Goal: Task Accomplishment & Management: Use online tool/utility

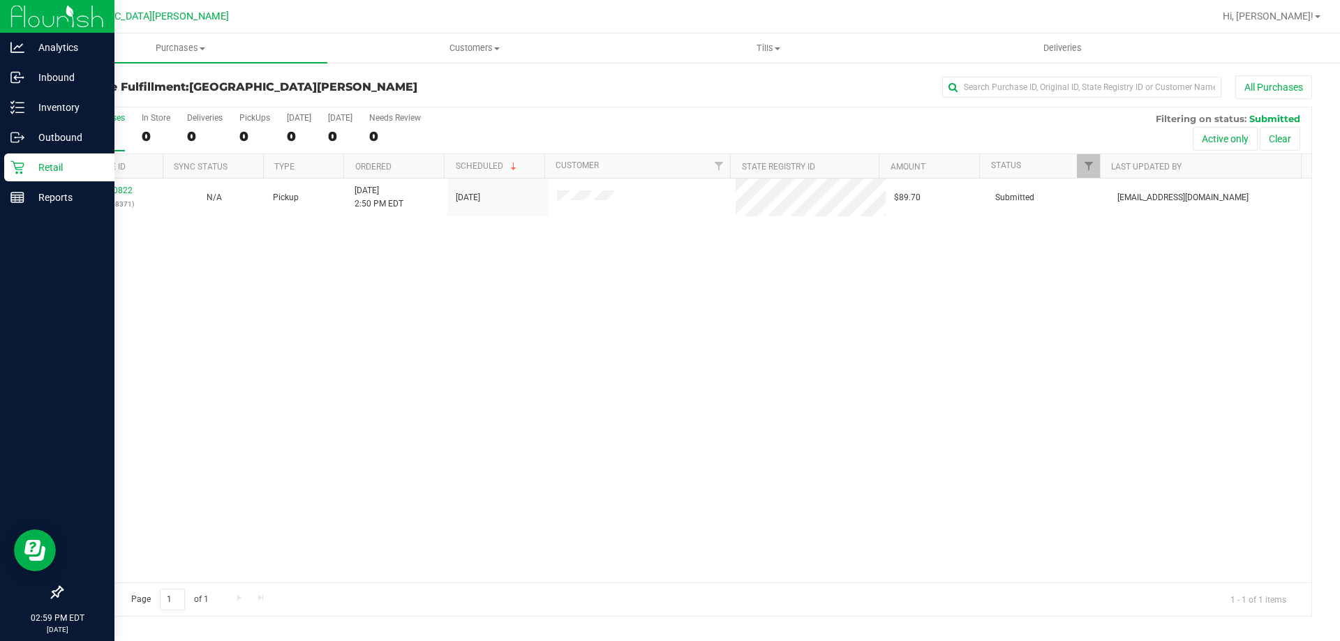
click at [40, 166] on p "Retail" at bounding box center [66, 167] width 84 height 17
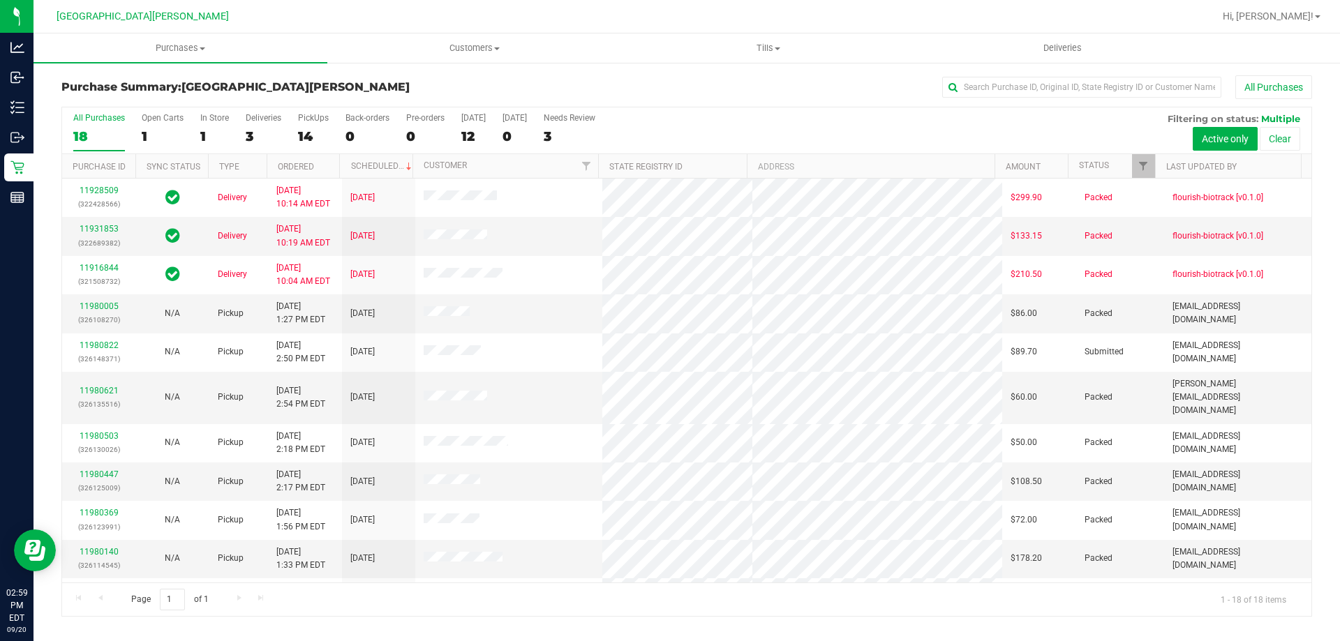
click at [218, 119] on div "In Store" at bounding box center [214, 118] width 29 height 10
click at [0, 0] on input "In Store 1" at bounding box center [0, 0] width 0 height 0
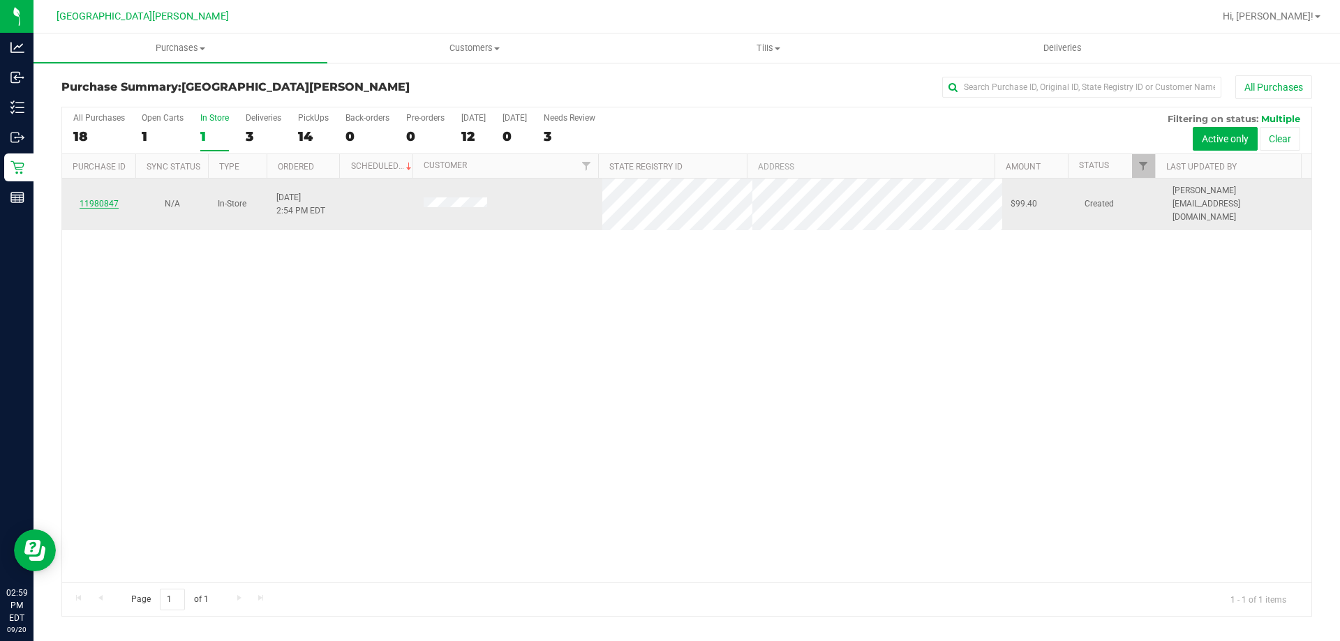
click at [98, 199] on link "11980847" at bounding box center [99, 204] width 39 height 10
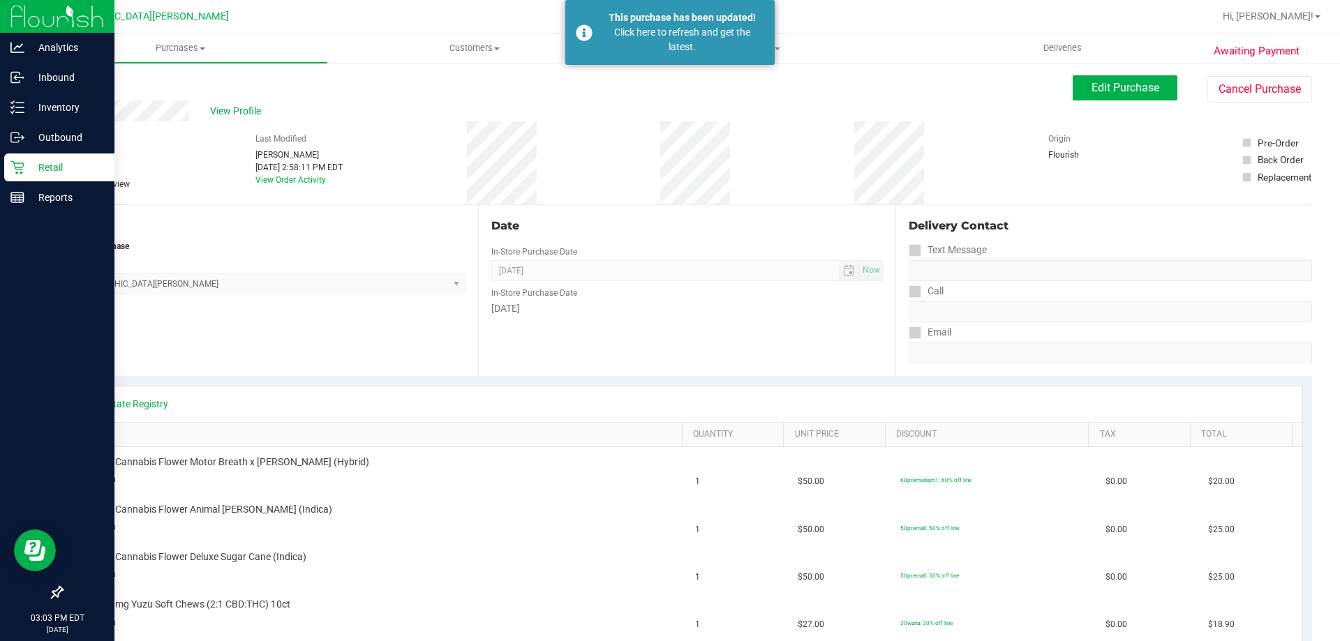
click at [49, 170] on p "Retail" at bounding box center [66, 167] width 84 height 17
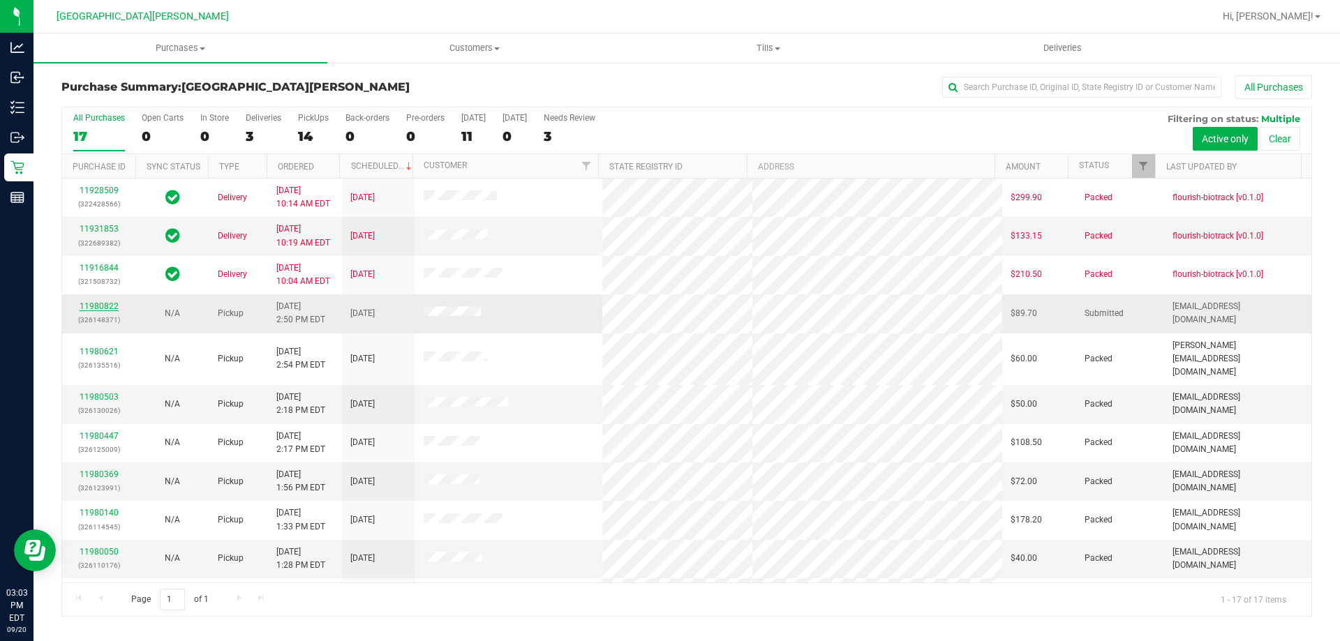
click at [107, 308] on link "11980822" at bounding box center [99, 306] width 39 height 10
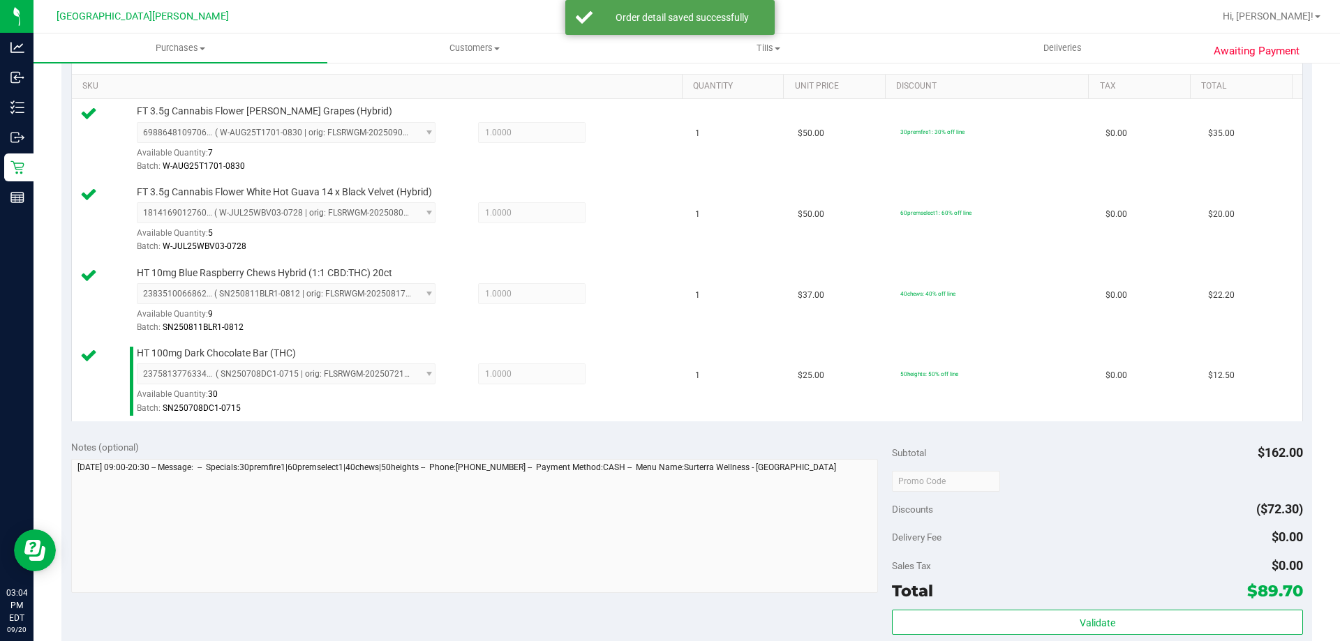
scroll to position [628, 0]
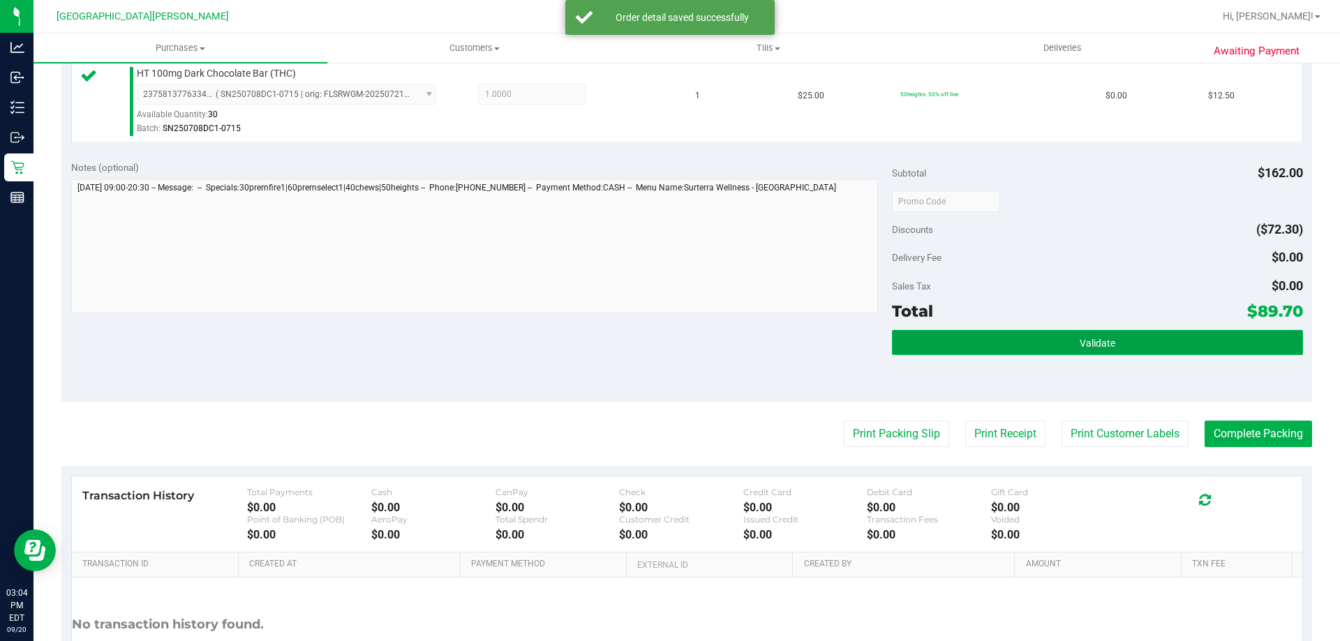
click at [1071, 352] on button "Validate" at bounding box center [1097, 342] width 410 height 25
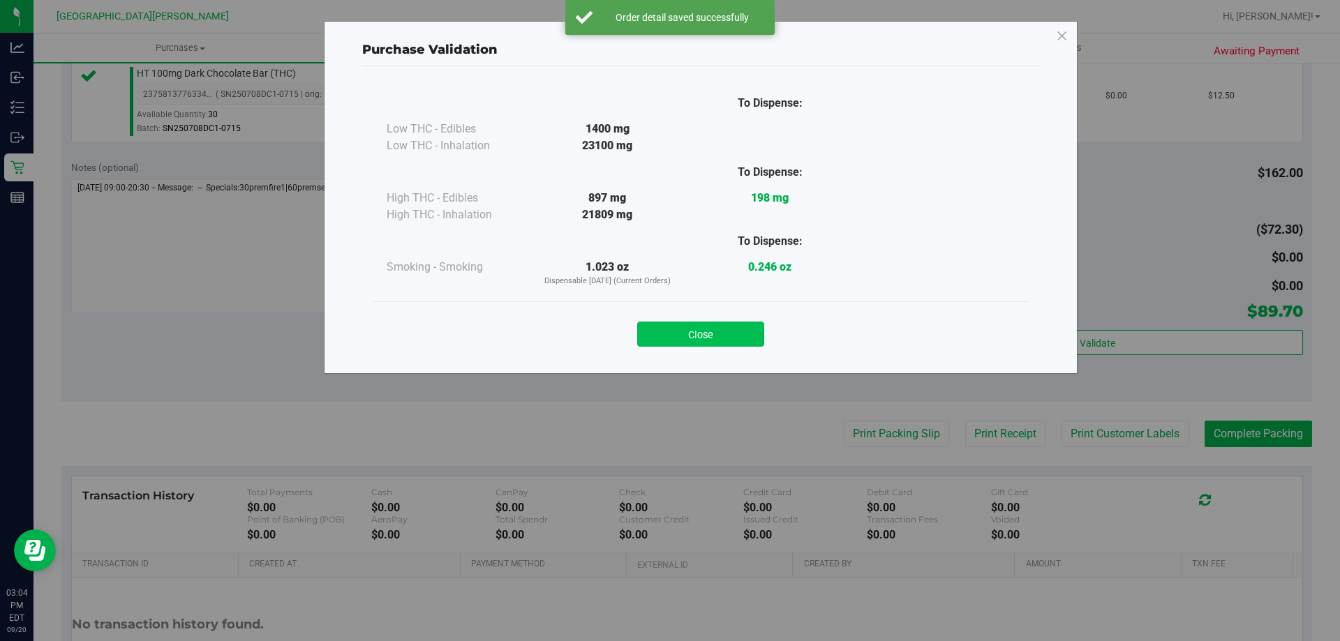
click at [688, 334] on button "Close" at bounding box center [700, 334] width 127 height 25
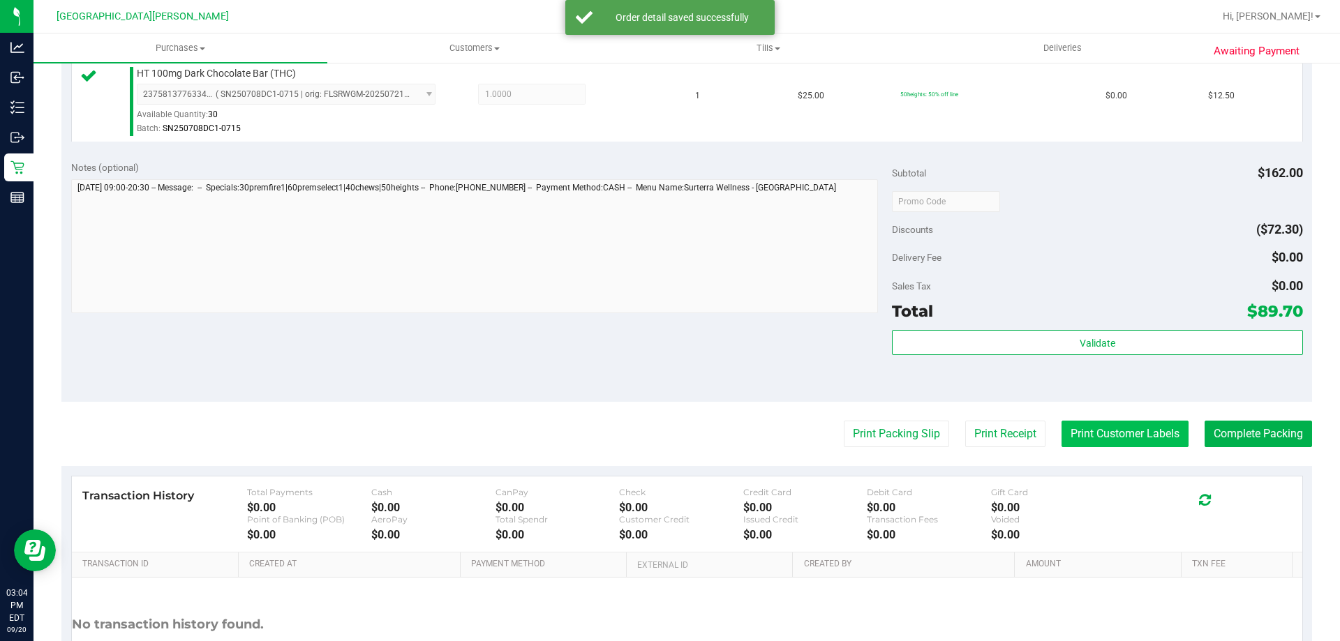
click at [1078, 440] on button "Print Customer Labels" at bounding box center [1124, 434] width 127 height 27
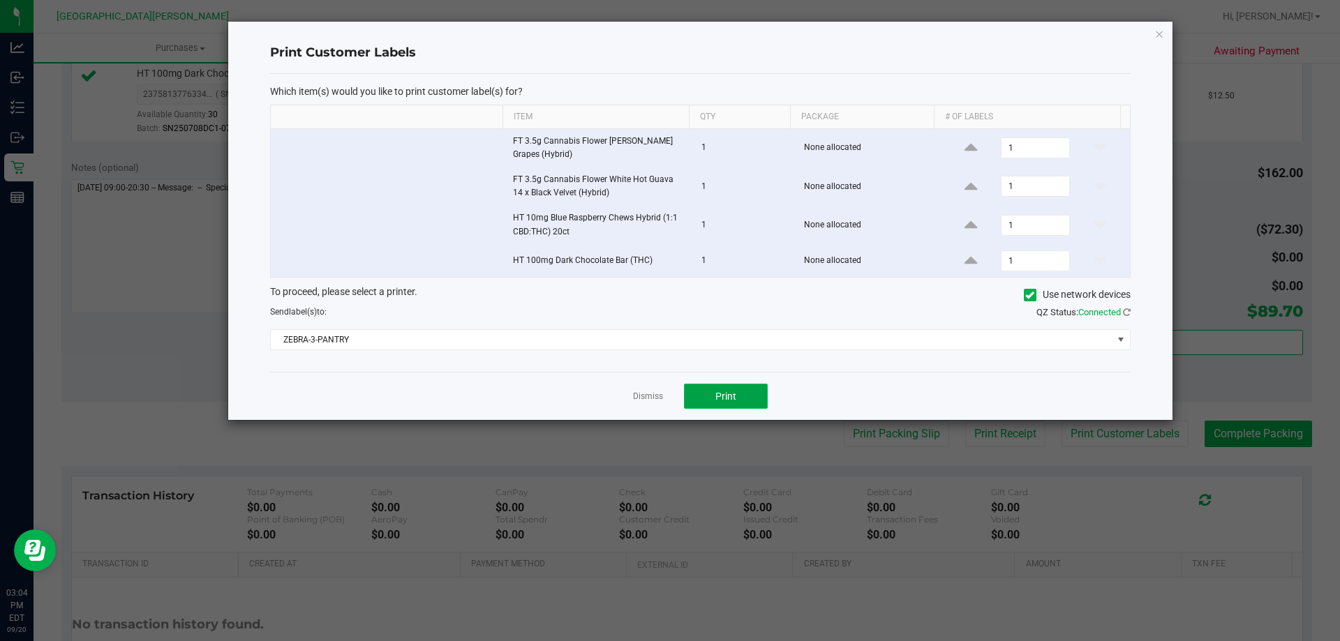
click at [722, 393] on span "Print" at bounding box center [725, 396] width 21 height 11
click at [650, 405] on div "Dismiss Print" at bounding box center [700, 396] width 860 height 48
drag, startPoint x: 643, startPoint y: 393, endPoint x: 671, endPoint y: 398, distance: 29.0
click at [643, 392] on link "Dismiss" at bounding box center [648, 397] width 30 height 12
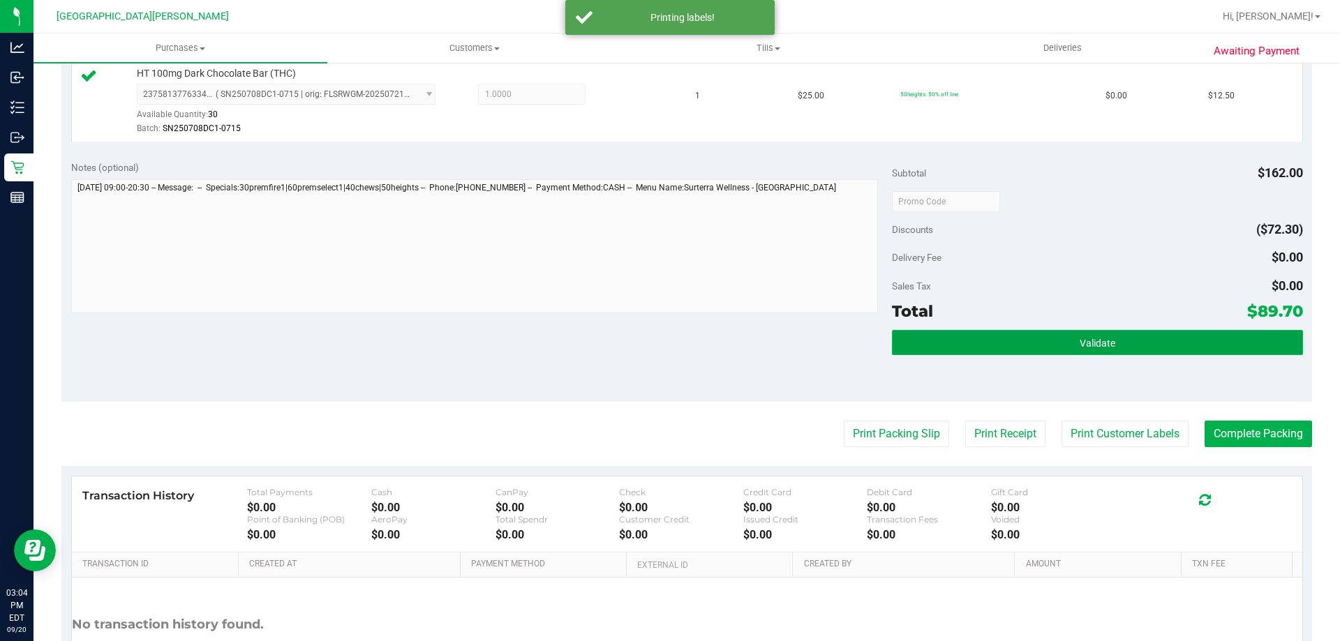
click at [1179, 342] on button "Validate" at bounding box center [1097, 342] width 410 height 25
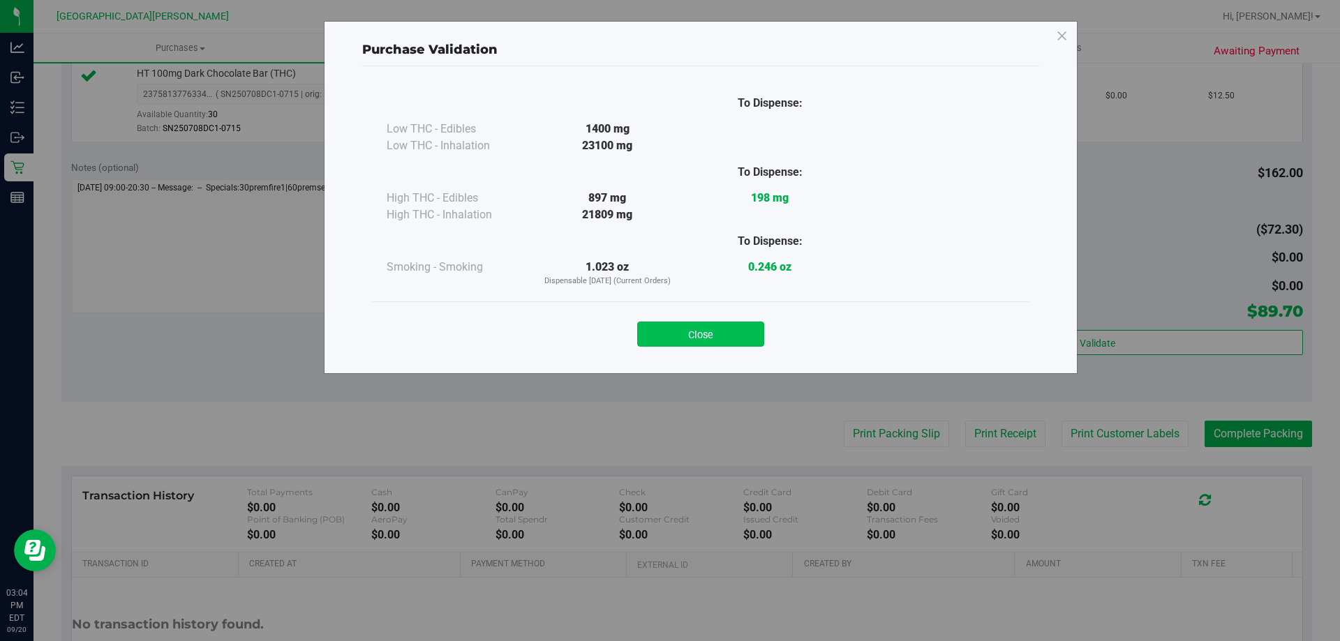
click at [693, 345] on button "Close" at bounding box center [700, 334] width 127 height 25
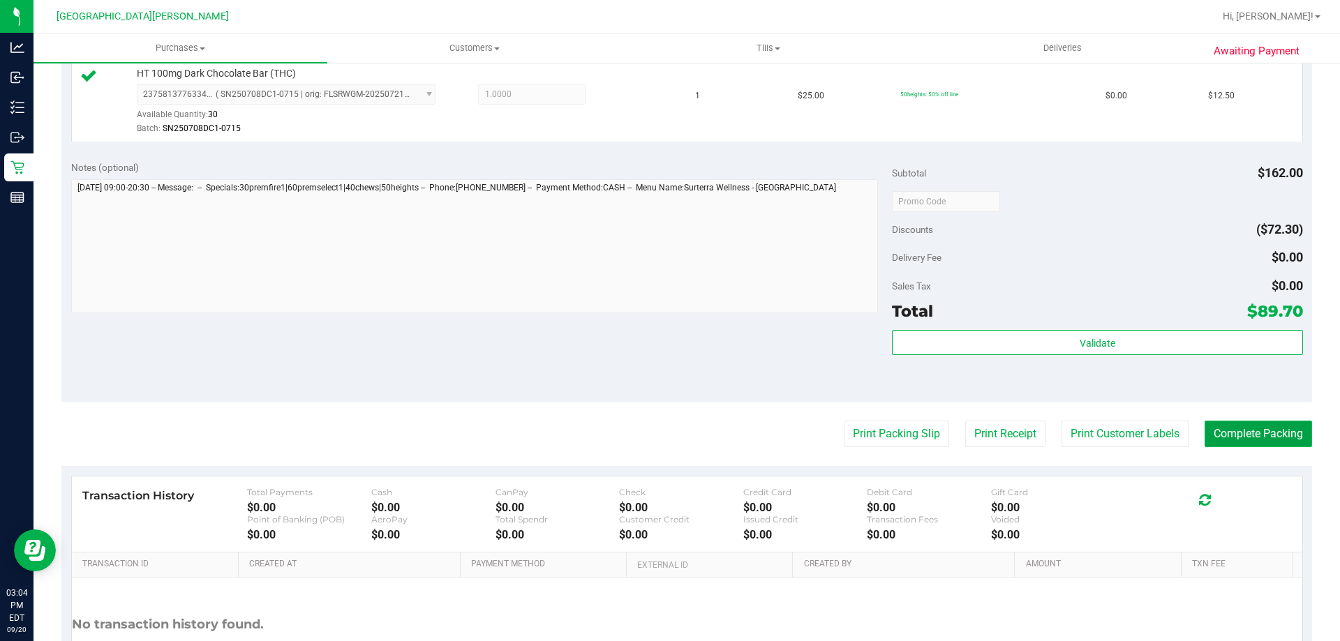
click at [1230, 433] on button "Complete Packing" at bounding box center [1257, 434] width 107 height 27
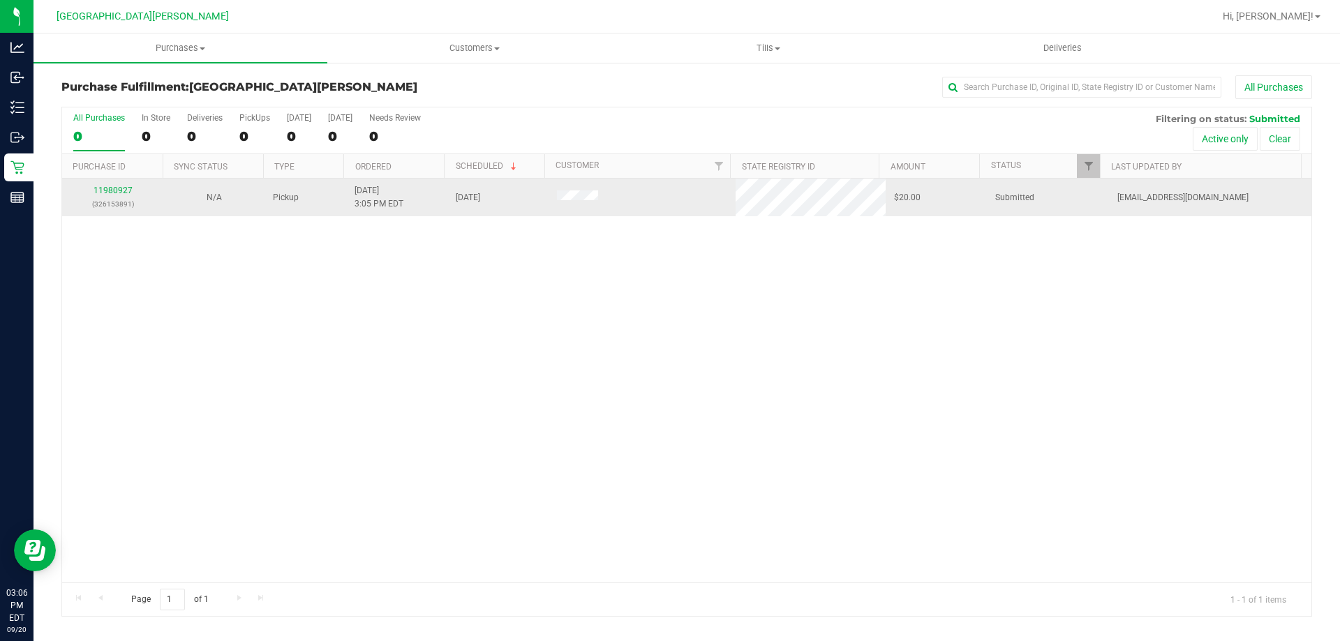
click at [120, 185] on div "11980927 (326153891)" at bounding box center [112, 197] width 84 height 27
click at [119, 189] on link "11980927" at bounding box center [112, 191] width 39 height 10
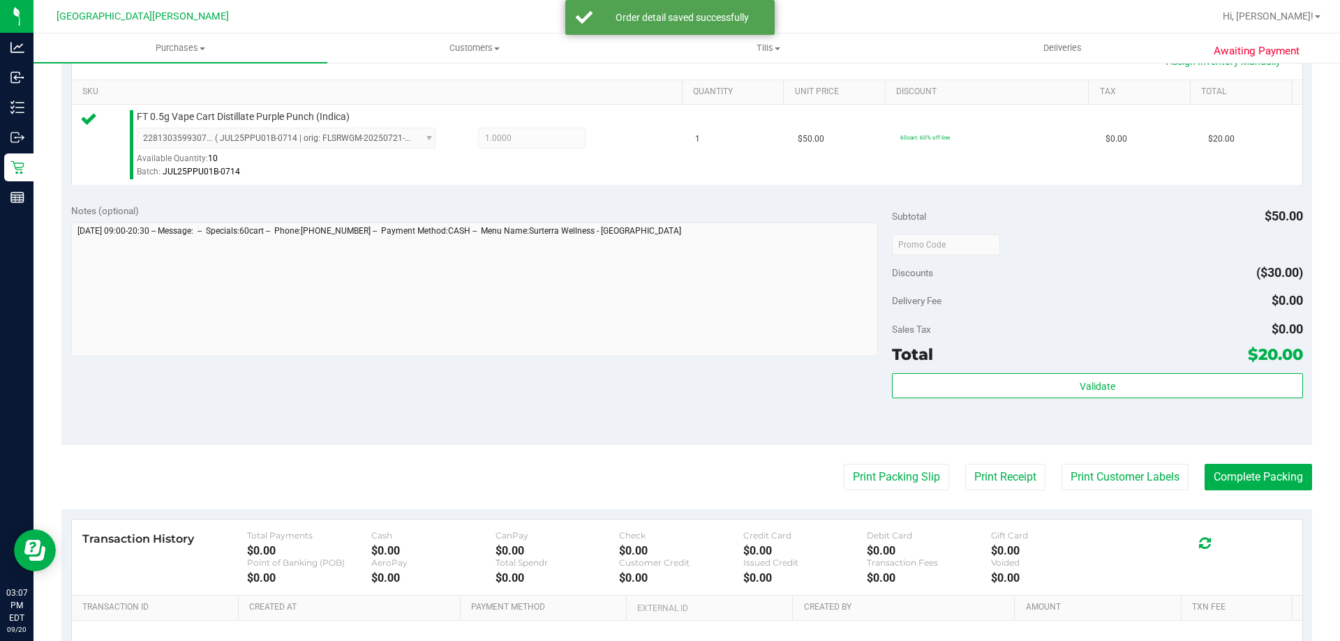
scroll to position [349, 0]
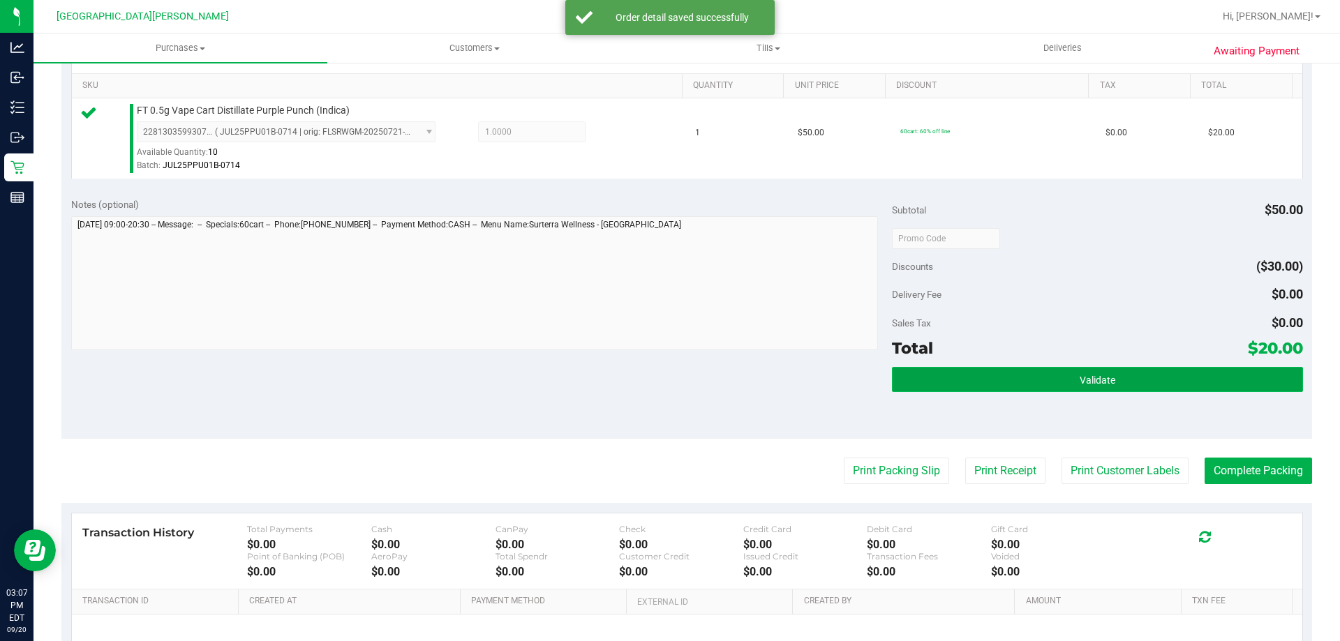
click at [1056, 369] on button "Validate" at bounding box center [1097, 379] width 410 height 25
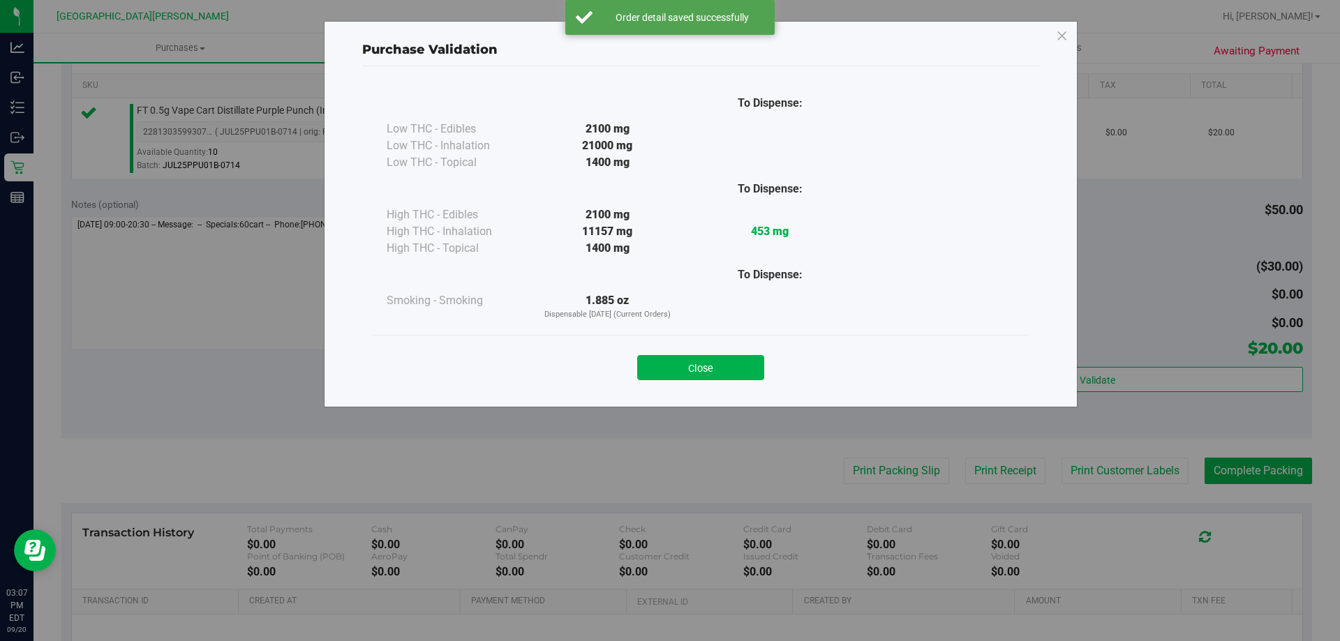
click at [721, 354] on div "Close" at bounding box center [700, 363] width 635 height 35
click at [749, 383] on div "Close" at bounding box center [701, 363] width 656 height 57
click at [749, 359] on button "Close" at bounding box center [700, 367] width 127 height 25
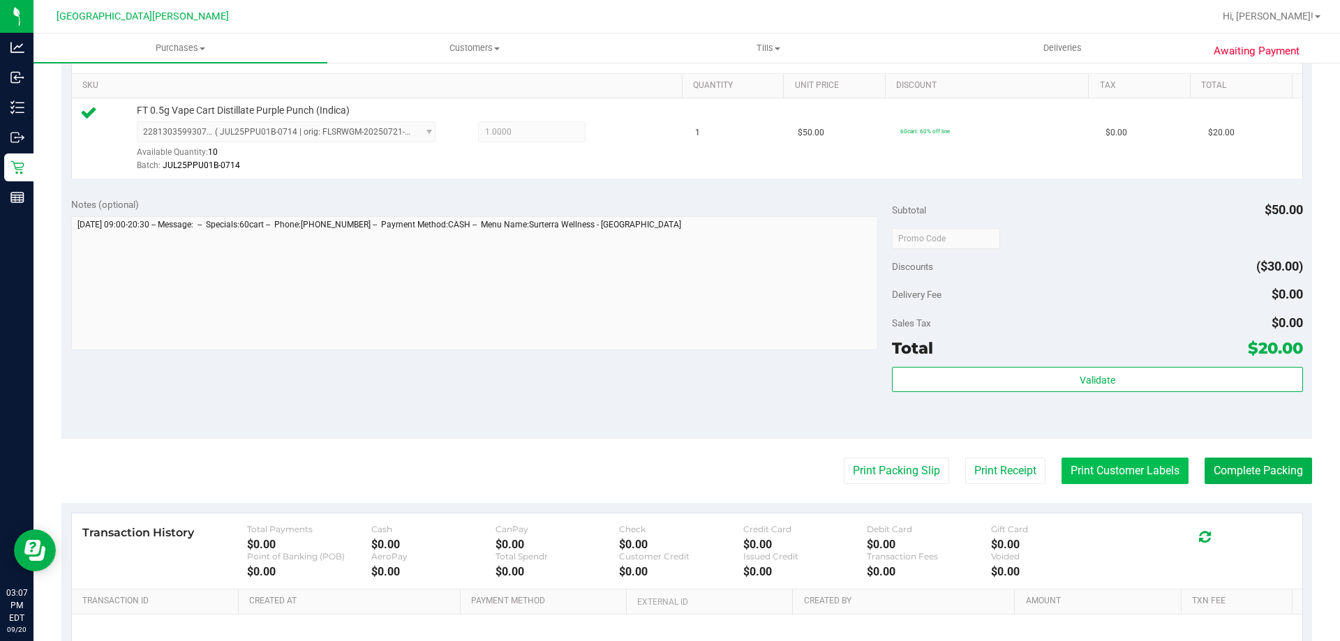
click at [1143, 479] on button "Print Customer Labels" at bounding box center [1124, 471] width 127 height 27
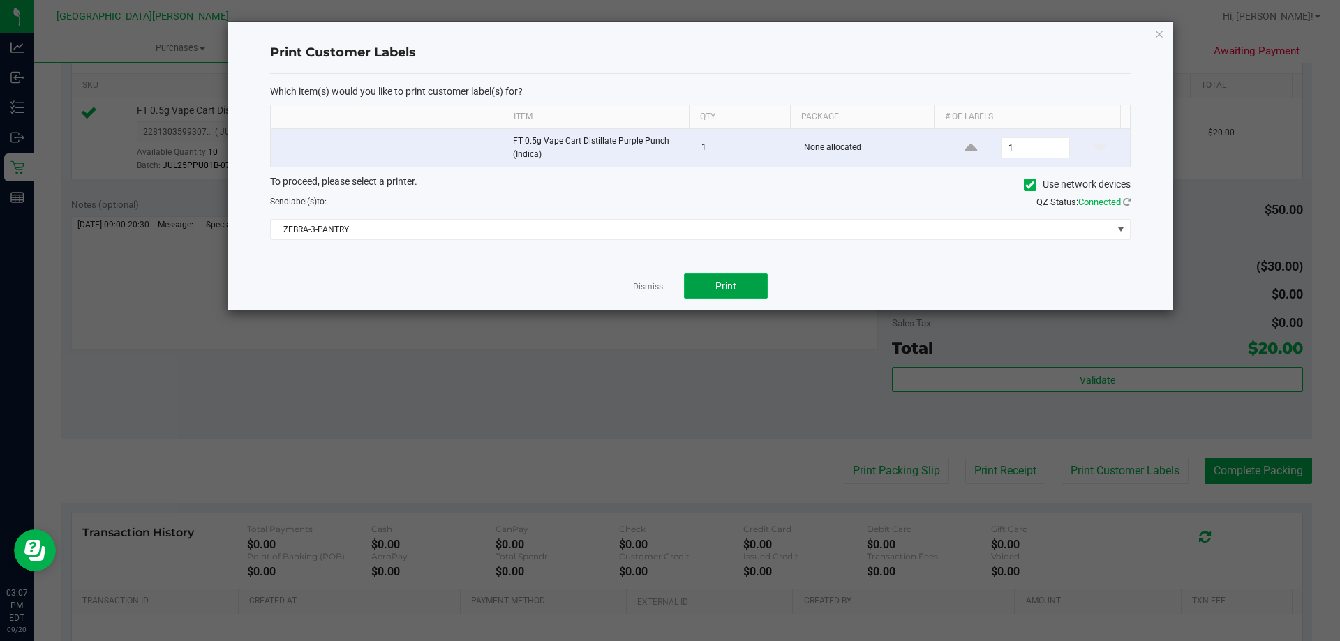
click at [747, 284] on button "Print" at bounding box center [726, 286] width 84 height 25
click at [651, 289] on link "Dismiss" at bounding box center [648, 287] width 30 height 12
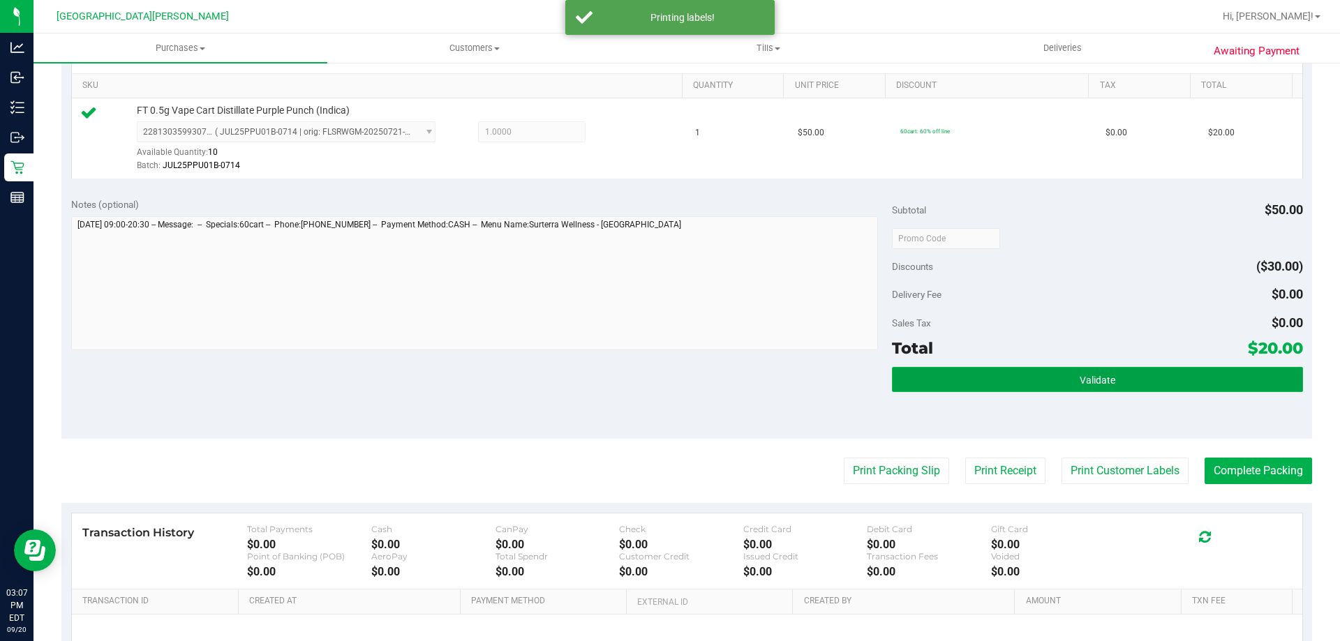
click at [919, 376] on button "Validate" at bounding box center [1097, 379] width 410 height 25
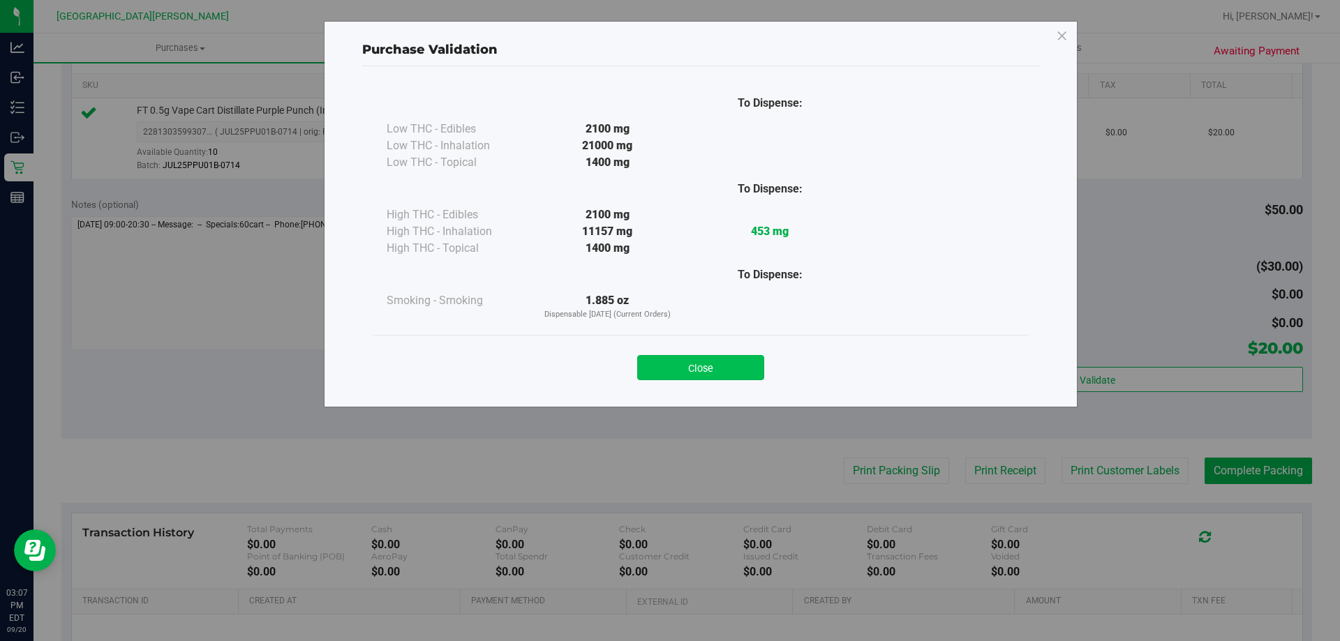
click at [701, 358] on button "Close" at bounding box center [700, 367] width 127 height 25
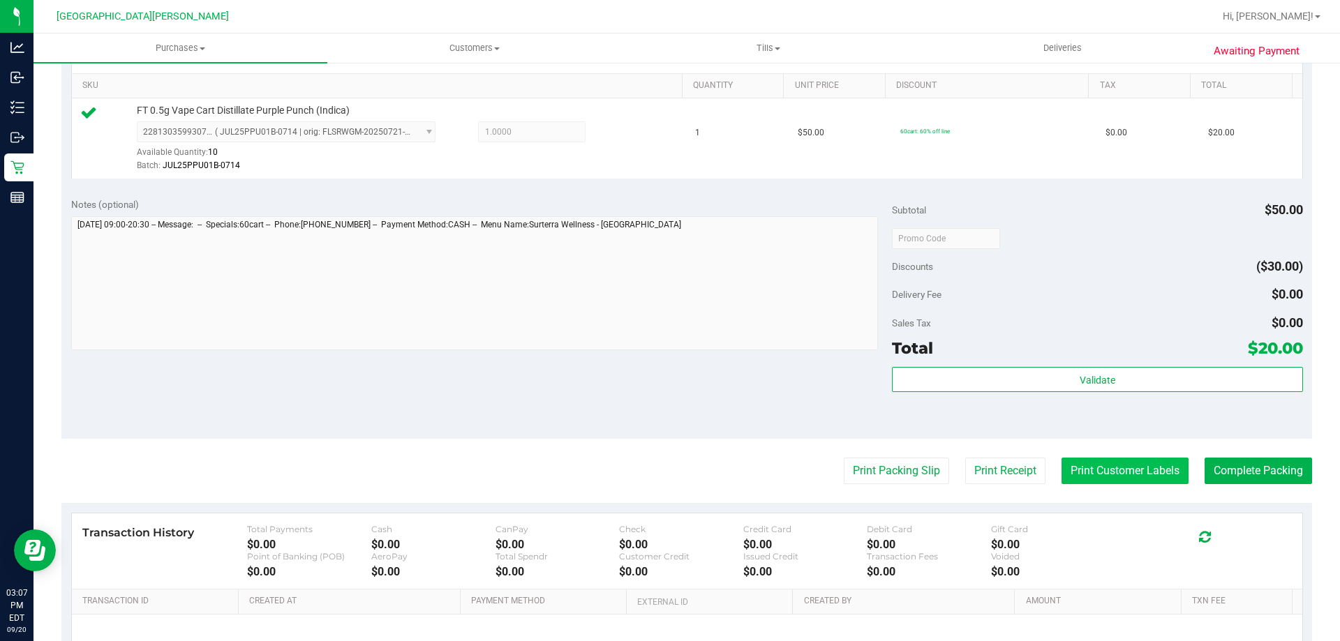
click at [1090, 470] on button "Print Customer Labels" at bounding box center [1124, 471] width 127 height 27
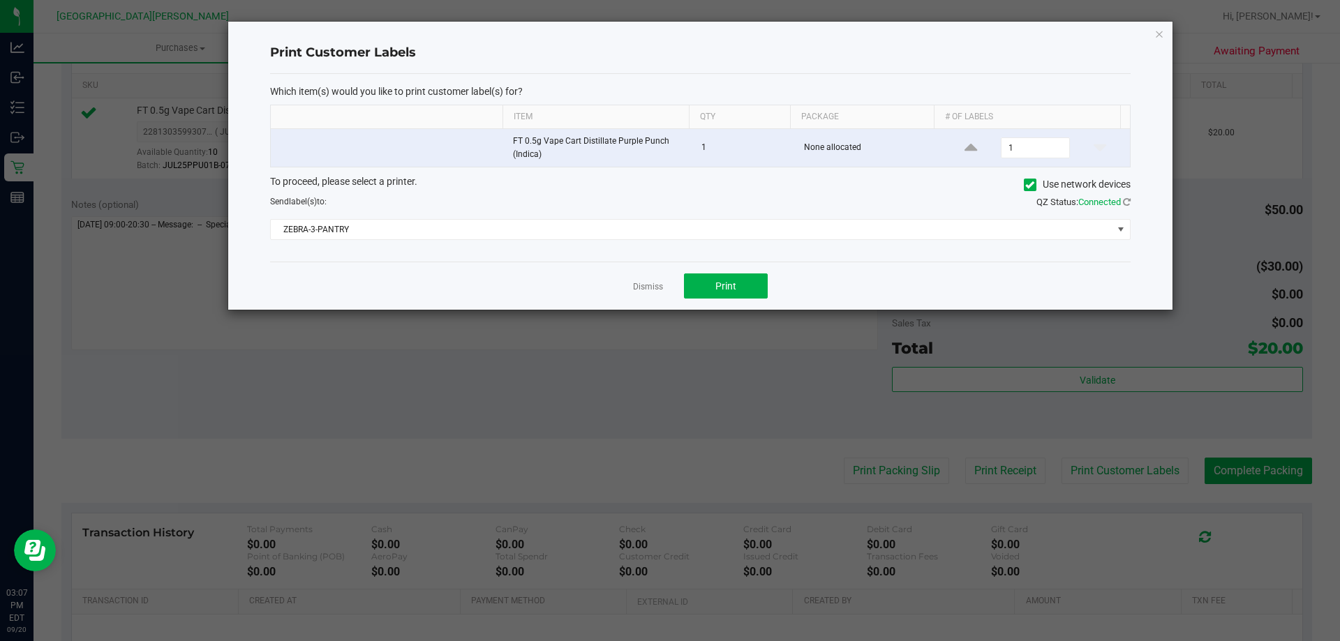
click at [632, 270] on div "Dismiss Print" at bounding box center [700, 286] width 860 height 48
click at [657, 284] on link "Dismiss" at bounding box center [648, 287] width 30 height 12
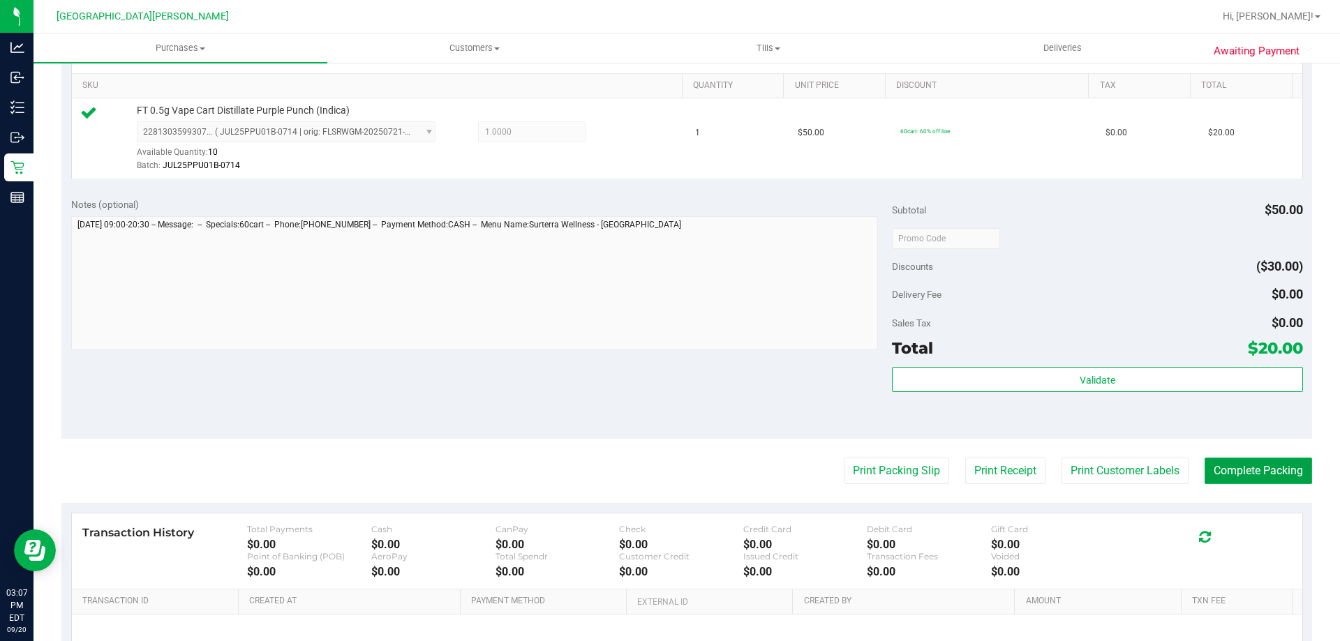
click at [1215, 483] on button "Complete Packing" at bounding box center [1257, 471] width 107 height 27
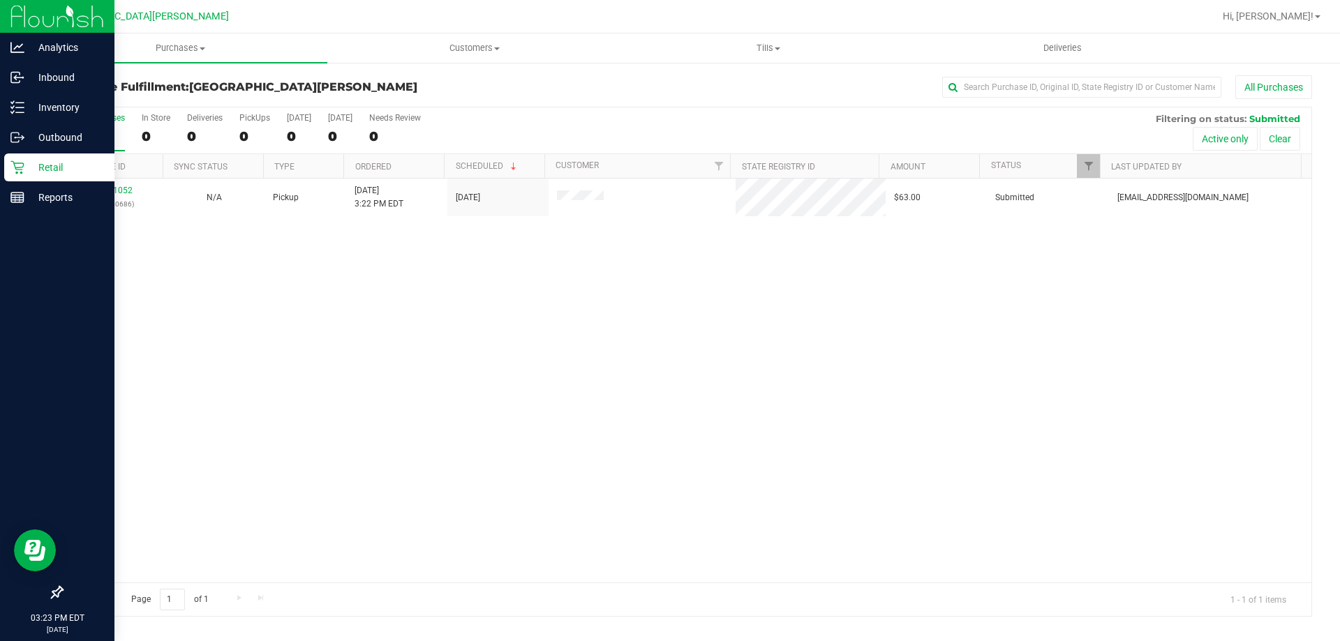
click at [21, 174] on div "Retail" at bounding box center [59, 168] width 110 height 28
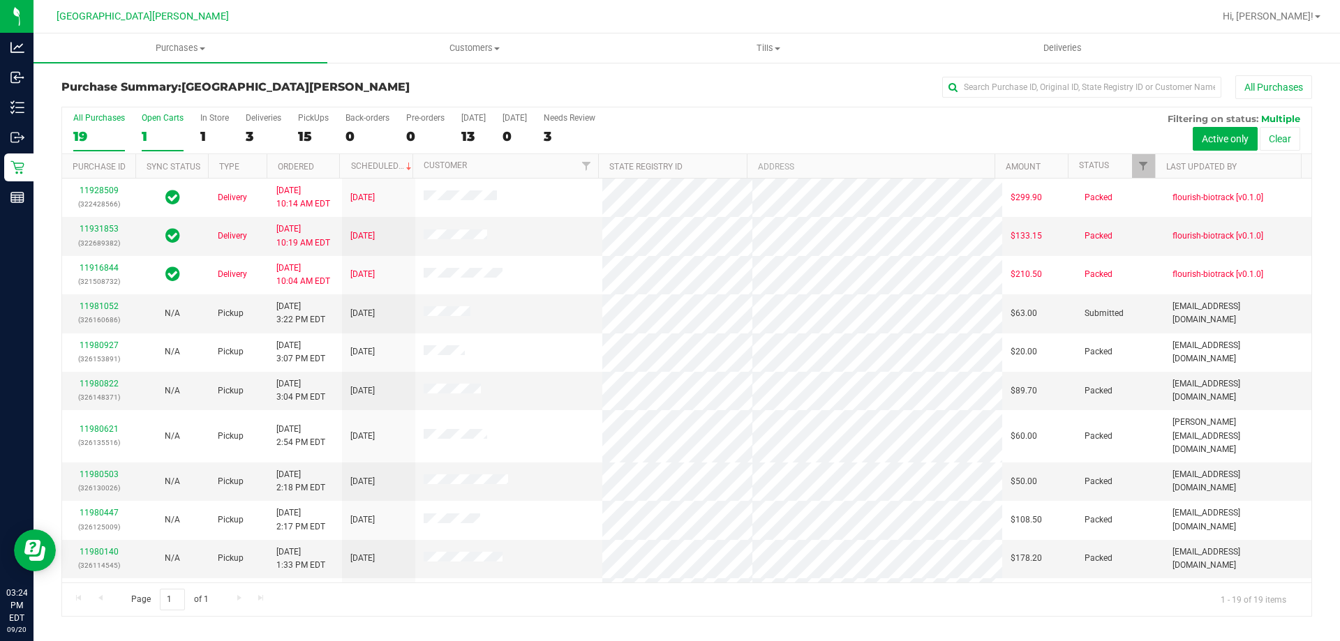
click at [170, 119] on div "Open Carts" at bounding box center [163, 118] width 42 height 10
click at [0, 0] on input "Open Carts 1" at bounding box center [0, 0] width 0 height 0
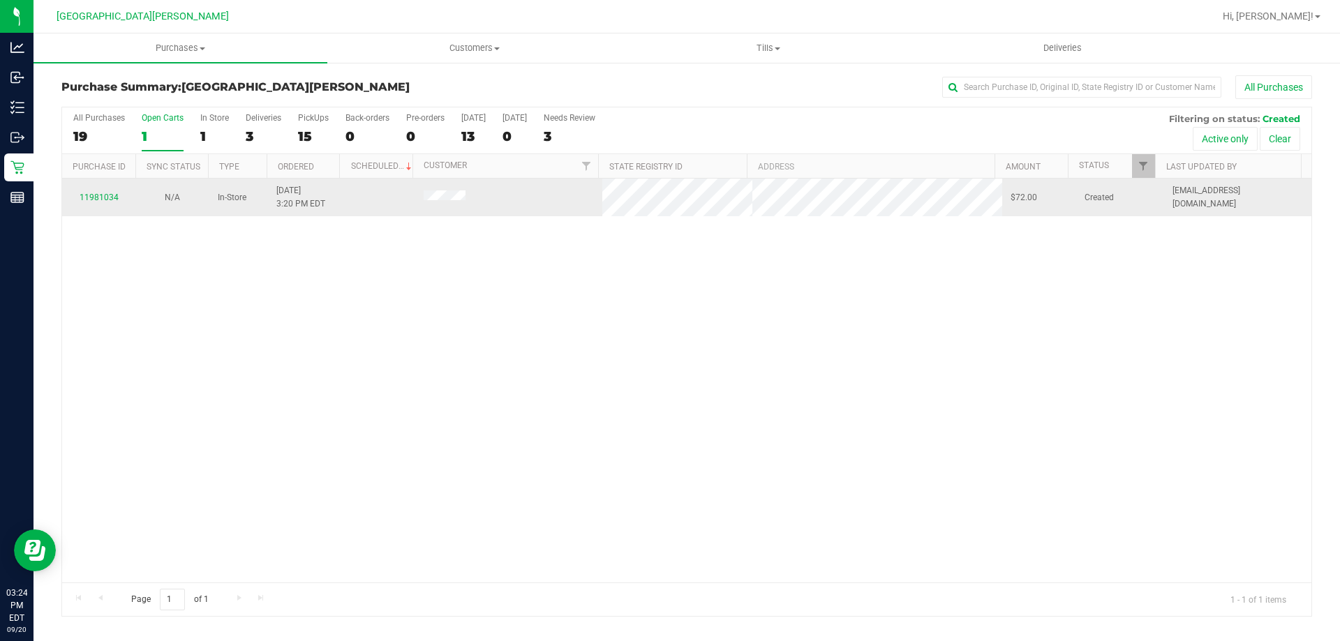
click at [97, 192] on div "11981034" at bounding box center [98, 197] width 57 height 13
click at [99, 197] on link "11981034" at bounding box center [99, 198] width 39 height 10
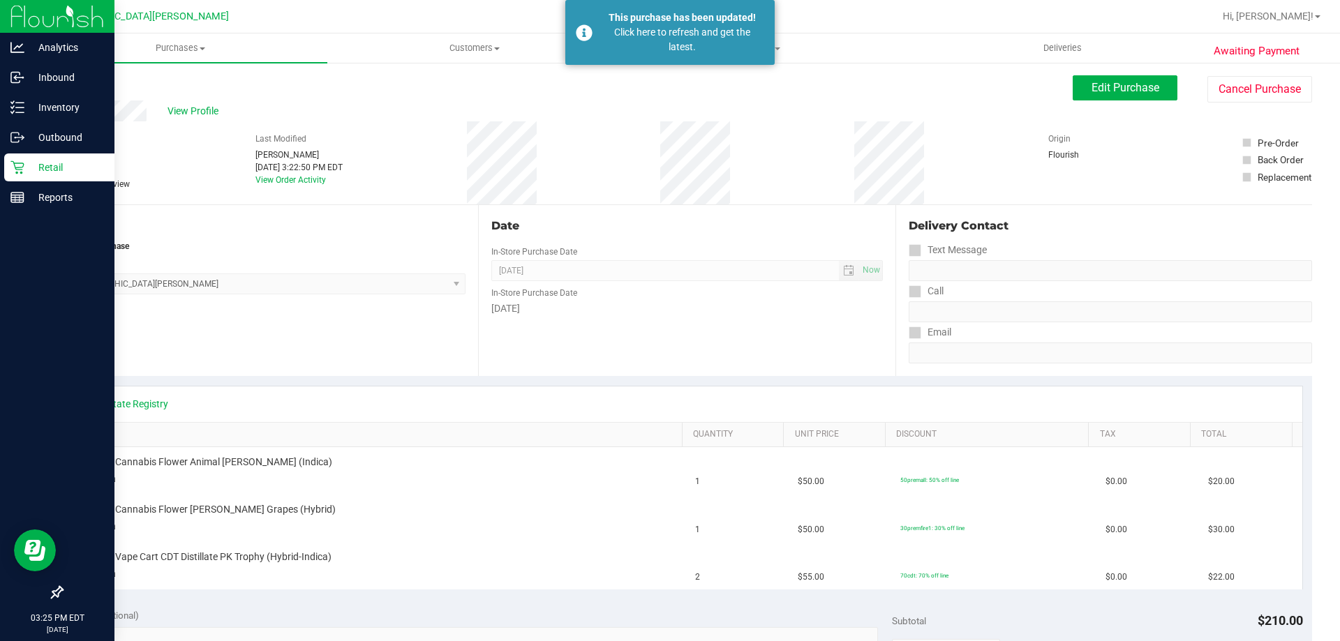
click at [50, 168] on p "Retail" at bounding box center [66, 167] width 84 height 17
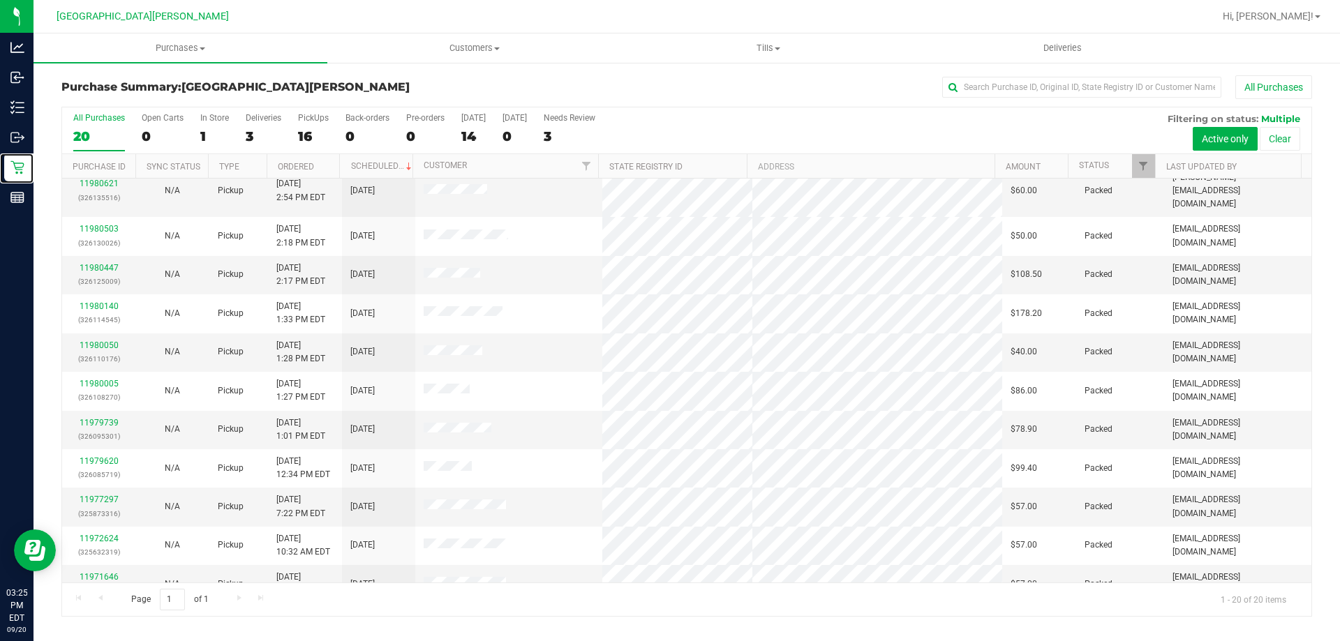
scroll to position [368, 0]
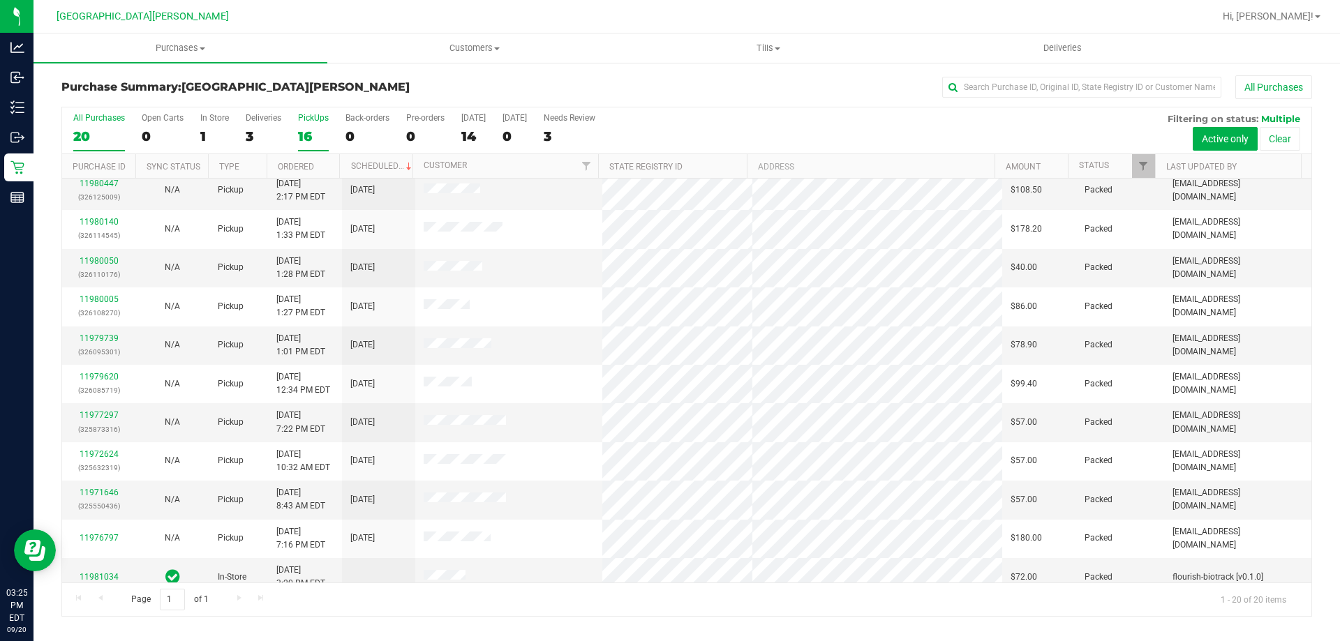
click at [304, 115] on div "PickUps" at bounding box center [313, 118] width 31 height 10
click at [0, 0] on input "PickUps 16" at bounding box center [0, 0] width 0 height 0
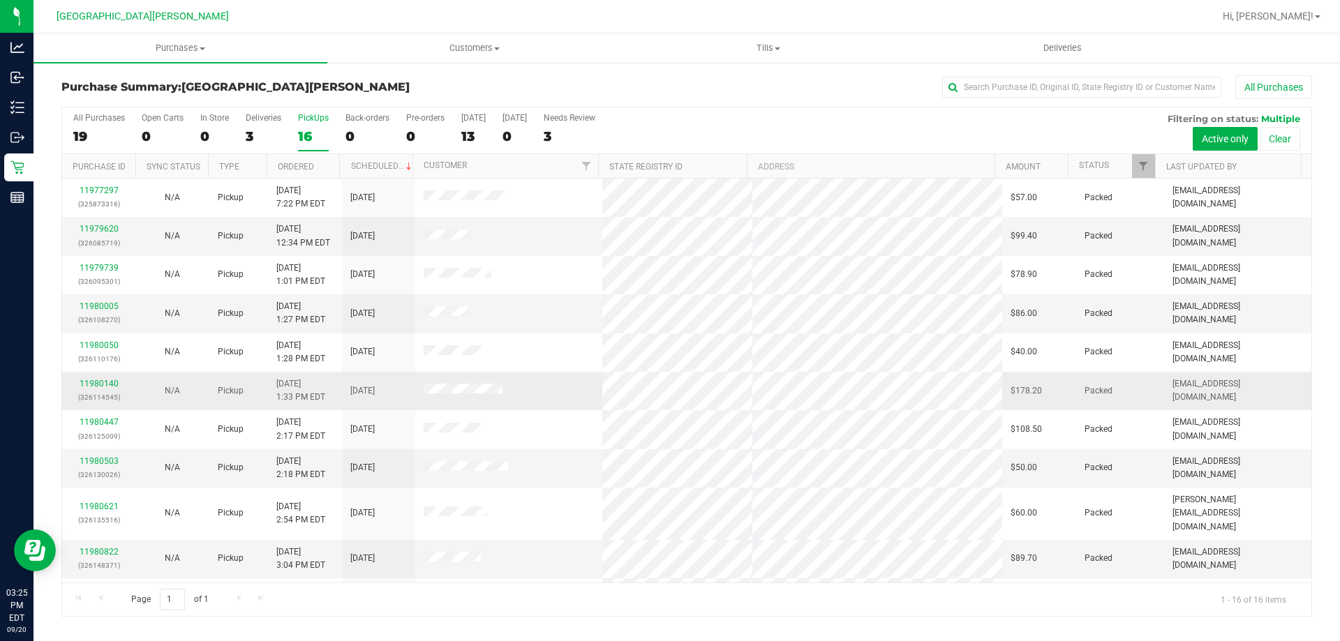
scroll to position [214, 0]
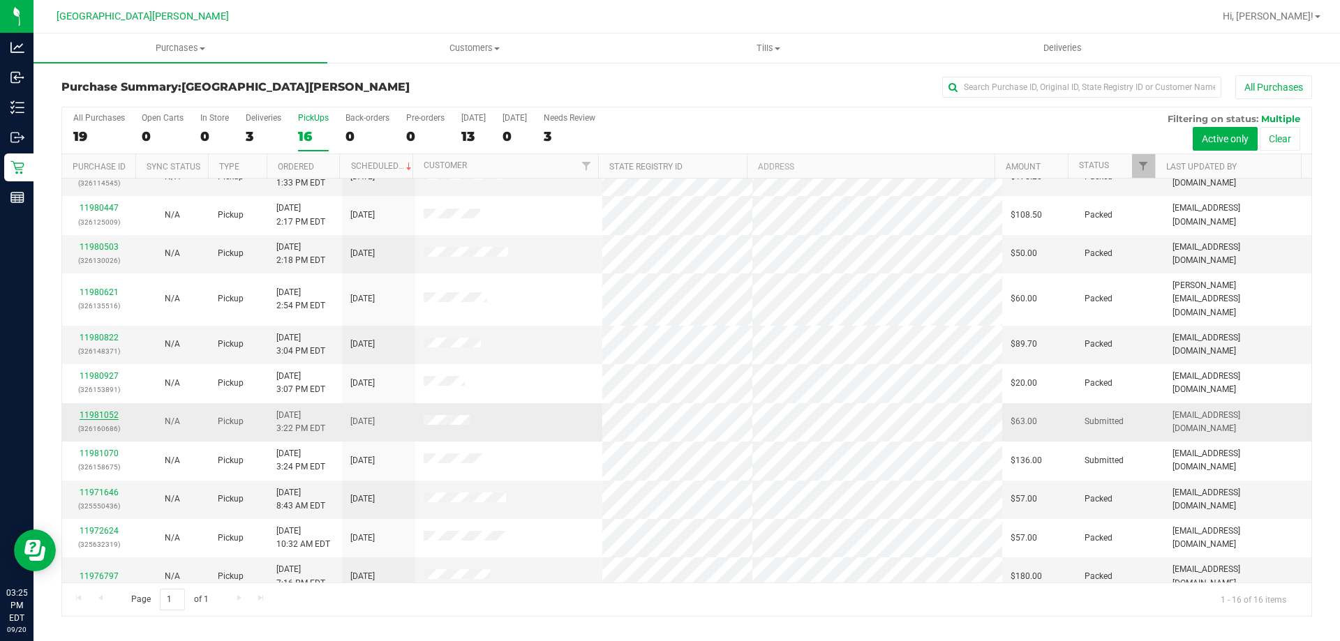
click at [100, 410] on link "11981052" at bounding box center [99, 415] width 39 height 10
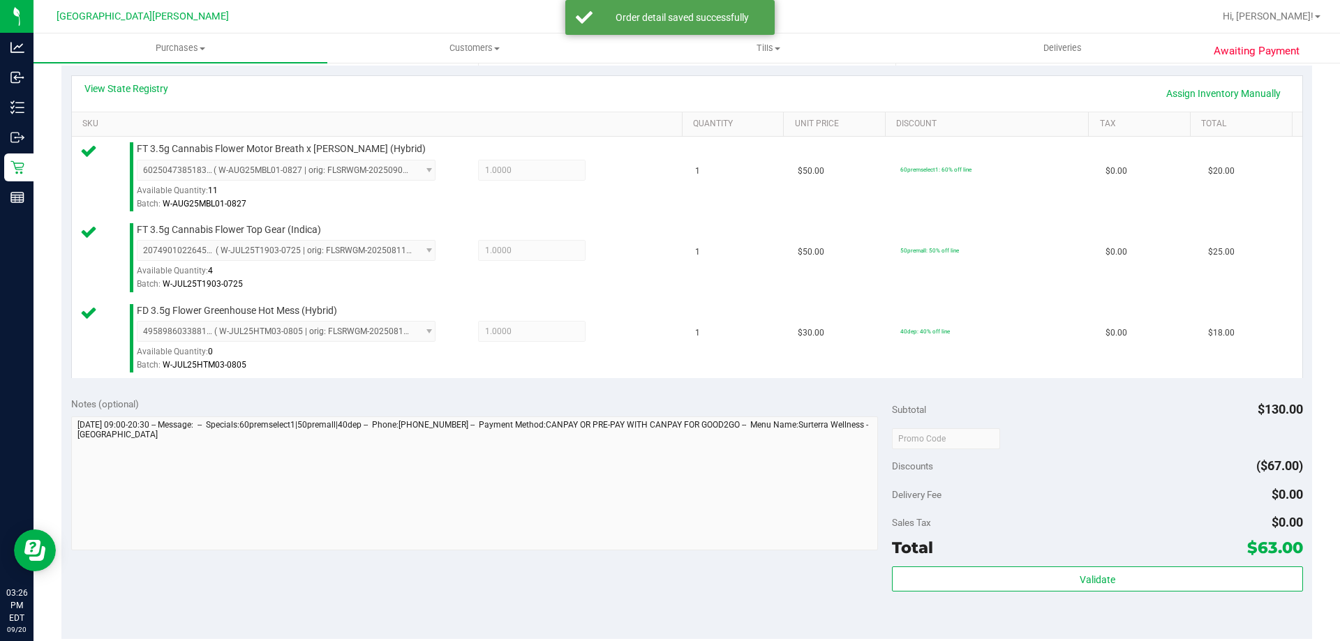
scroll to position [419, 0]
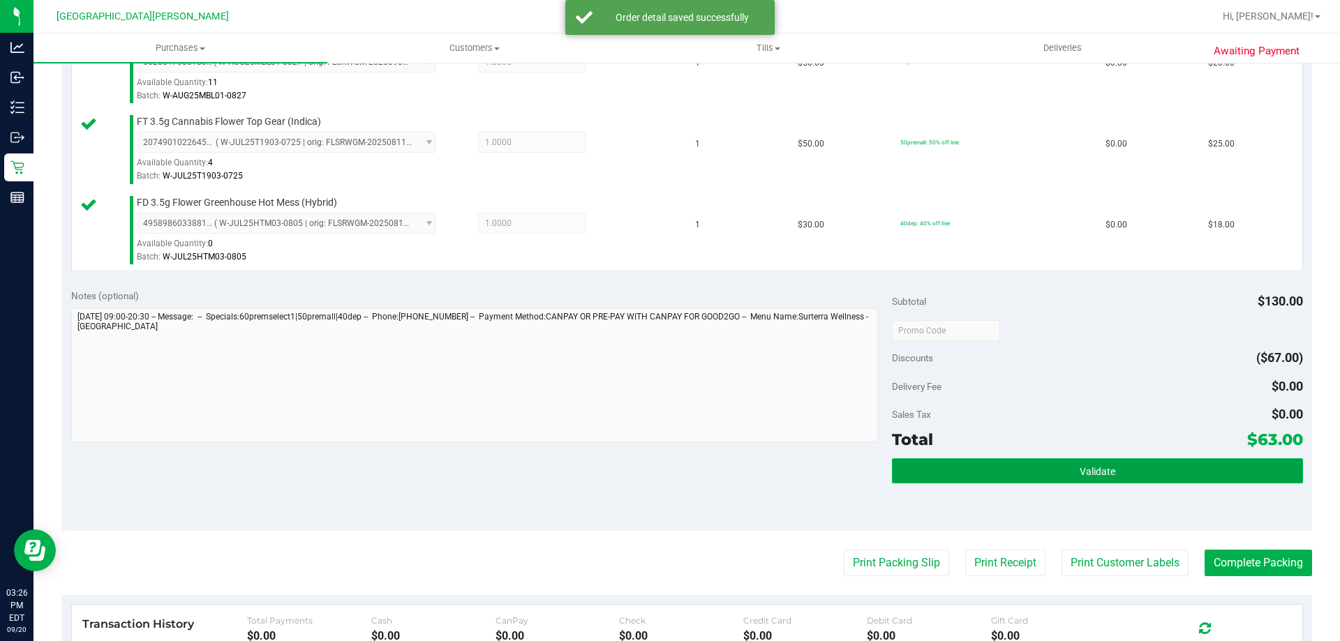
click at [999, 478] on button "Validate" at bounding box center [1097, 470] width 410 height 25
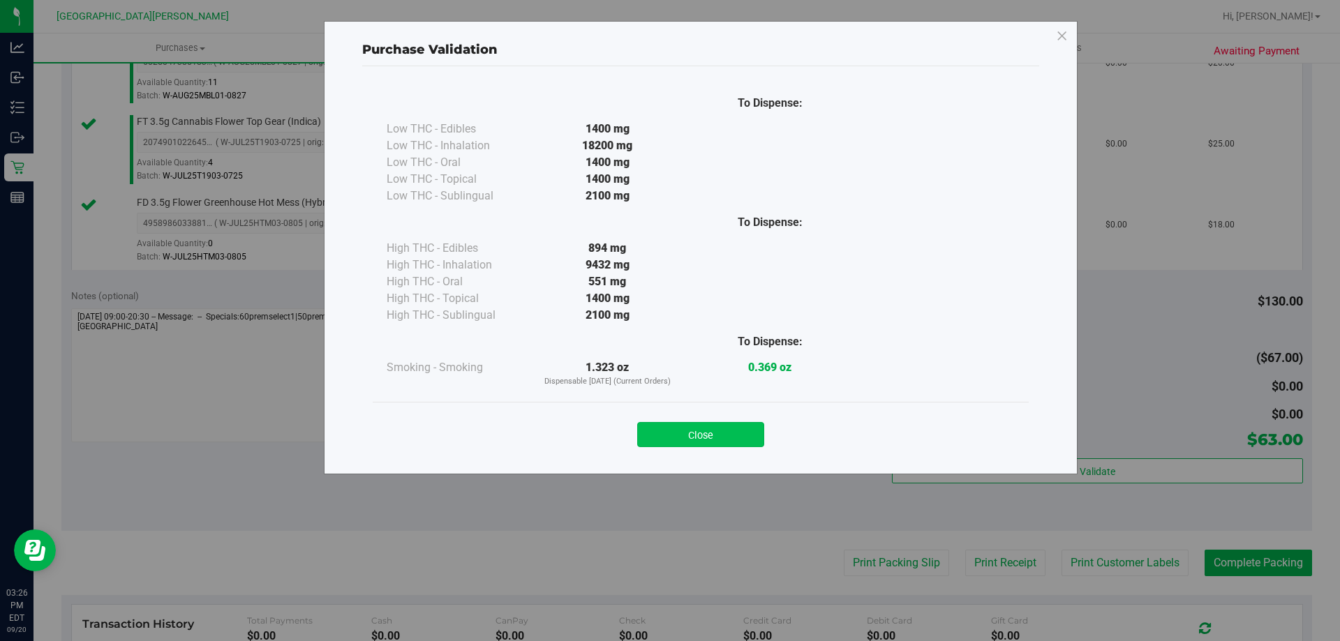
click at [683, 435] on button "Close" at bounding box center [700, 434] width 127 height 25
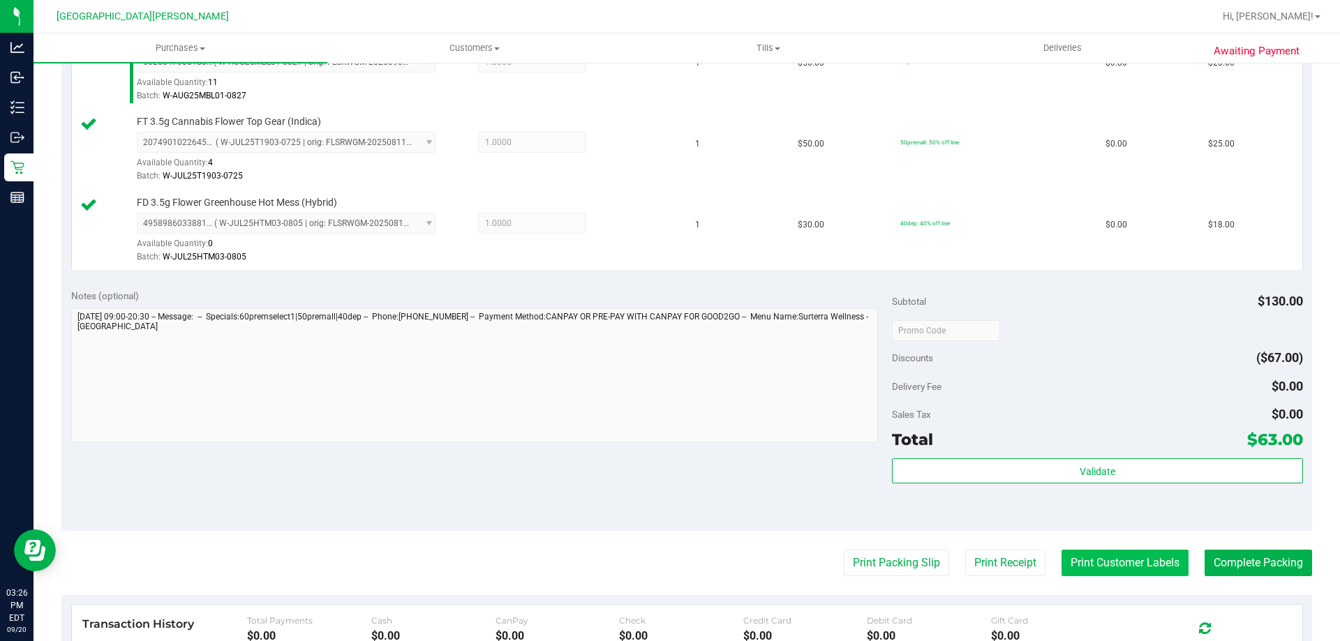
click at [1128, 573] on button "Print Customer Labels" at bounding box center [1124, 563] width 127 height 27
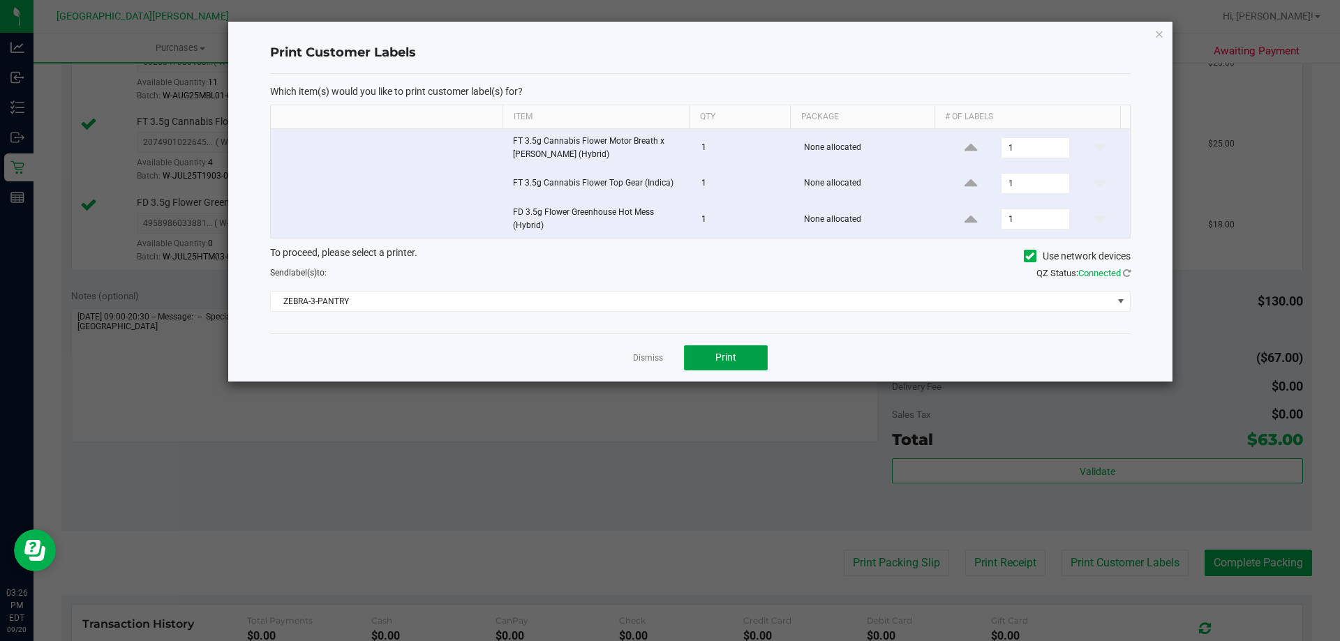
click at [708, 360] on button "Print" at bounding box center [726, 357] width 84 height 25
click at [641, 355] on link "Dismiss" at bounding box center [648, 358] width 30 height 12
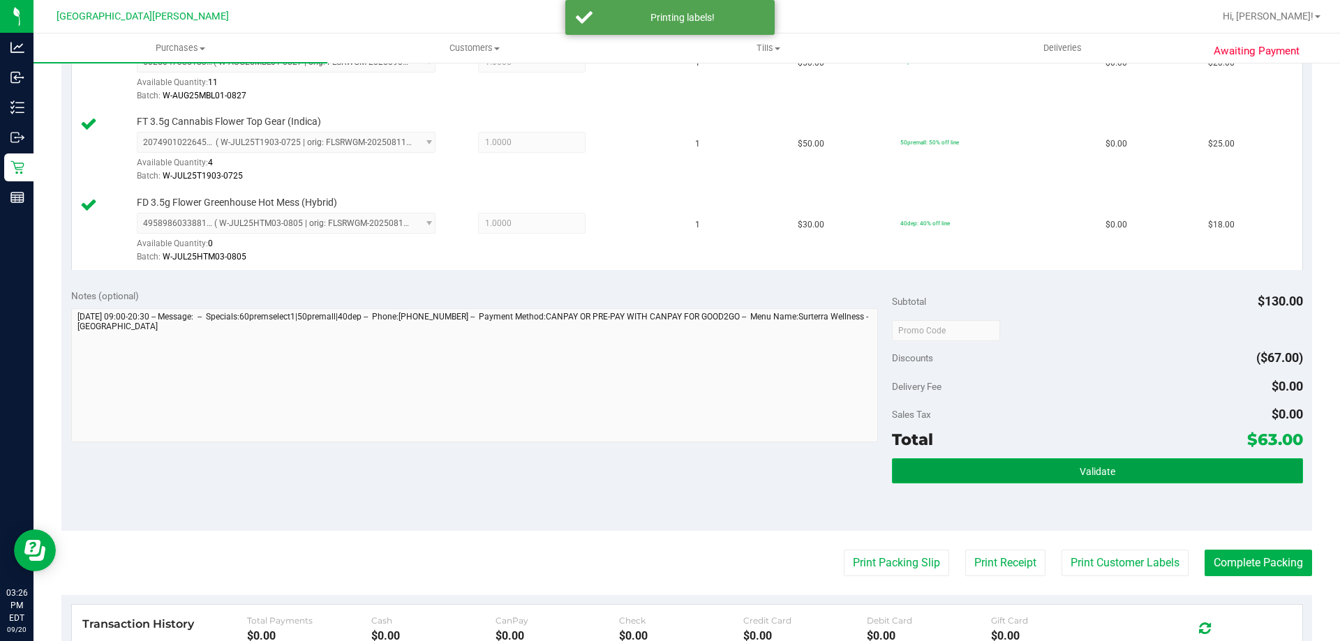
click at [946, 465] on button "Validate" at bounding box center [1097, 470] width 410 height 25
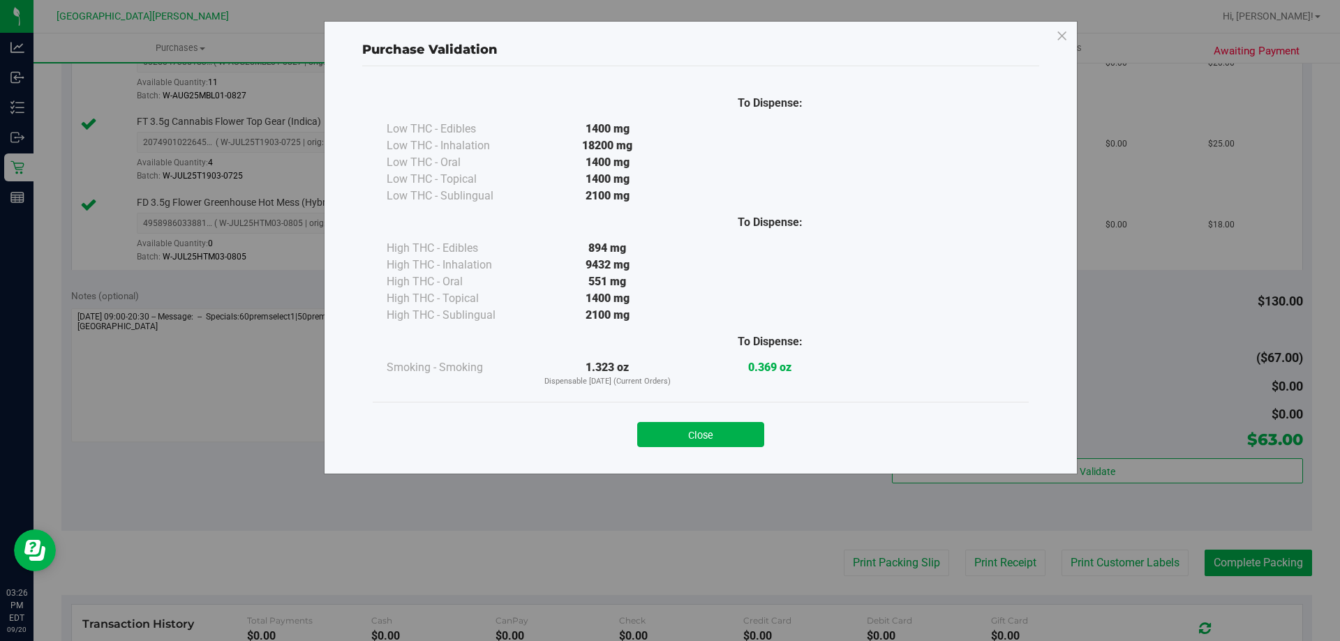
click at [682, 449] on div "Close" at bounding box center [701, 430] width 656 height 57
click at [684, 428] on button "Close" at bounding box center [700, 434] width 127 height 25
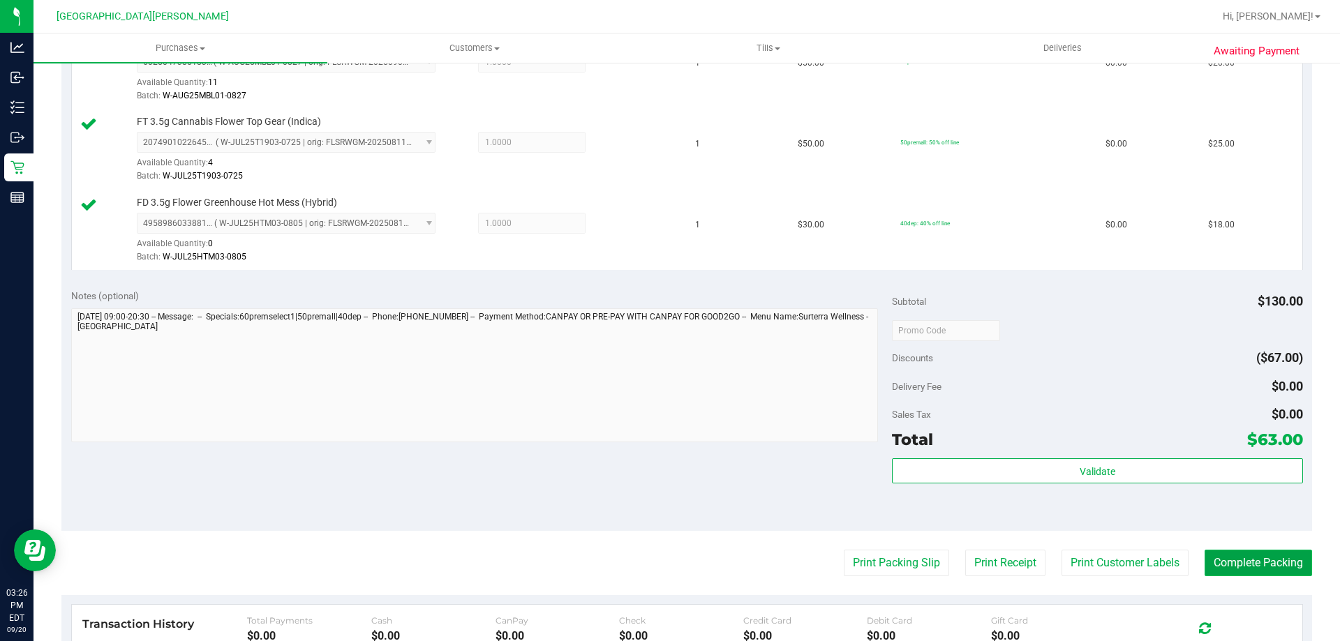
click at [1277, 564] on button "Complete Packing" at bounding box center [1257, 563] width 107 height 27
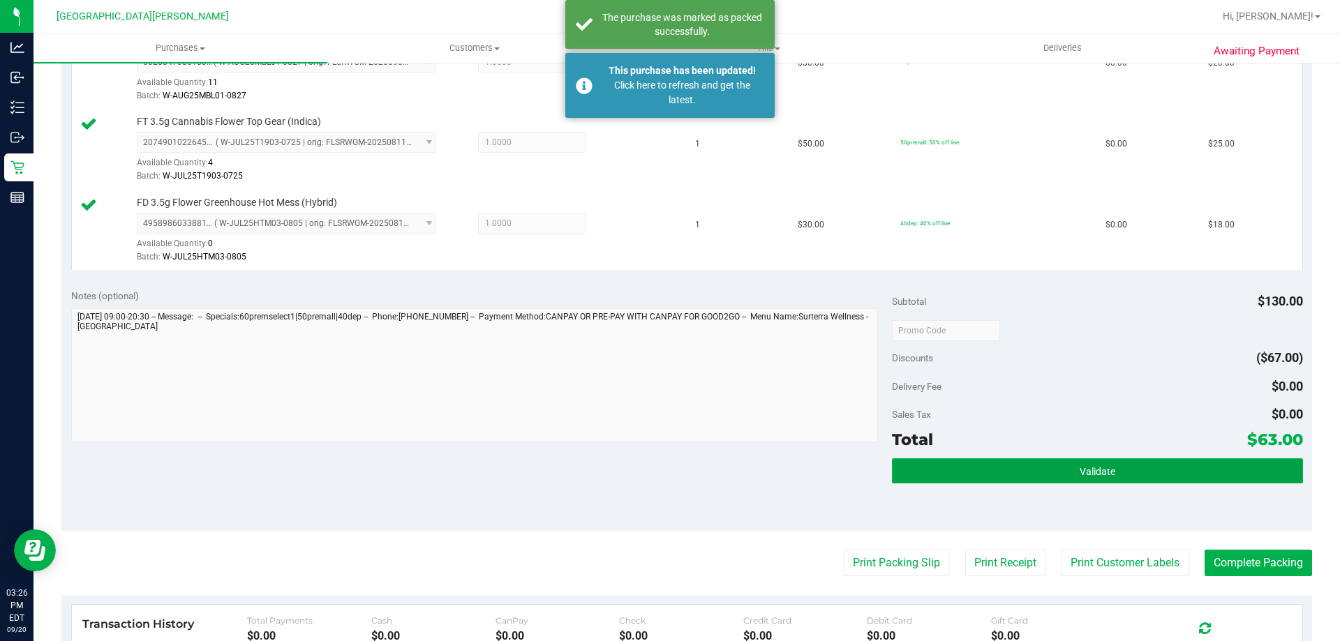
click at [1079, 475] on span "Validate" at bounding box center [1097, 471] width 36 height 11
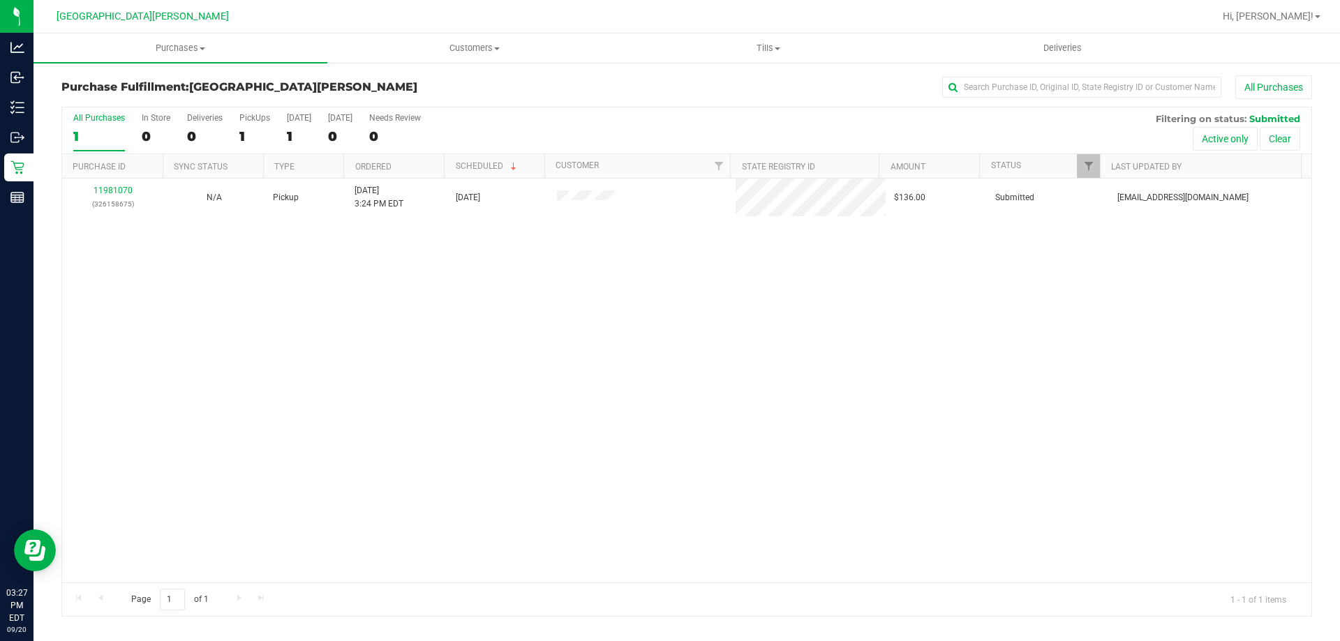
drag, startPoint x: 1068, startPoint y: 491, endPoint x: 270, endPoint y: 327, distance: 814.2
click at [270, 327] on div "11981070 (326158675) N/A Pickup 9/20/2025 3:24 PM EDT 9/20/2025 $136.00 Submitt…" at bounding box center [686, 381] width 1249 height 404
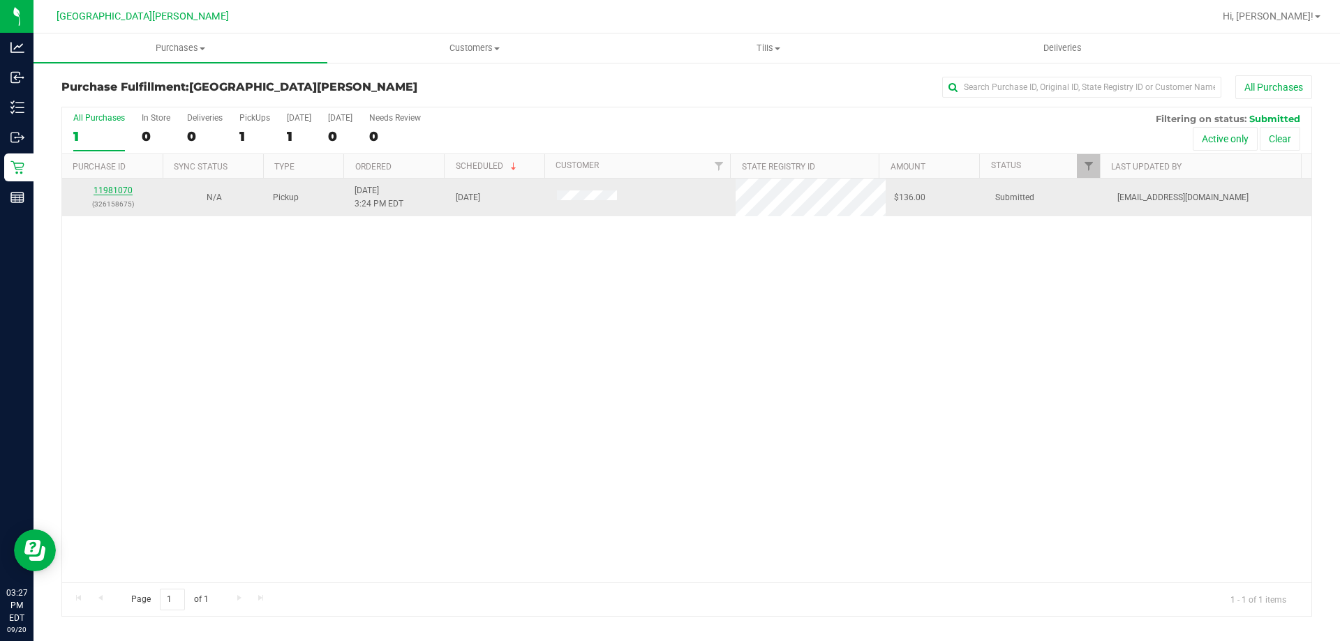
click at [108, 188] on link "11981070" at bounding box center [112, 191] width 39 height 10
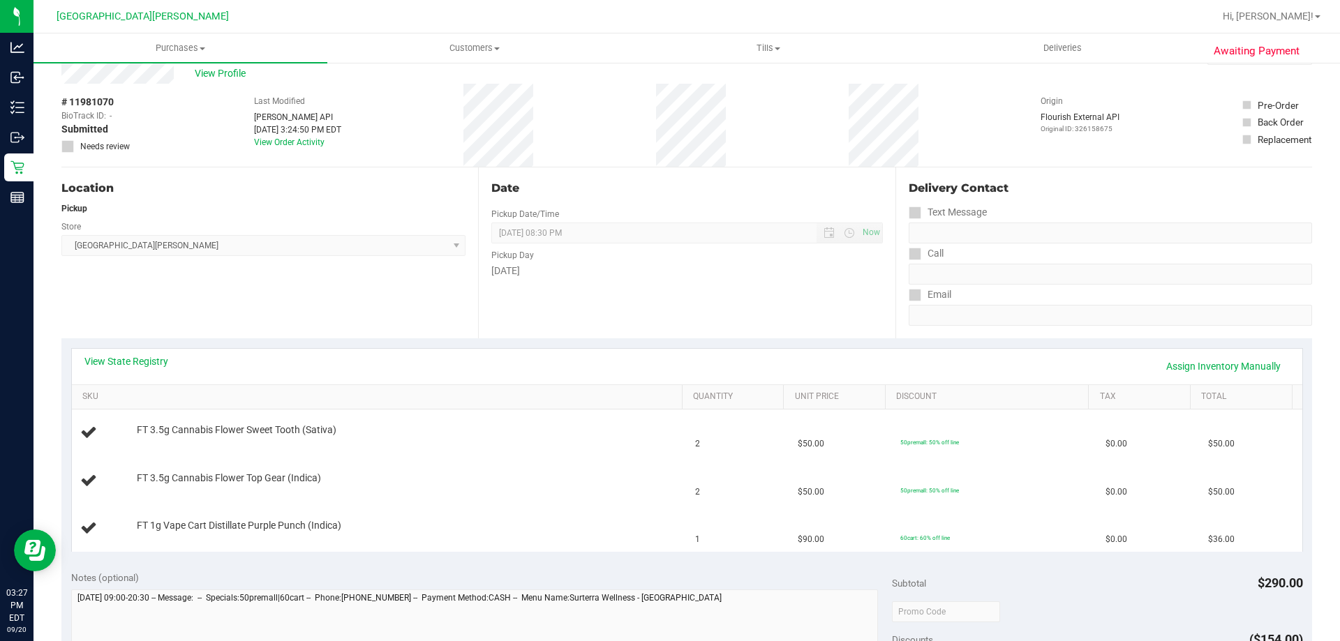
scroll to position [70, 0]
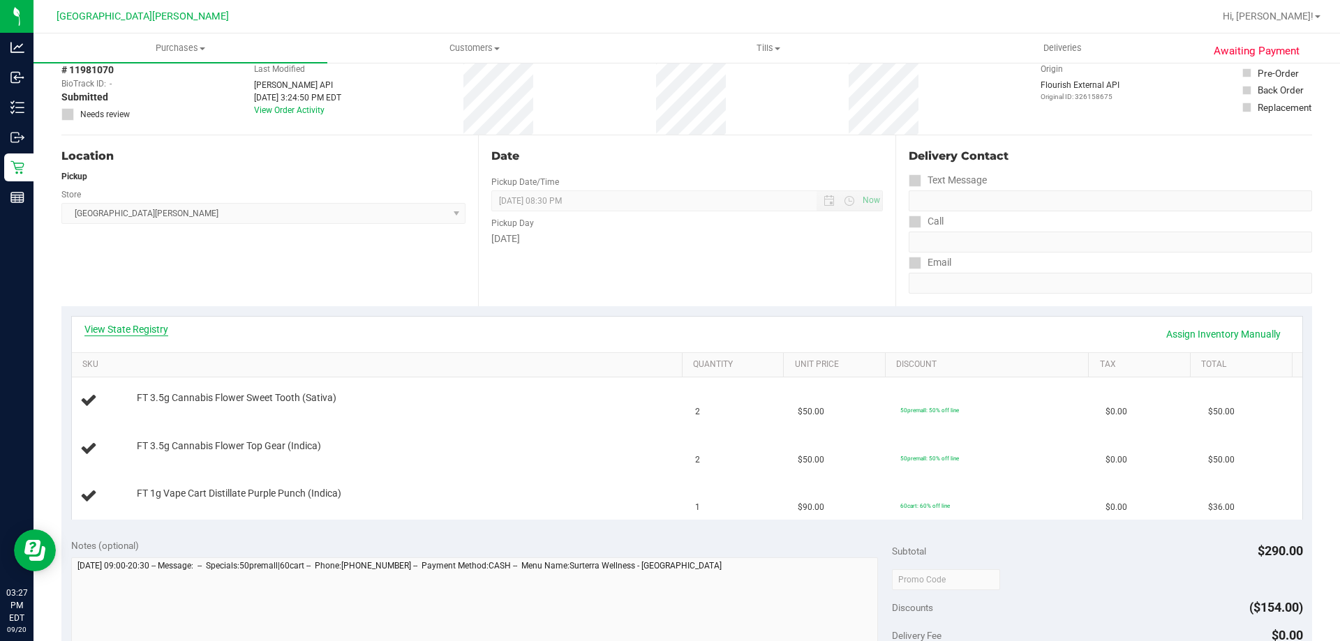
click at [125, 331] on link "View State Registry" at bounding box center [126, 329] width 84 height 14
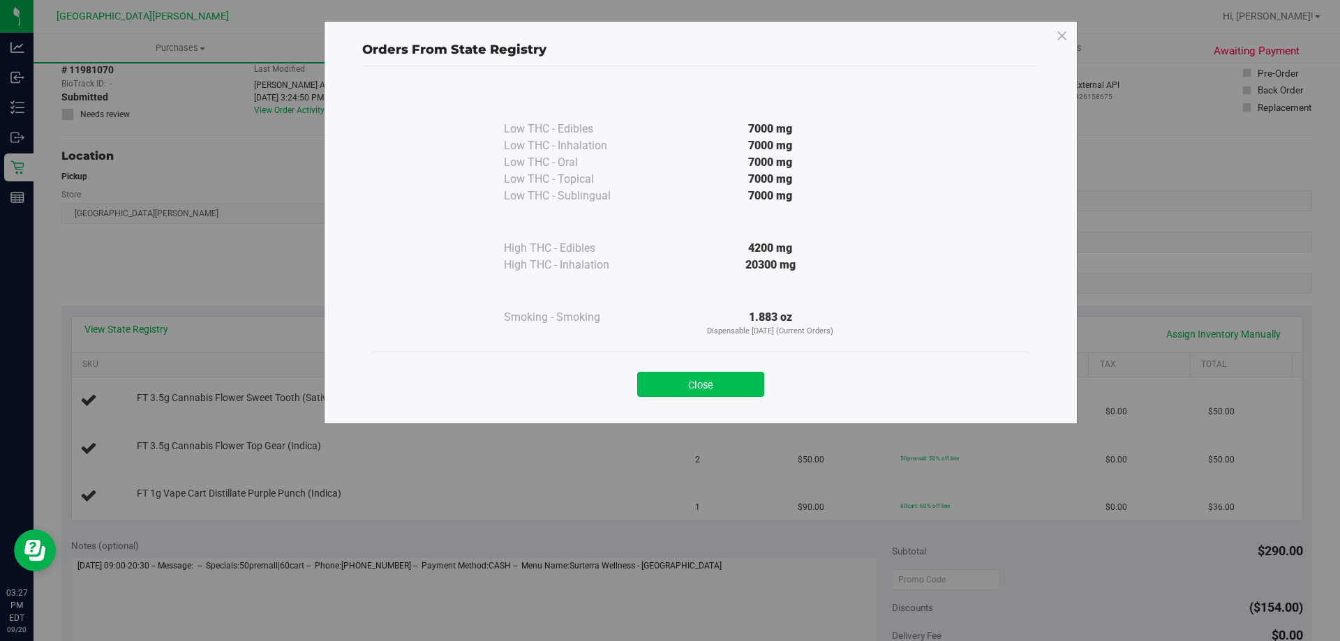
click at [668, 382] on button "Close" at bounding box center [700, 384] width 127 height 25
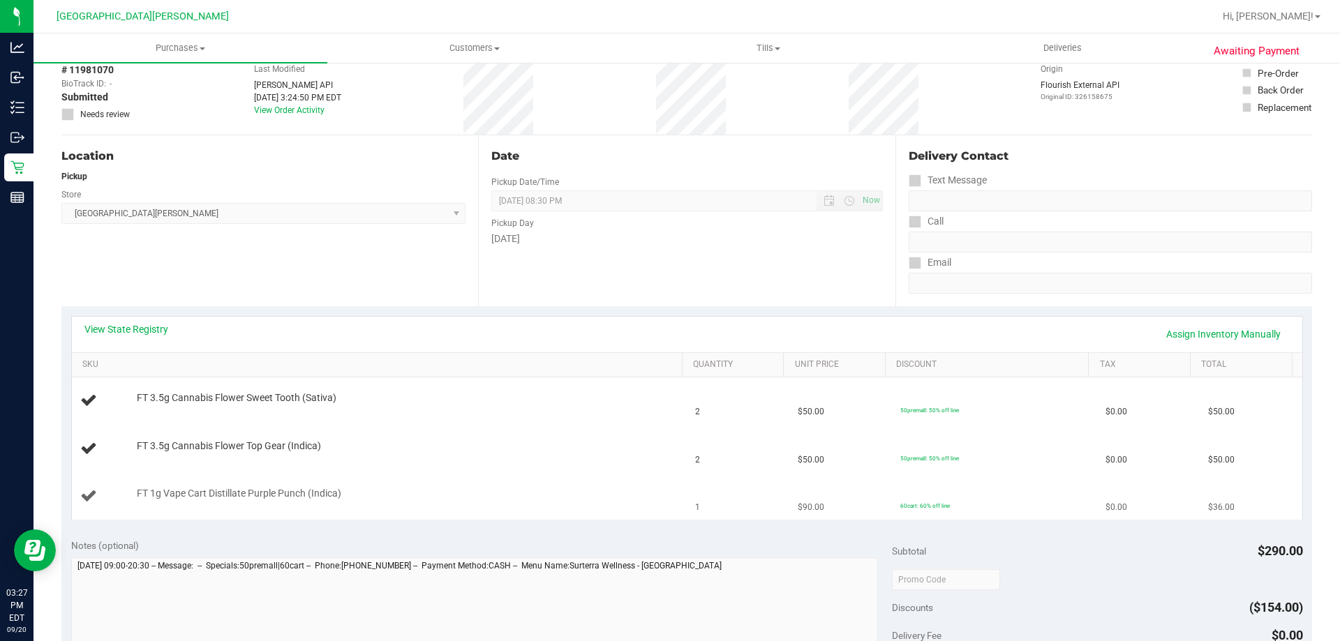
click at [596, 494] on div "FT 1g Vape Cart Distillate Purple Punch (Indica)" at bounding box center [403, 494] width 546 height 14
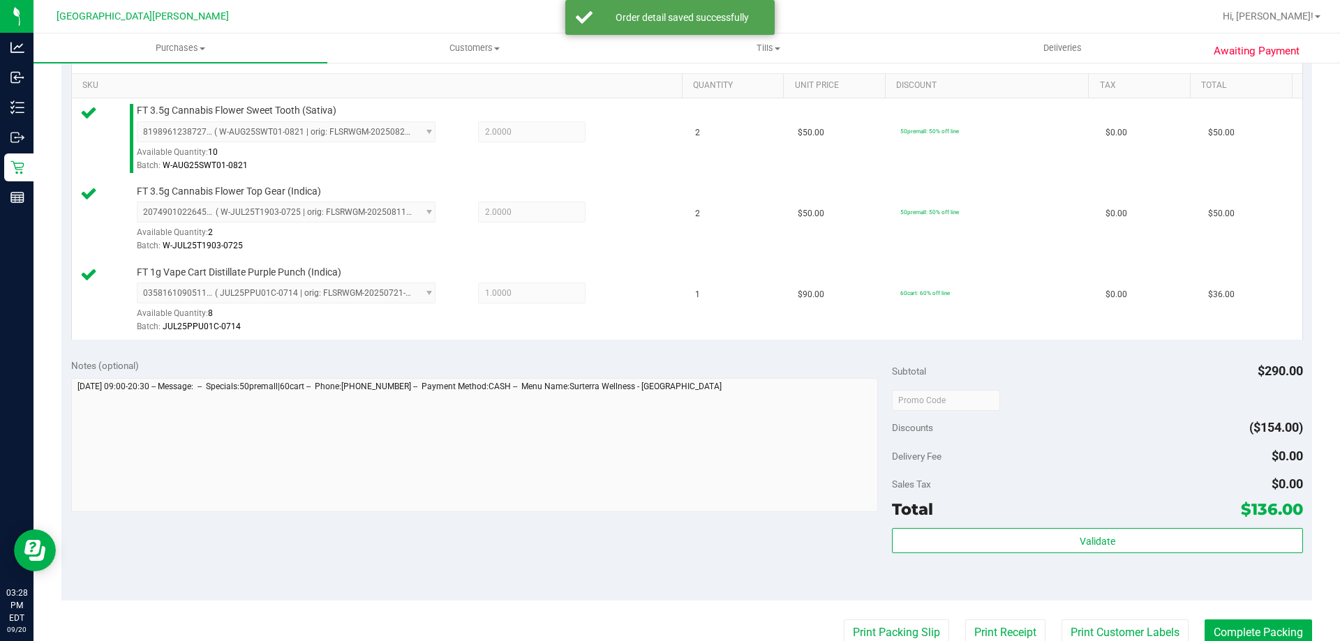
scroll to position [558, 0]
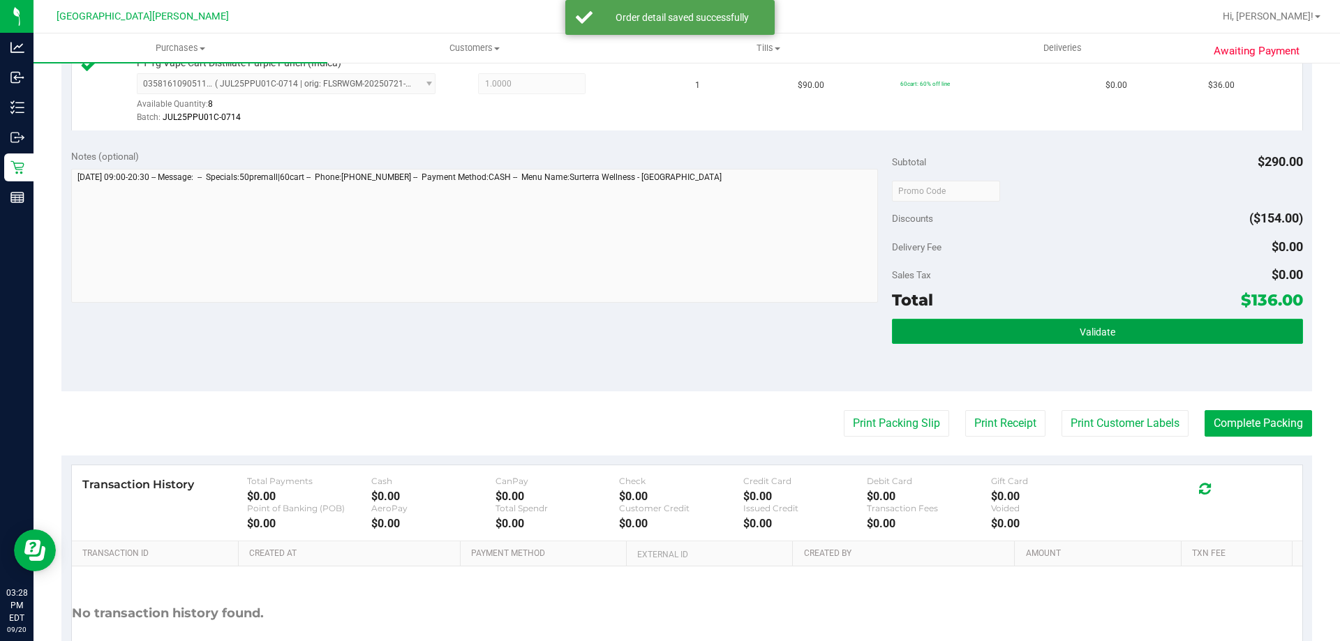
click at [1065, 322] on button "Validate" at bounding box center [1097, 331] width 410 height 25
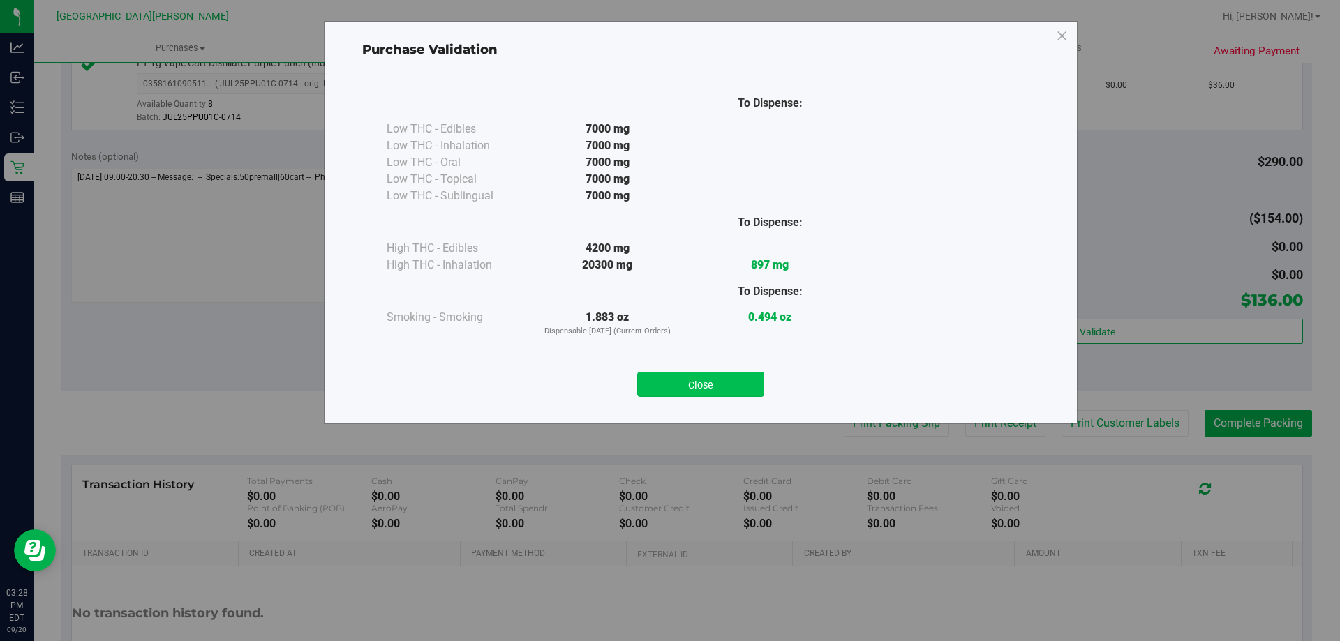
click at [726, 396] on button "Close" at bounding box center [700, 384] width 127 height 25
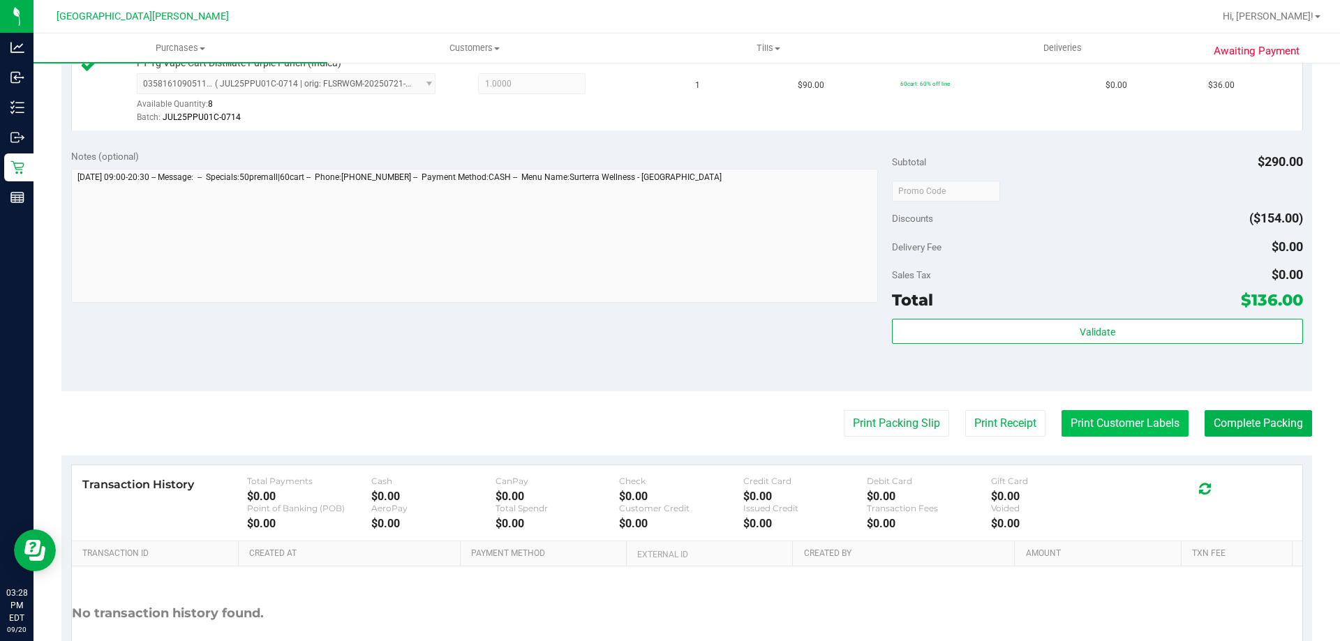
click at [1069, 422] on button "Print Customer Labels" at bounding box center [1124, 423] width 127 height 27
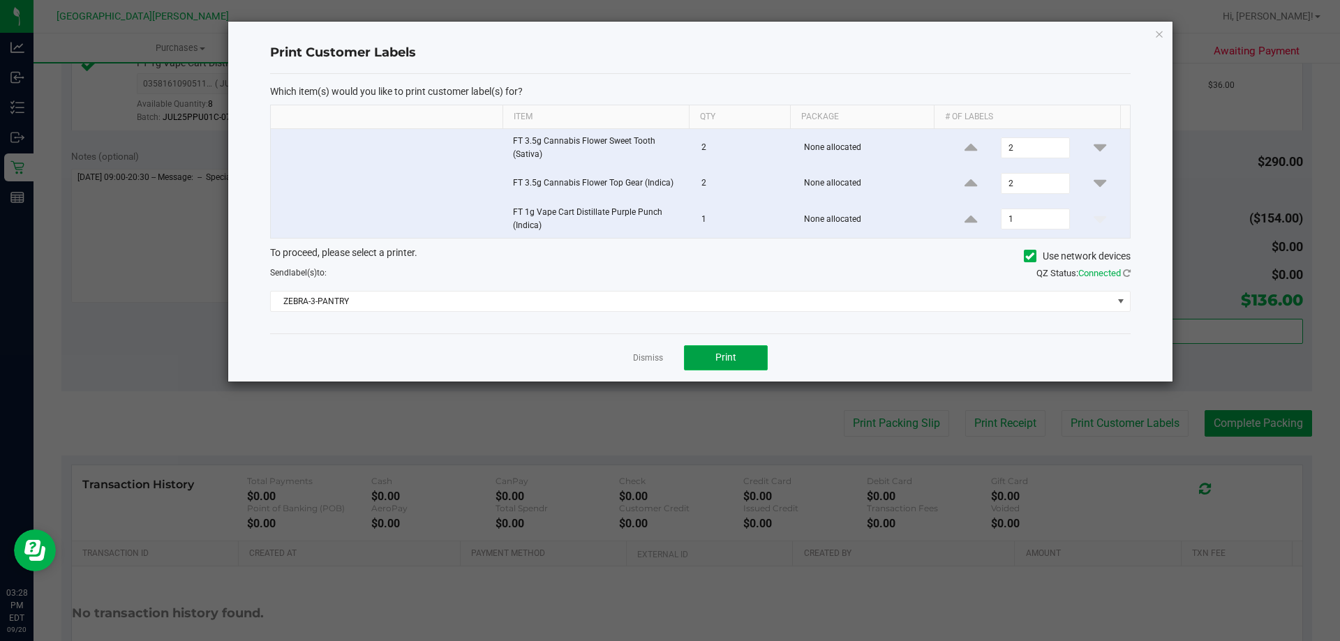
click at [741, 355] on button "Print" at bounding box center [726, 357] width 84 height 25
click at [643, 353] on link "Dismiss" at bounding box center [648, 358] width 30 height 12
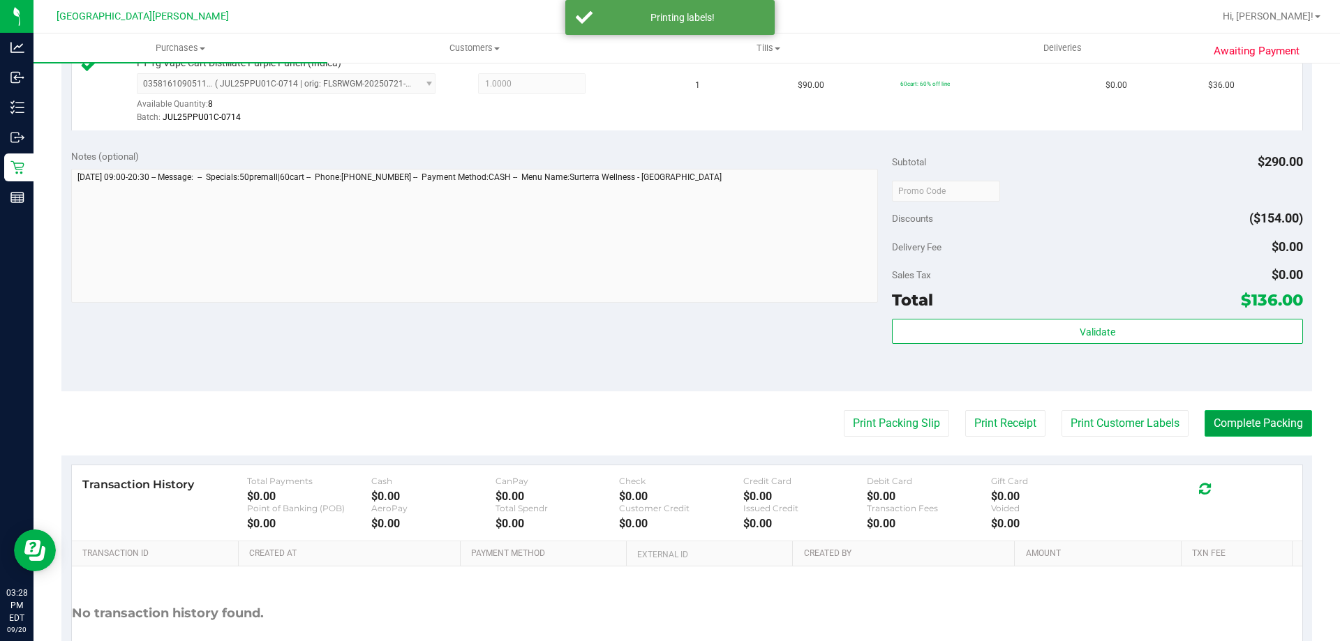
click at [1250, 426] on button "Complete Packing" at bounding box center [1257, 423] width 107 height 27
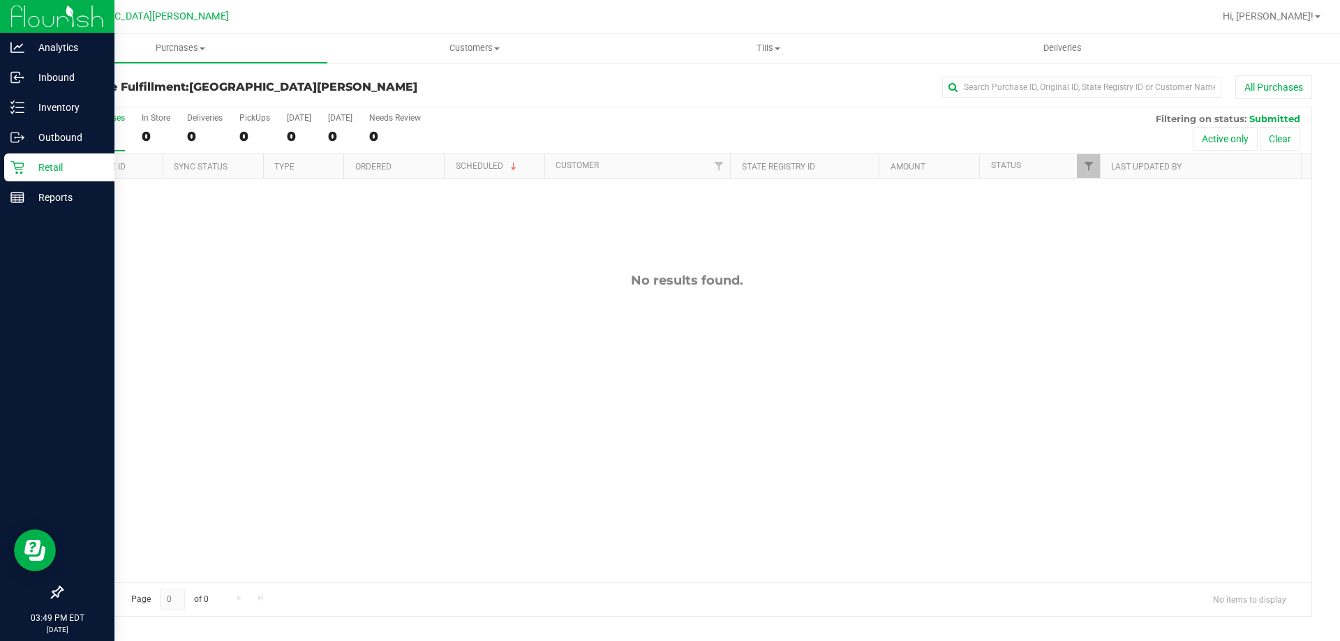
click at [36, 171] on p "Retail" at bounding box center [66, 167] width 84 height 17
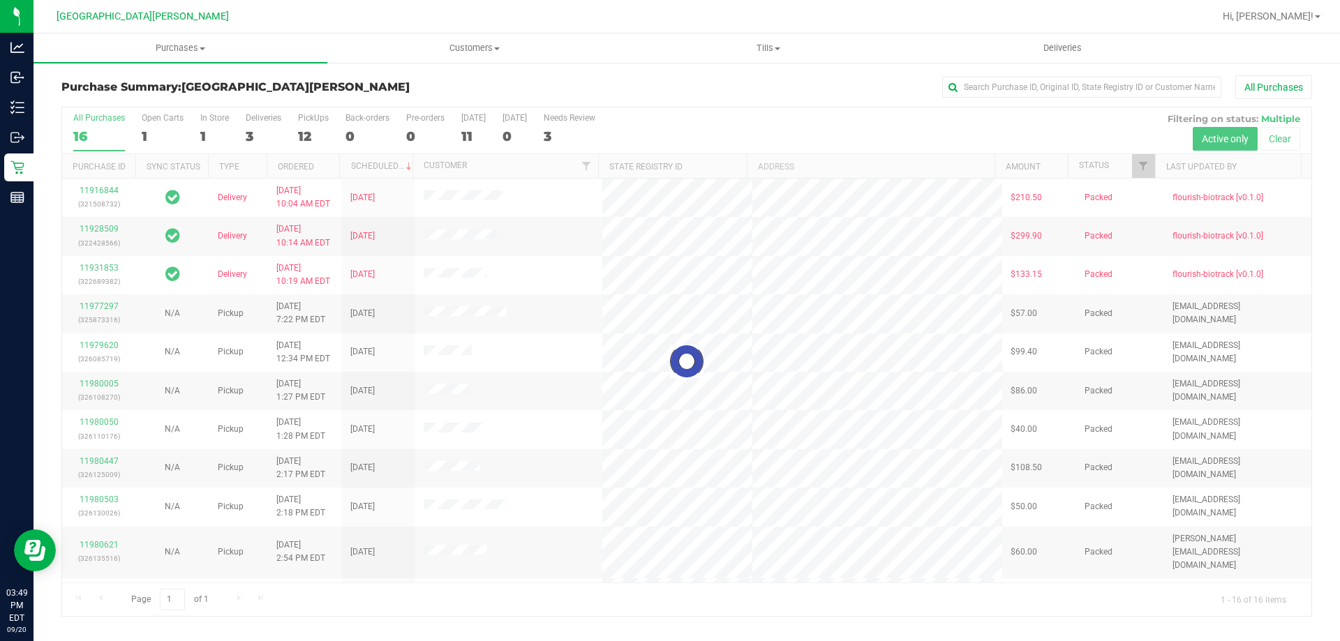
click at [157, 118] on div at bounding box center [686, 361] width 1249 height 509
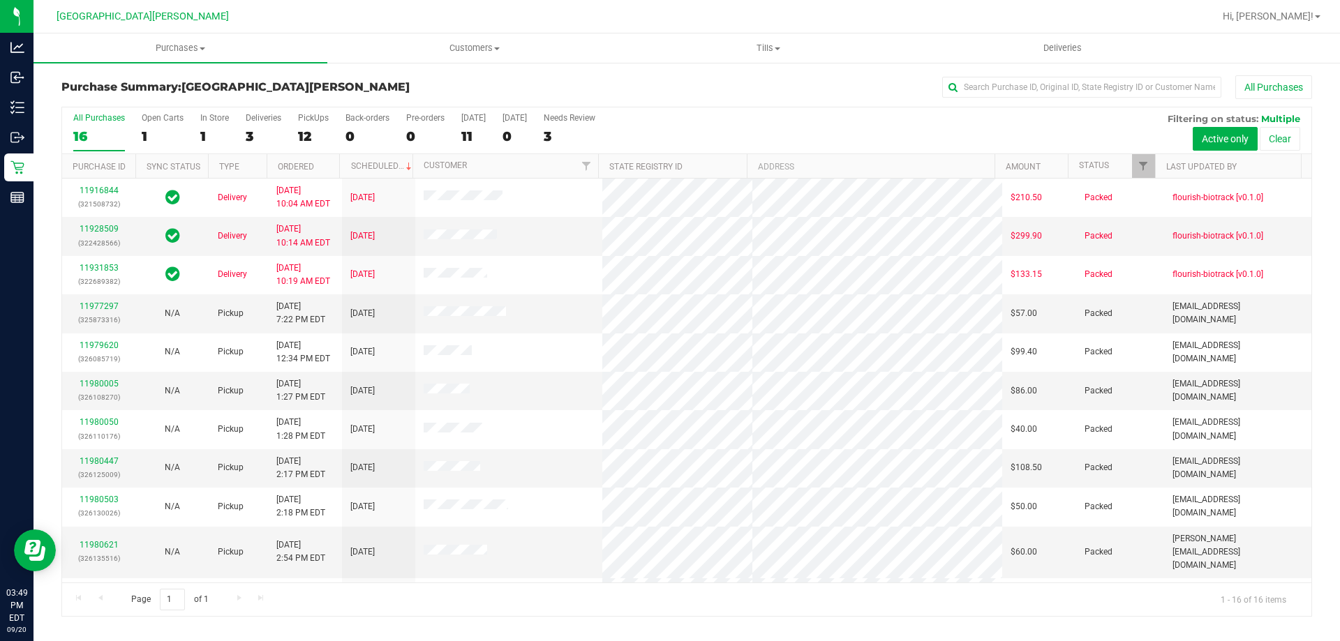
click at [156, 121] on div "Open Carts" at bounding box center [163, 118] width 42 height 10
click at [0, 0] on input "Open Carts 1" at bounding box center [0, 0] width 0 height 0
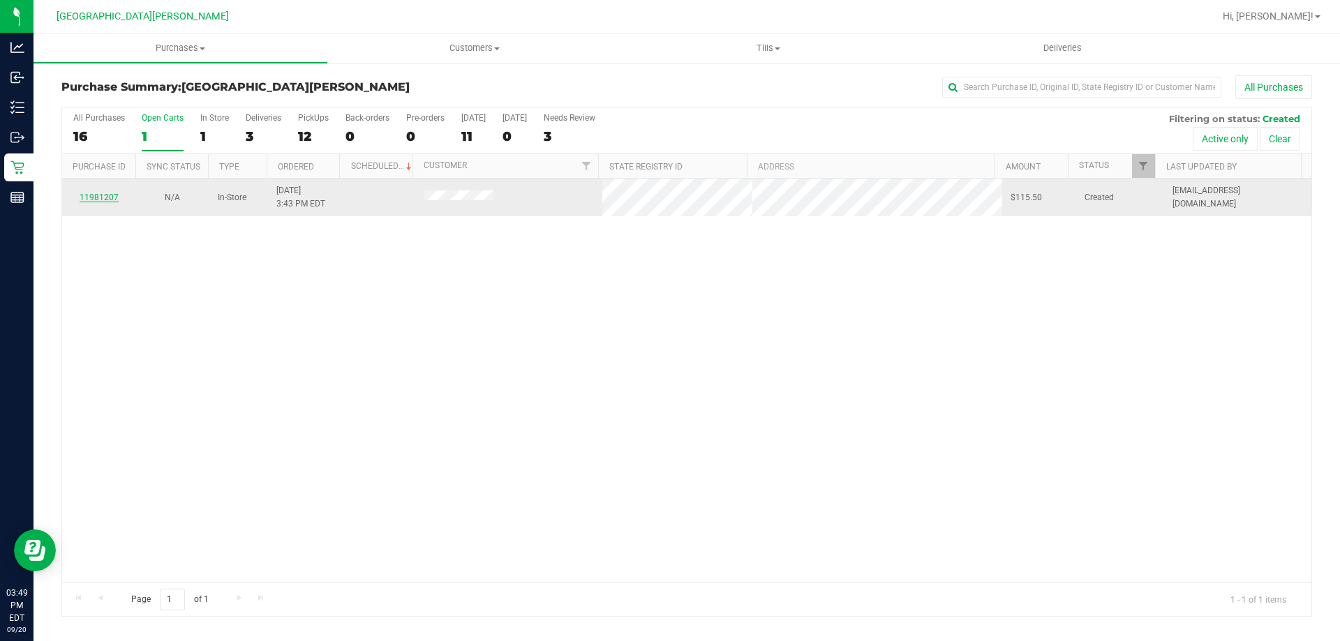
click at [91, 195] on link "11981207" at bounding box center [99, 198] width 39 height 10
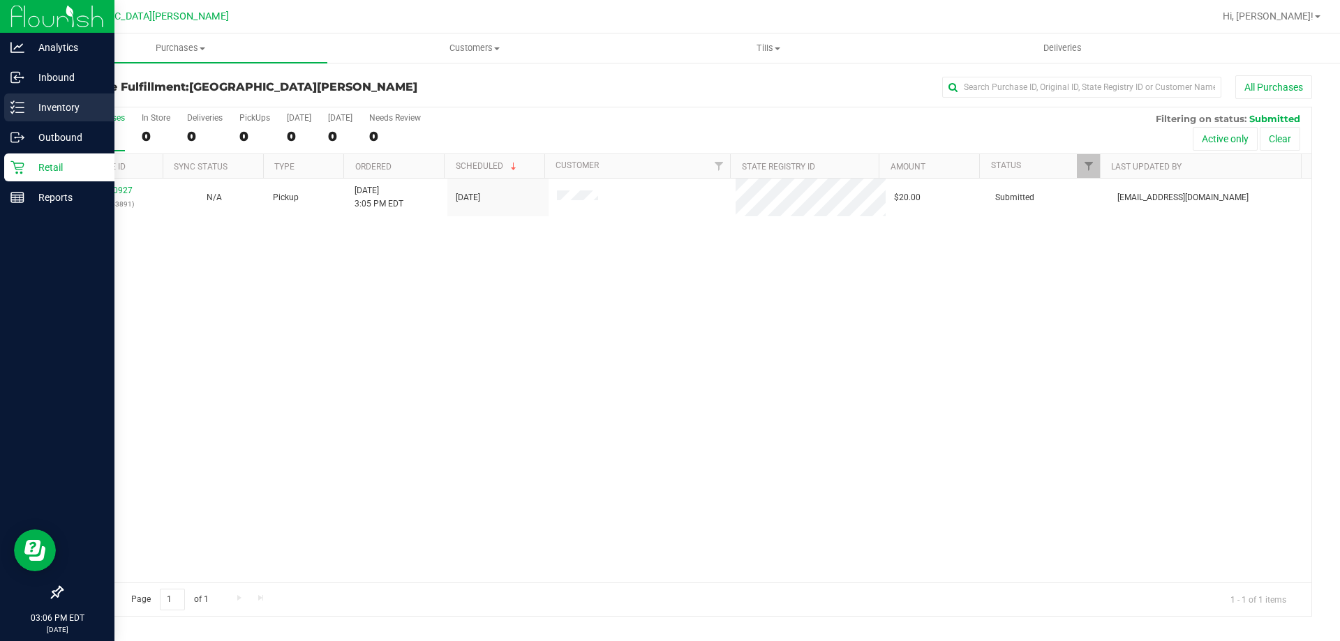
click at [42, 108] on p "Inventory" at bounding box center [66, 107] width 84 height 17
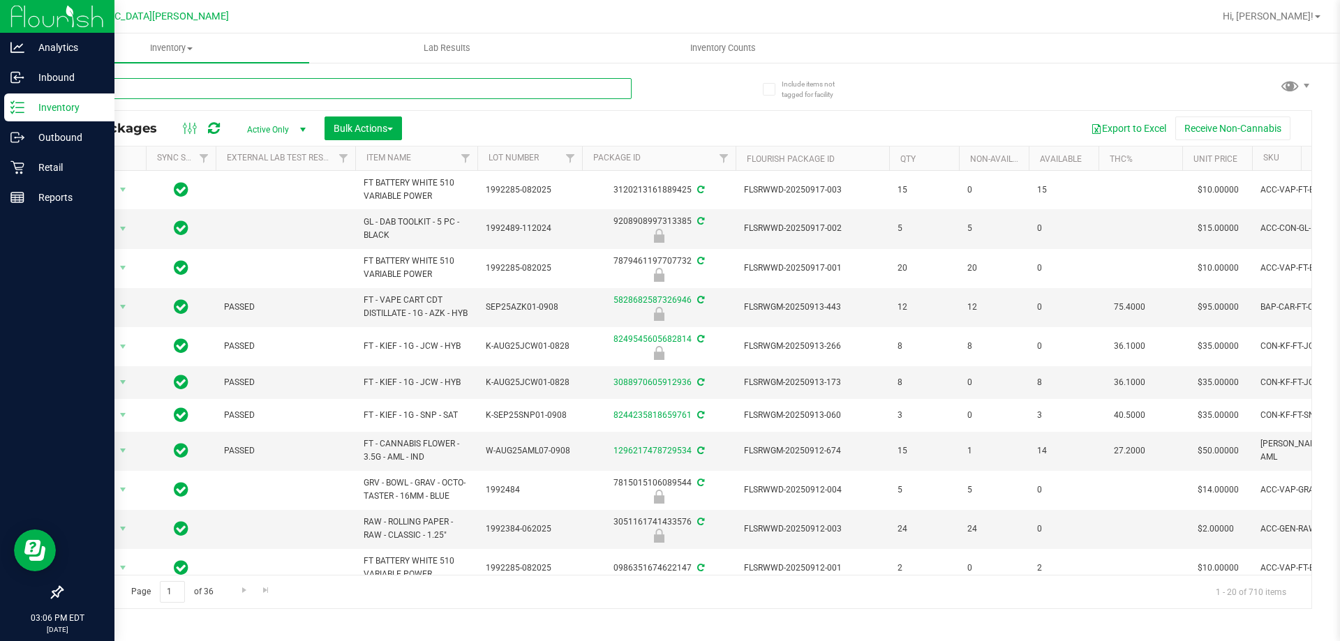
click at [128, 91] on input "text" at bounding box center [346, 88] width 570 height 21
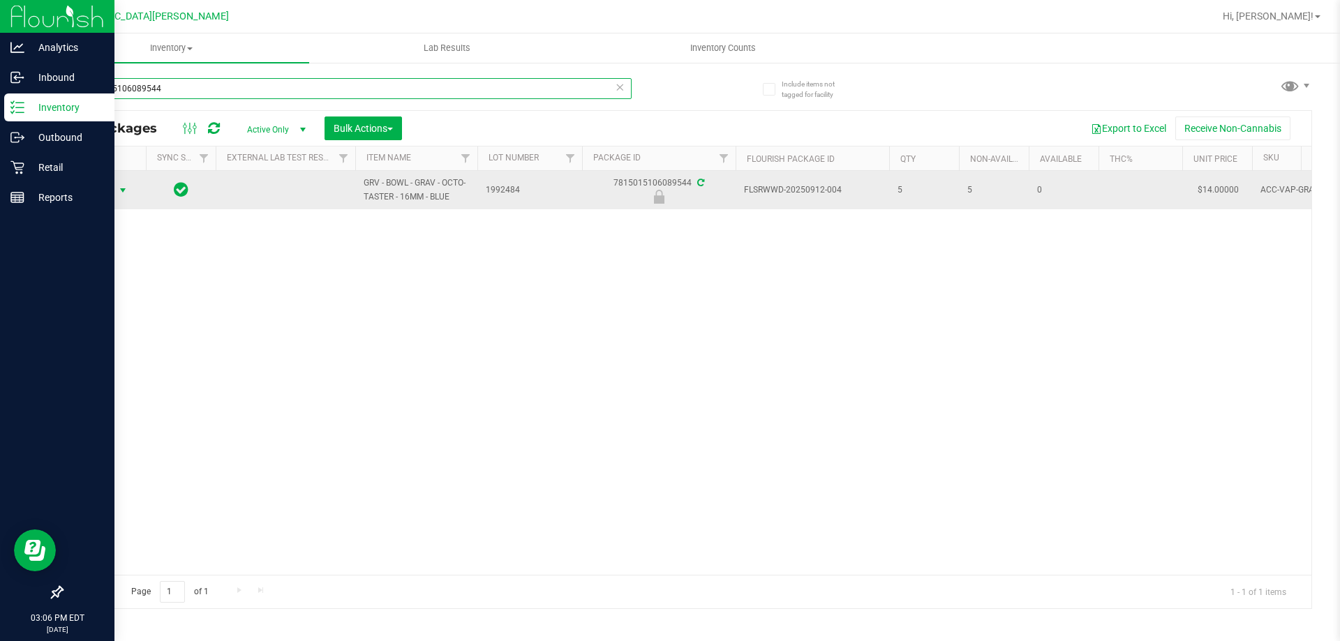
type input "7815015106089544"
click at [121, 186] on span "select" at bounding box center [122, 190] width 11 height 11
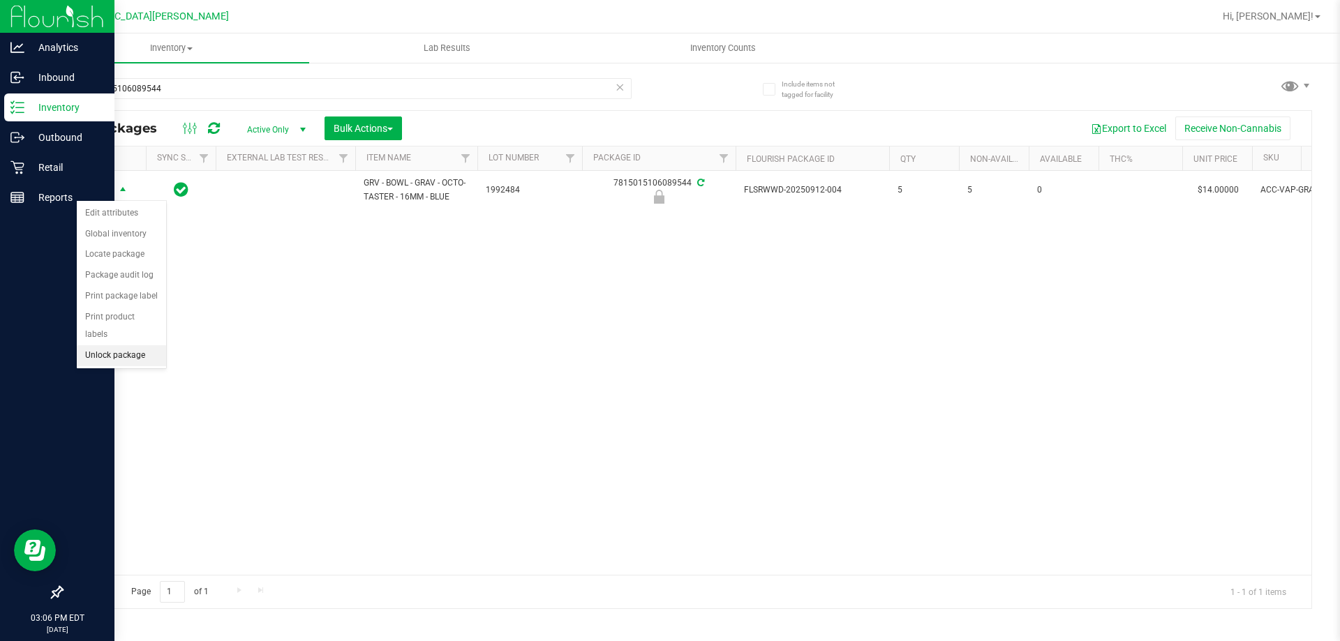
click at [114, 345] on li "Unlock package" at bounding box center [121, 355] width 89 height 21
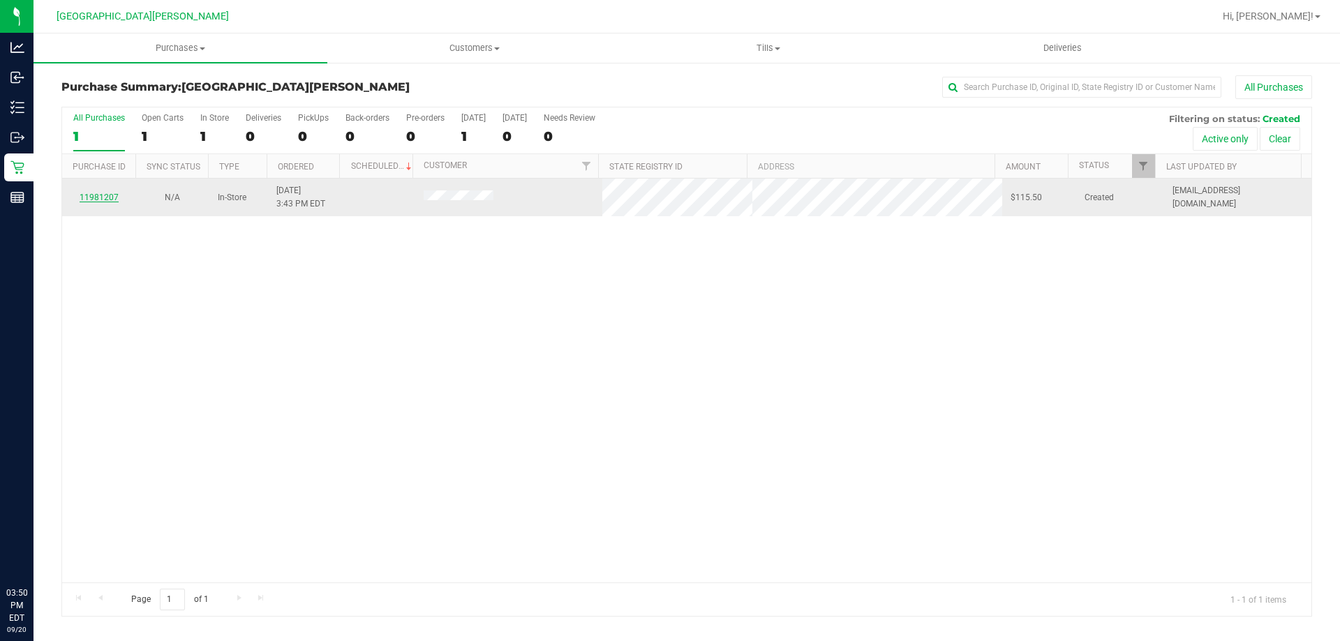
click at [92, 196] on link "11981207" at bounding box center [99, 198] width 39 height 10
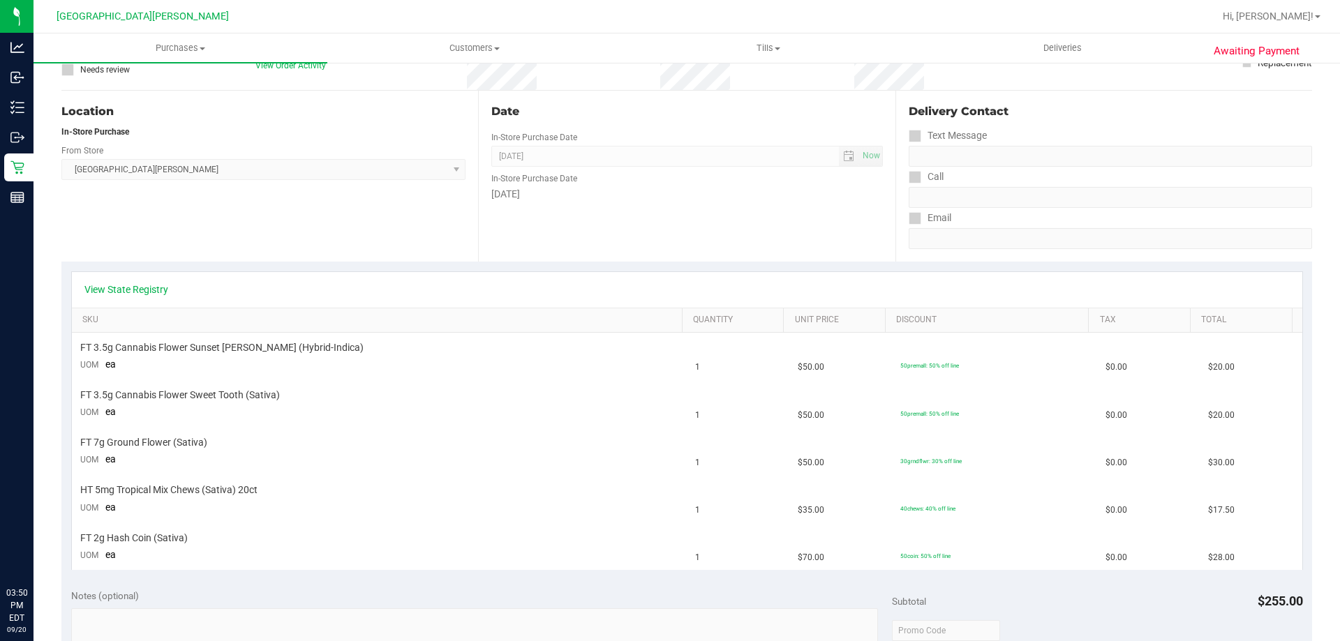
scroll to position [140, 0]
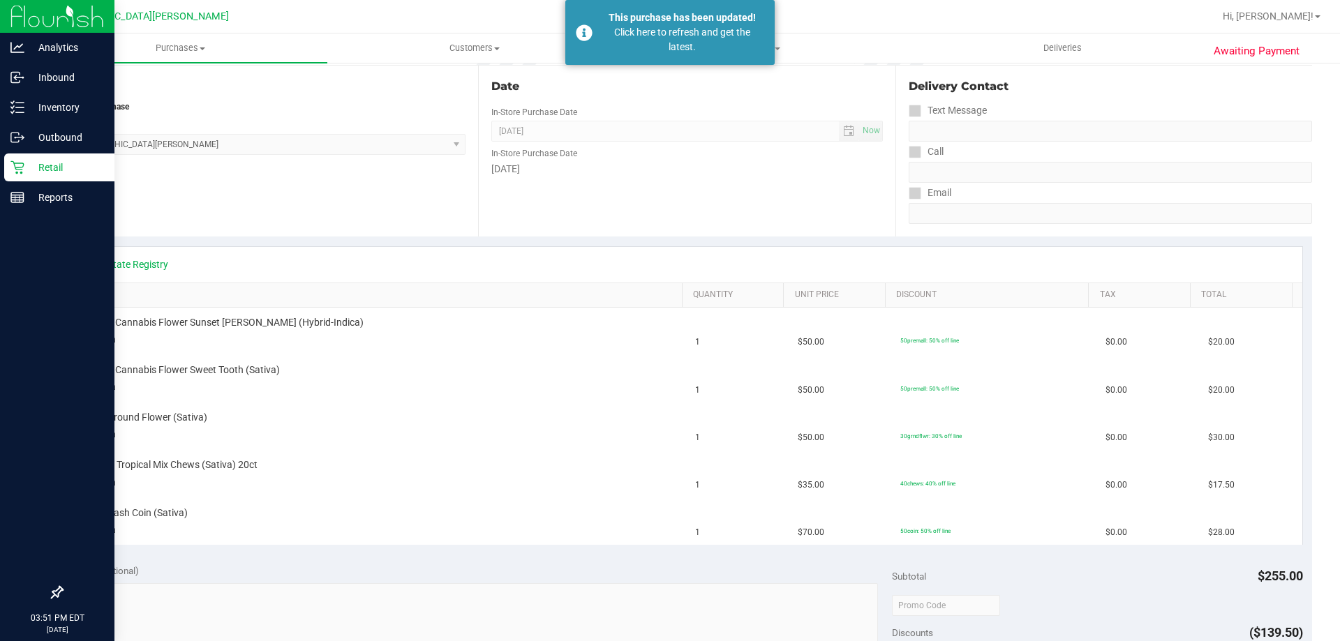
click at [39, 174] on p "Retail" at bounding box center [66, 167] width 84 height 17
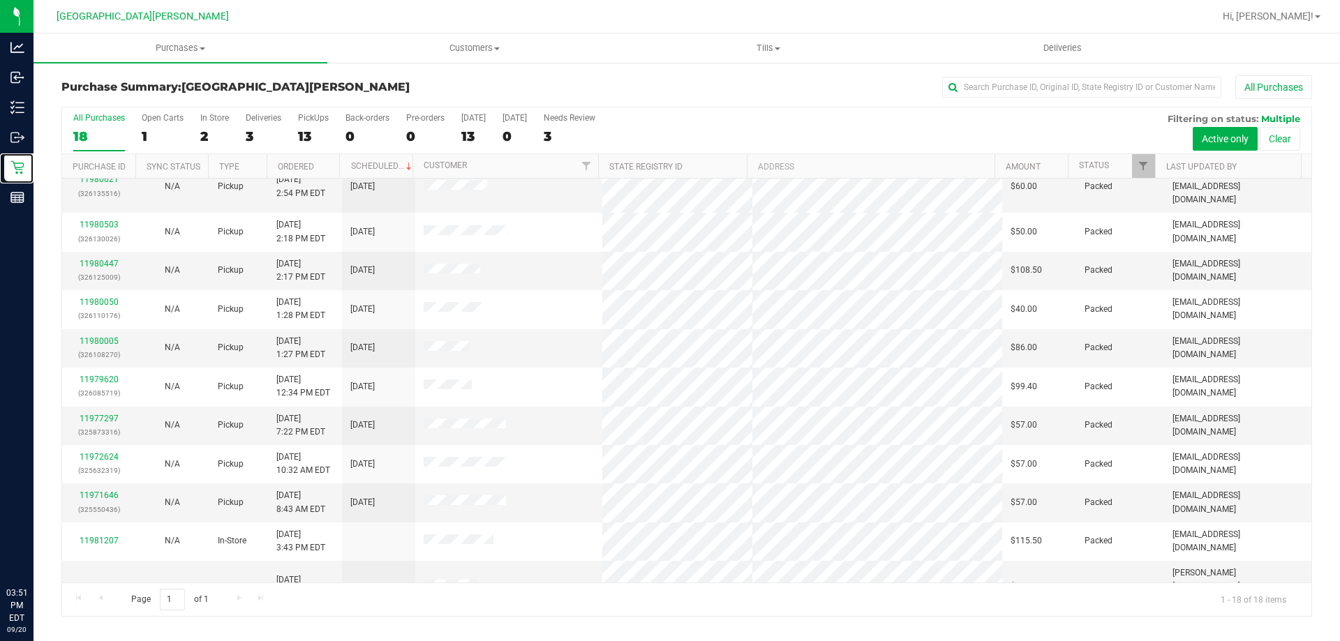
scroll to position [291, 0]
click at [92, 577] on div "11981262" at bounding box center [98, 583] width 57 height 13
click at [94, 578] on link "11981262" at bounding box center [99, 583] width 39 height 10
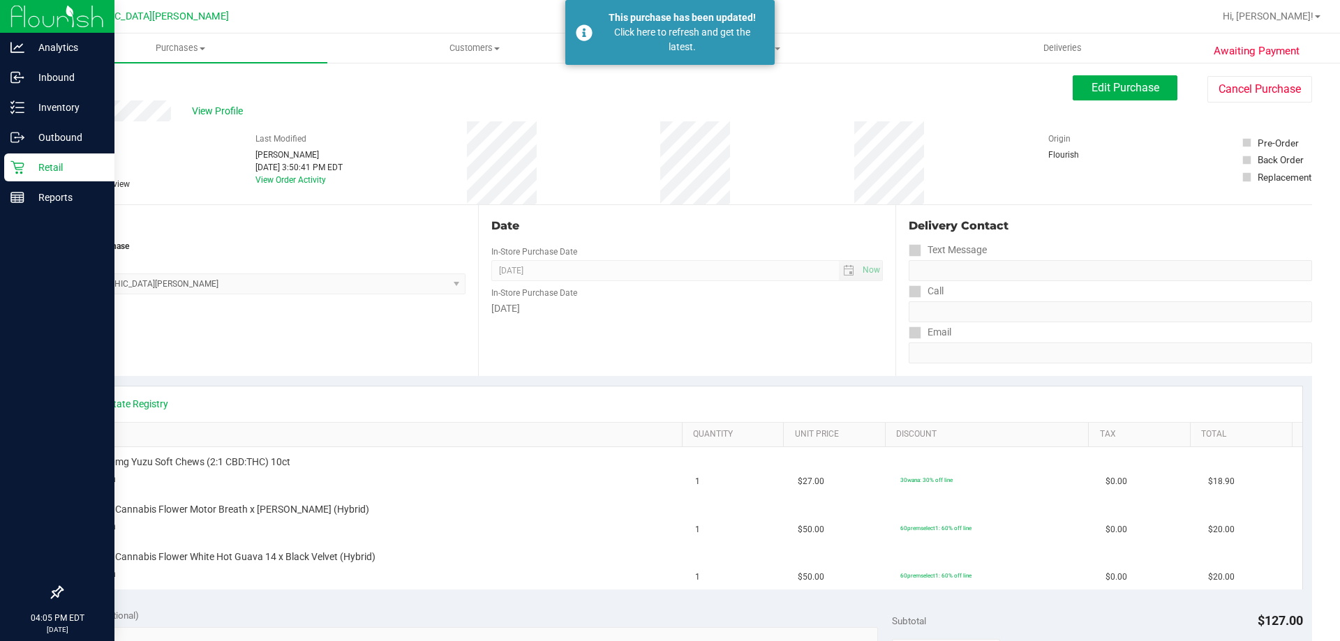
click at [45, 162] on p "Retail" at bounding box center [66, 167] width 84 height 17
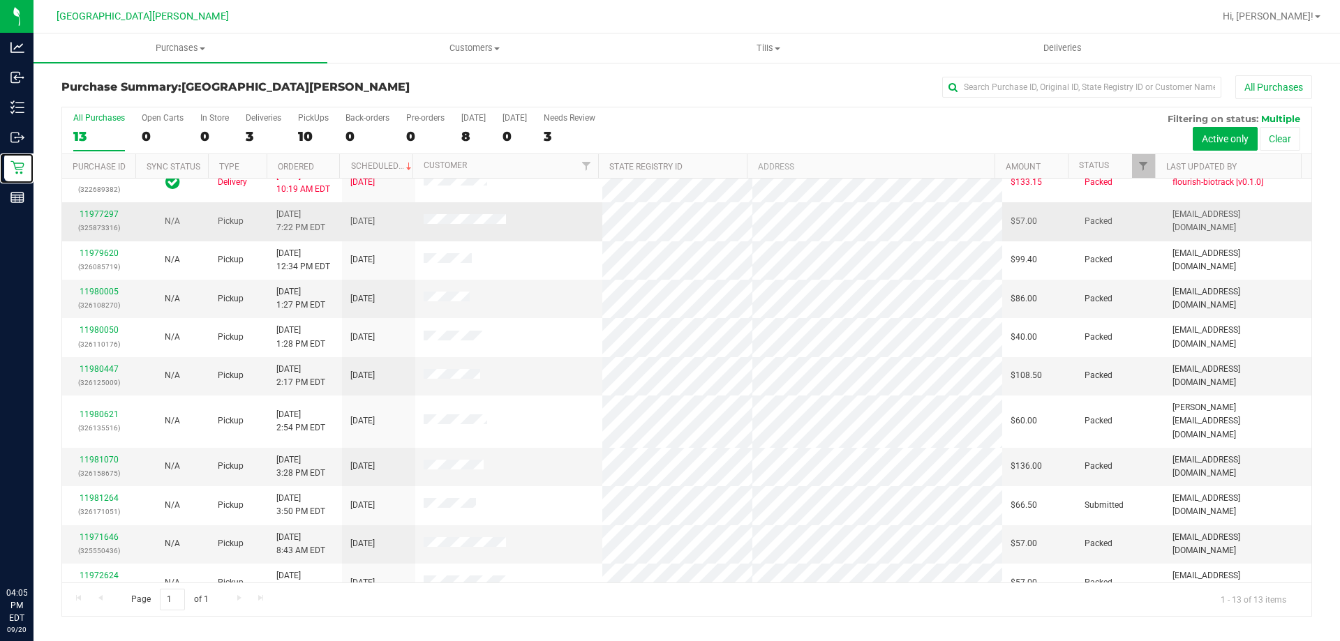
scroll to position [98, 0]
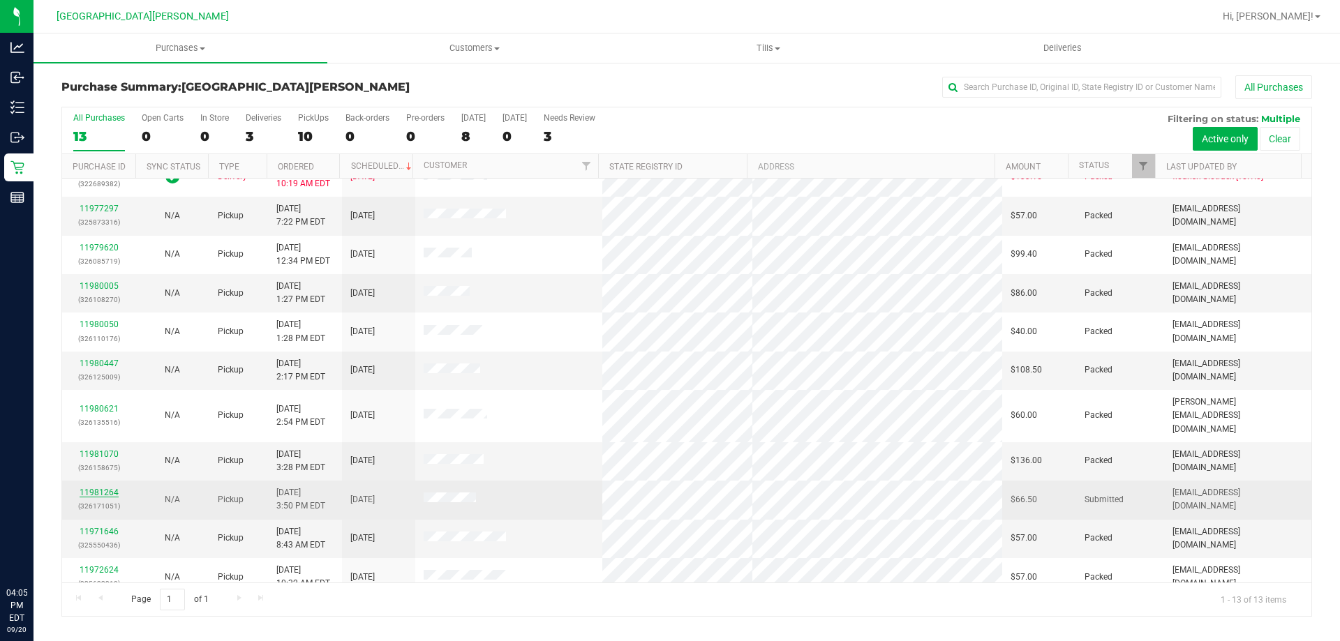
click at [101, 488] on link "11981264" at bounding box center [99, 493] width 39 height 10
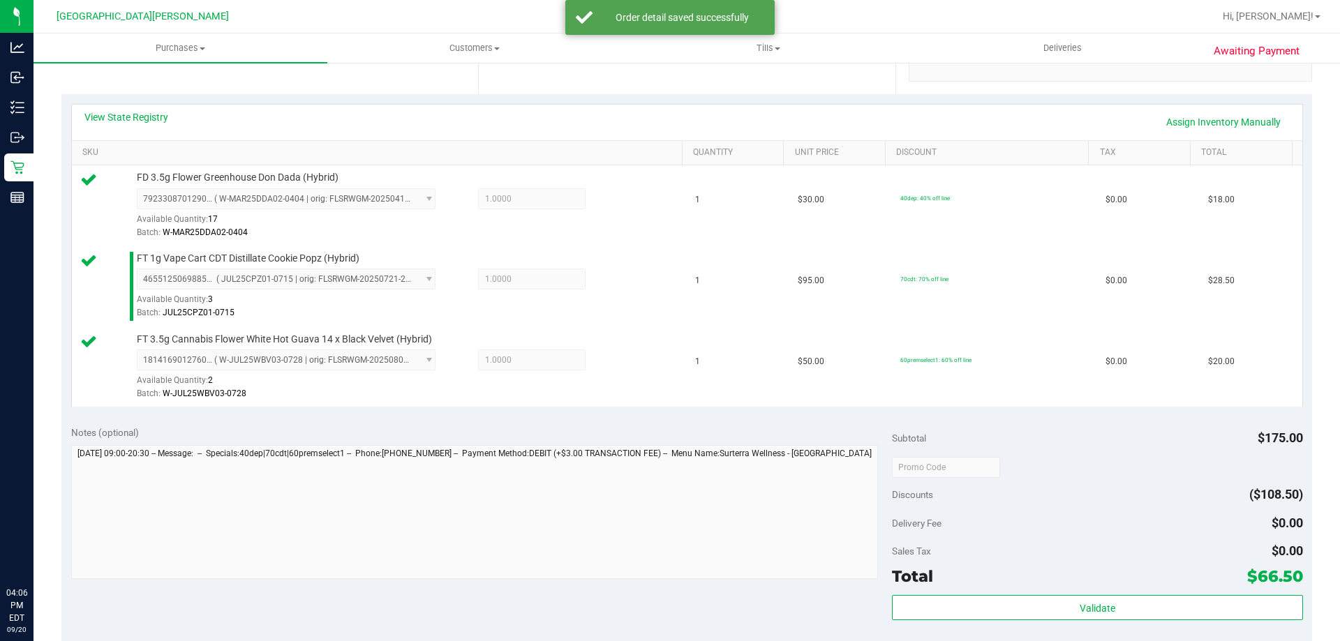
scroll to position [349, 0]
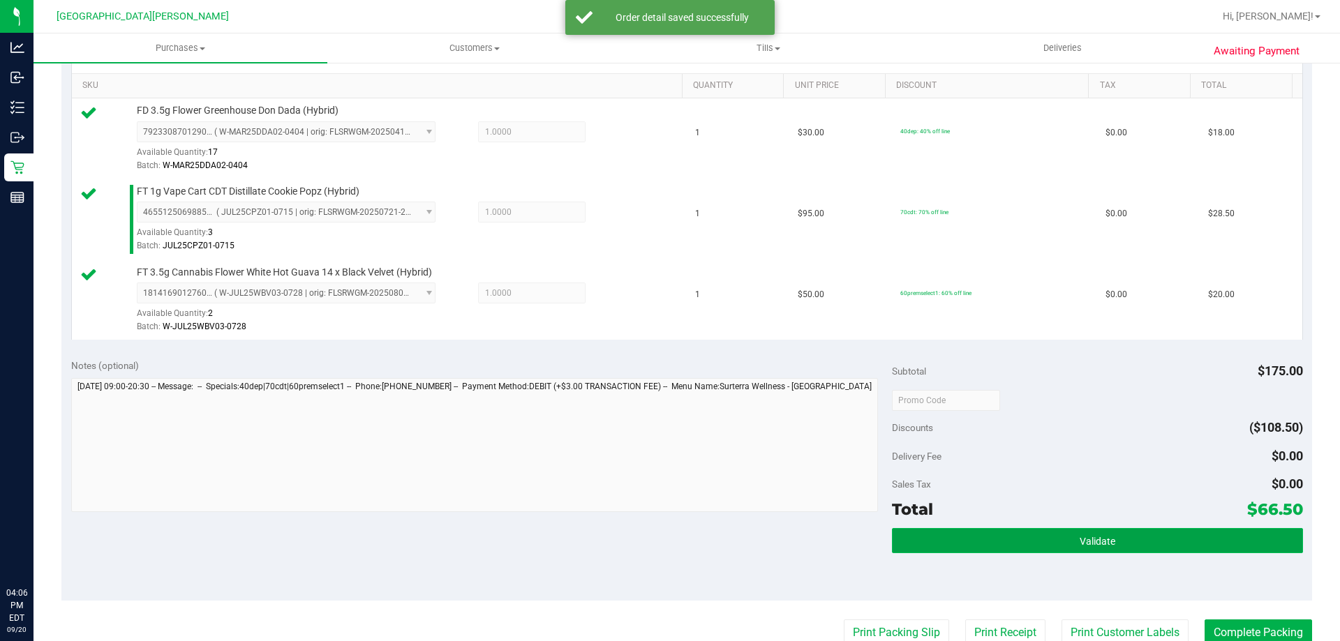
click at [955, 537] on button "Validate" at bounding box center [1097, 540] width 410 height 25
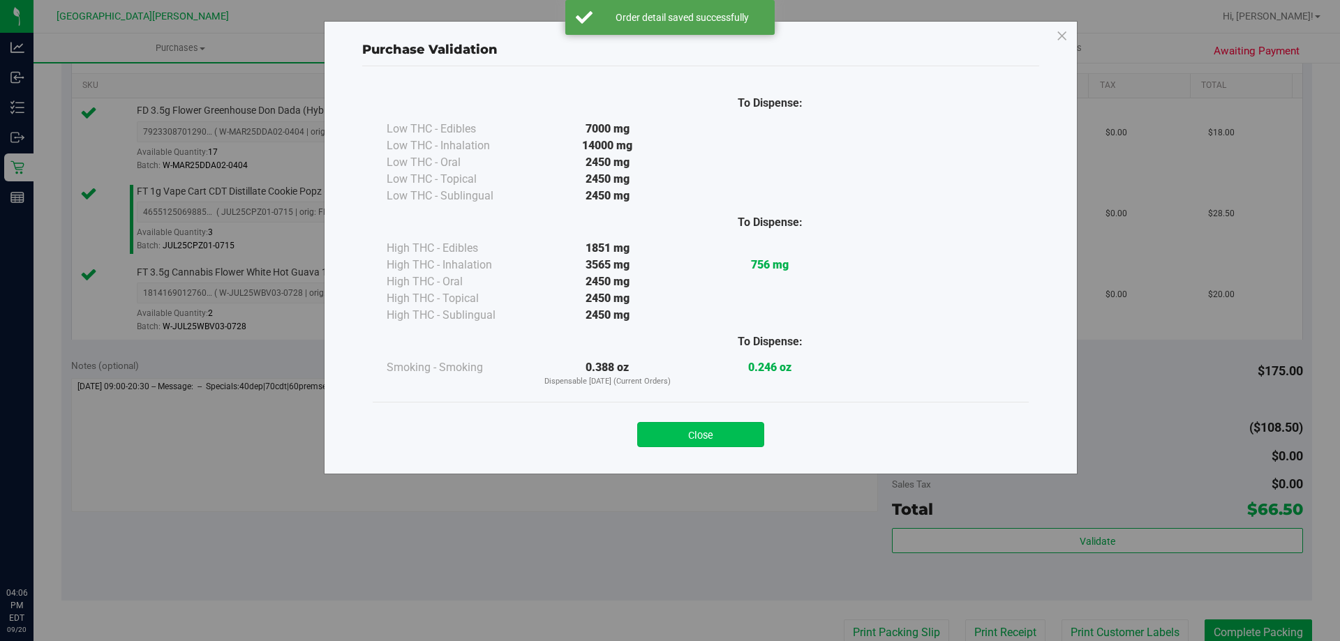
click at [710, 440] on button "Close" at bounding box center [700, 434] width 127 height 25
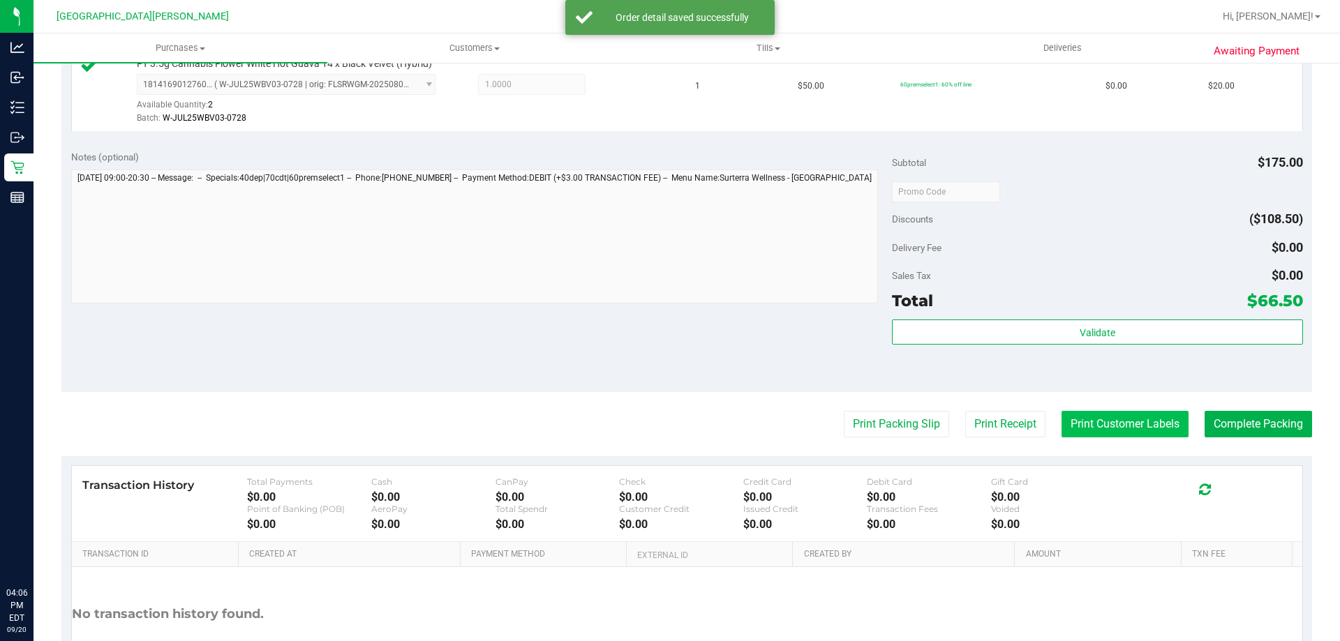
scroll to position [558, 0]
click at [1097, 434] on button "Print Customer Labels" at bounding box center [1124, 423] width 127 height 27
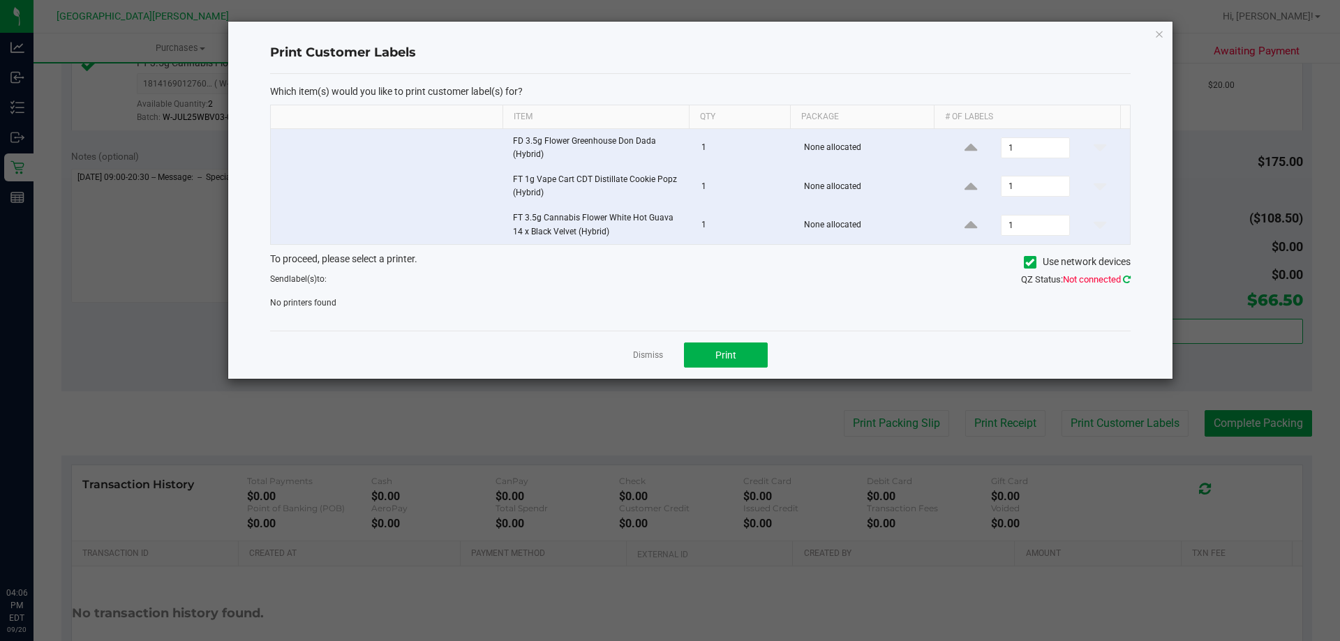
click at [1125, 280] on icon at bounding box center [1127, 279] width 8 height 9
click at [1128, 281] on icon at bounding box center [1127, 279] width 8 height 9
click at [649, 354] on link "Dismiss" at bounding box center [648, 356] width 30 height 12
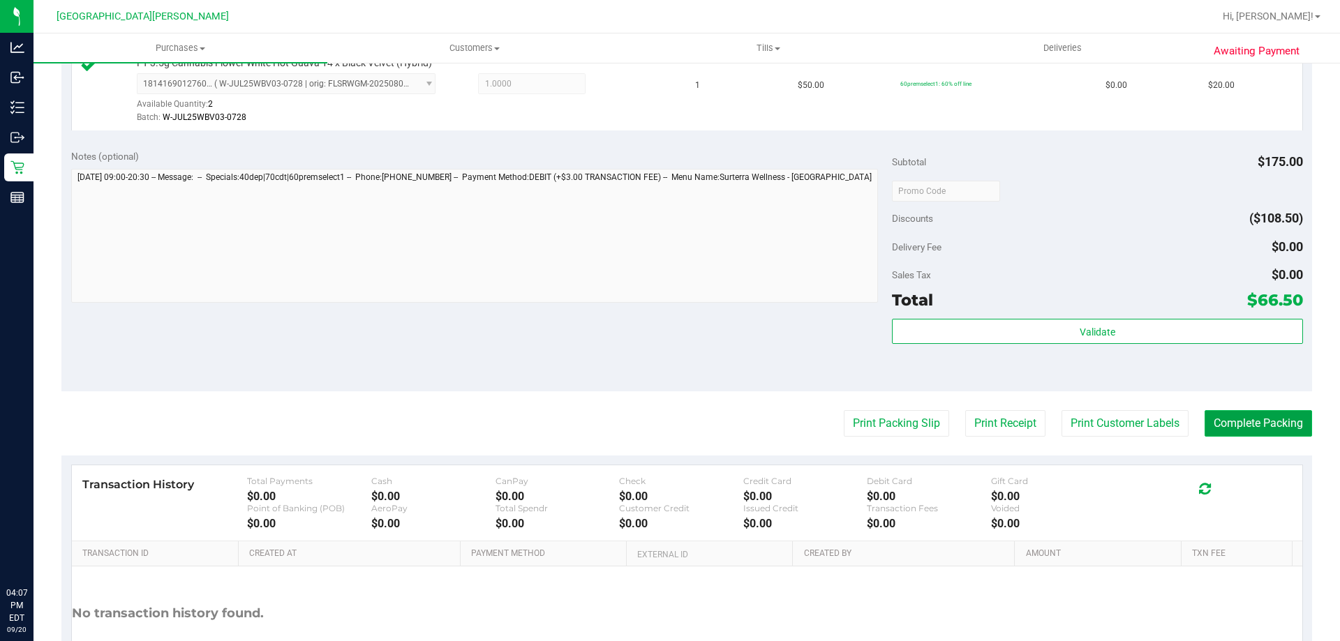
click at [1215, 425] on button "Complete Packing" at bounding box center [1257, 423] width 107 height 27
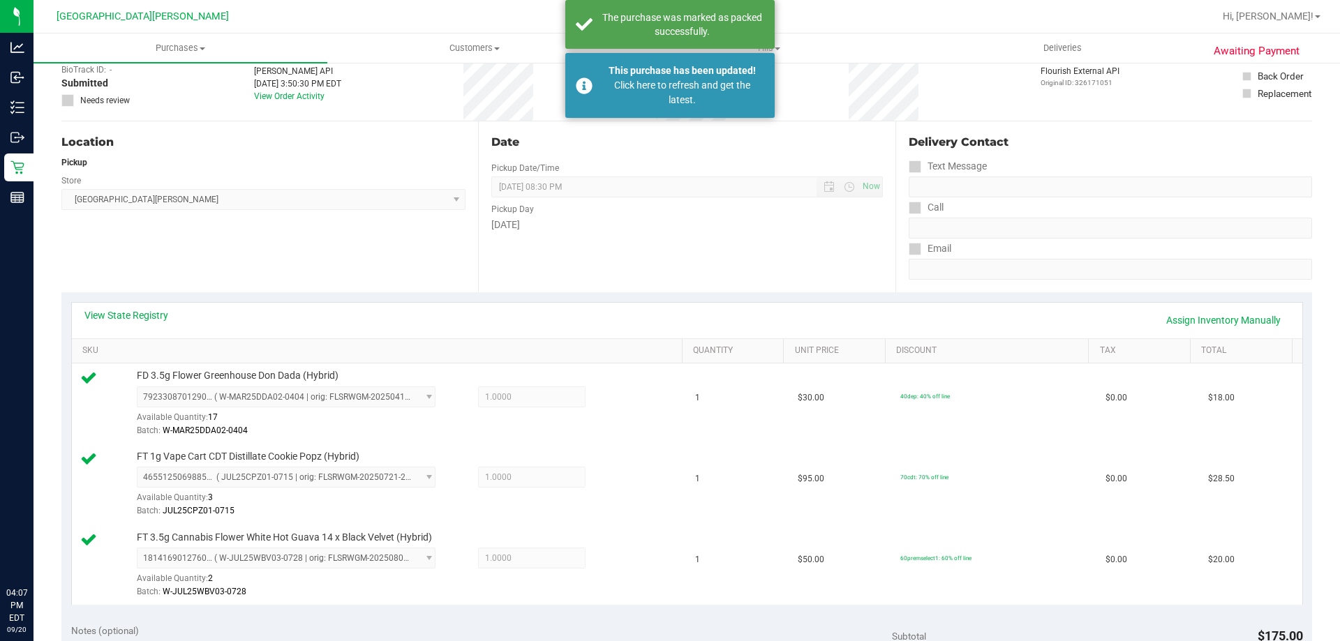
scroll to position [0, 0]
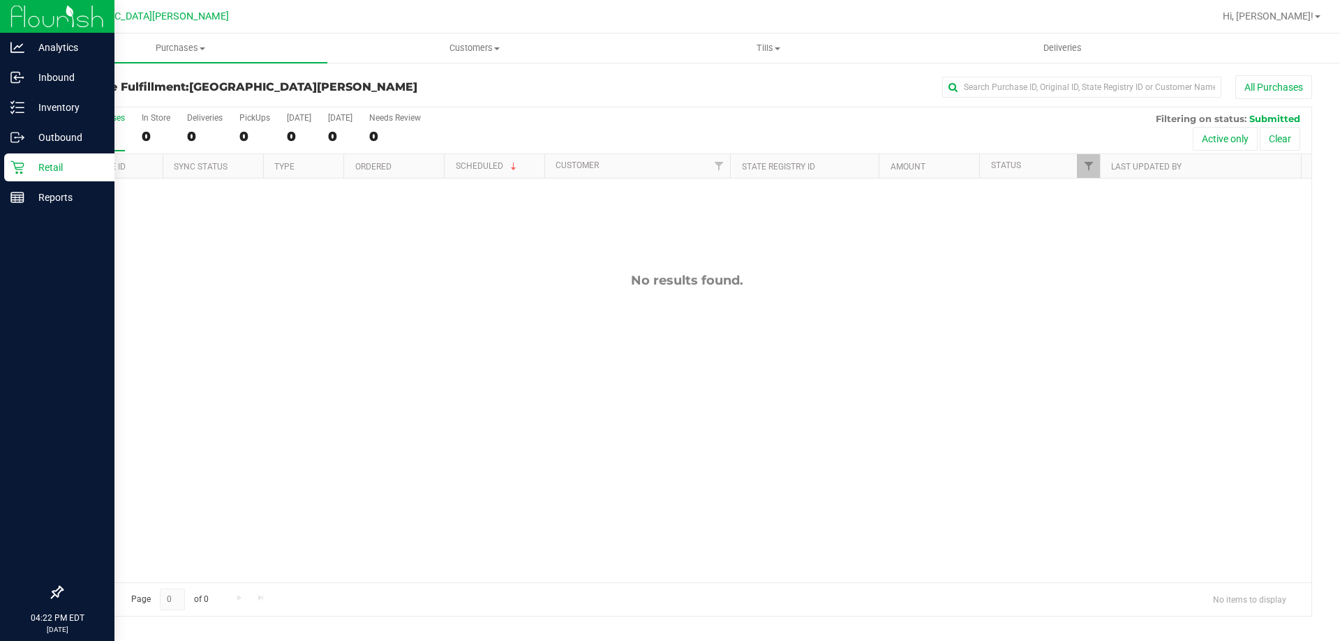
click at [36, 172] on p "Retail" at bounding box center [66, 167] width 84 height 17
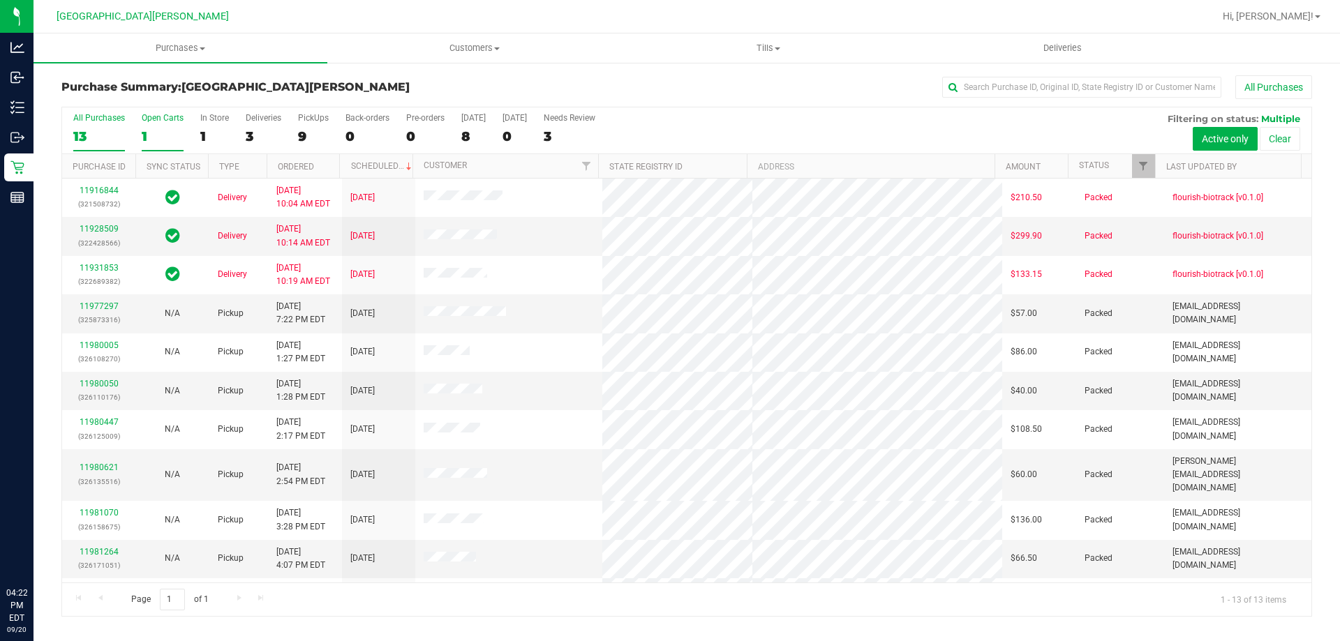
click at [144, 138] on div "1" at bounding box center [163, 136] width 42 height 16
click at [0, 0] on input "Open Carts 1" at bounding box center [0, 0] width 0 height 0
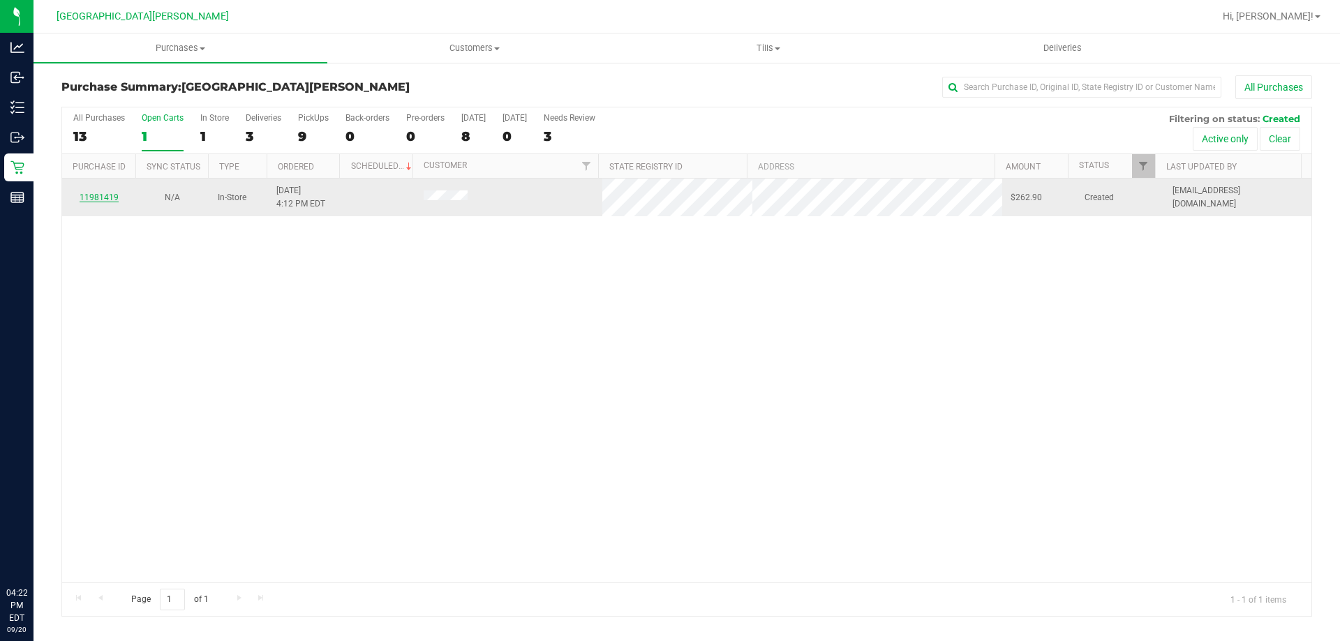
click at [91, 196] on link "11981419" at bounding box center [99, 198] width 39 height 10
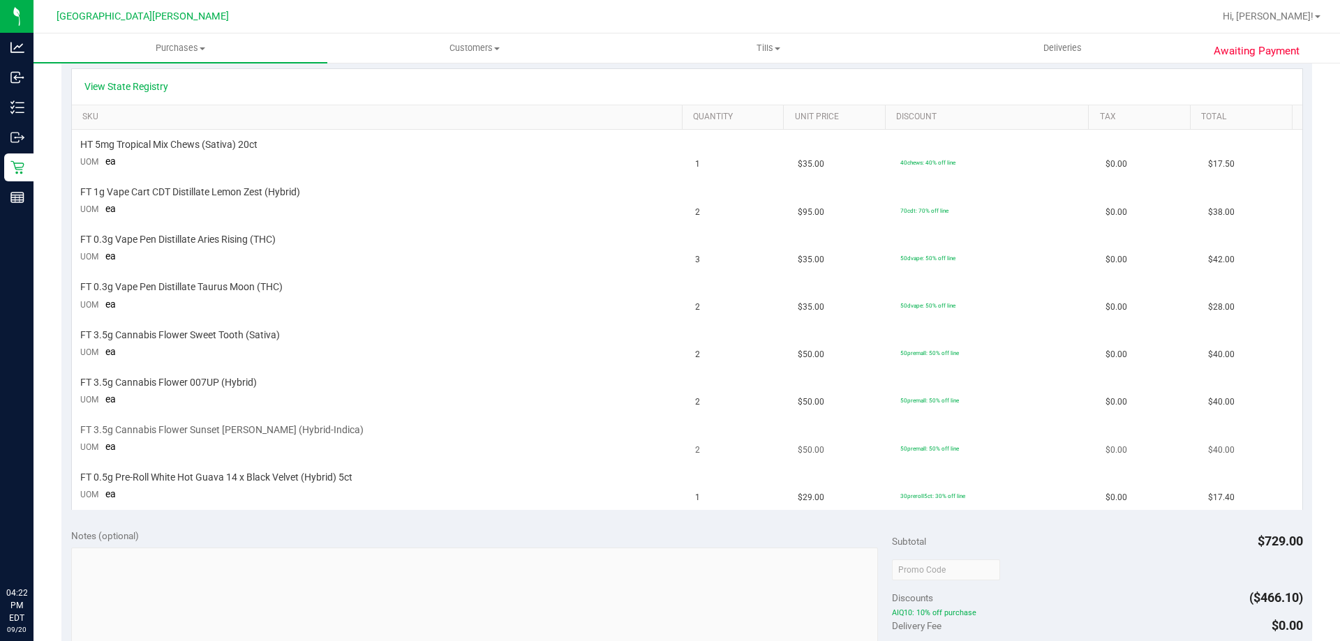
scroll to position [140, 0]
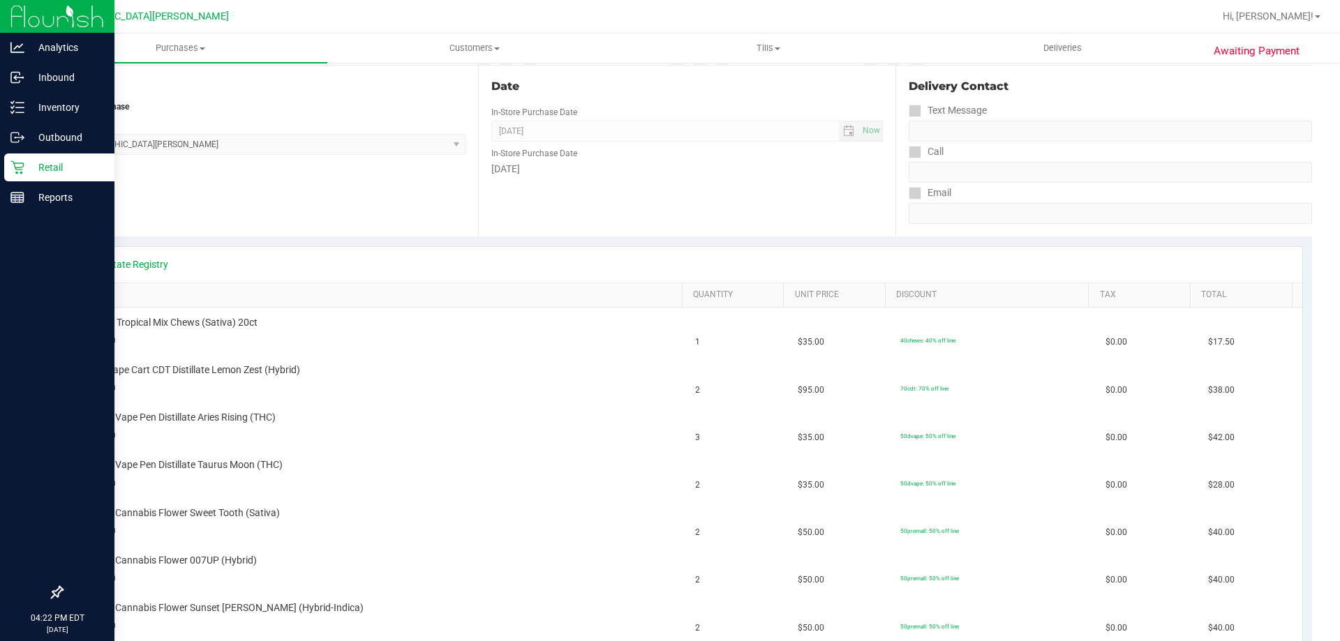
click at [31, 174] on p "Retail" at bounding box center [66, 167] width 84 height 17
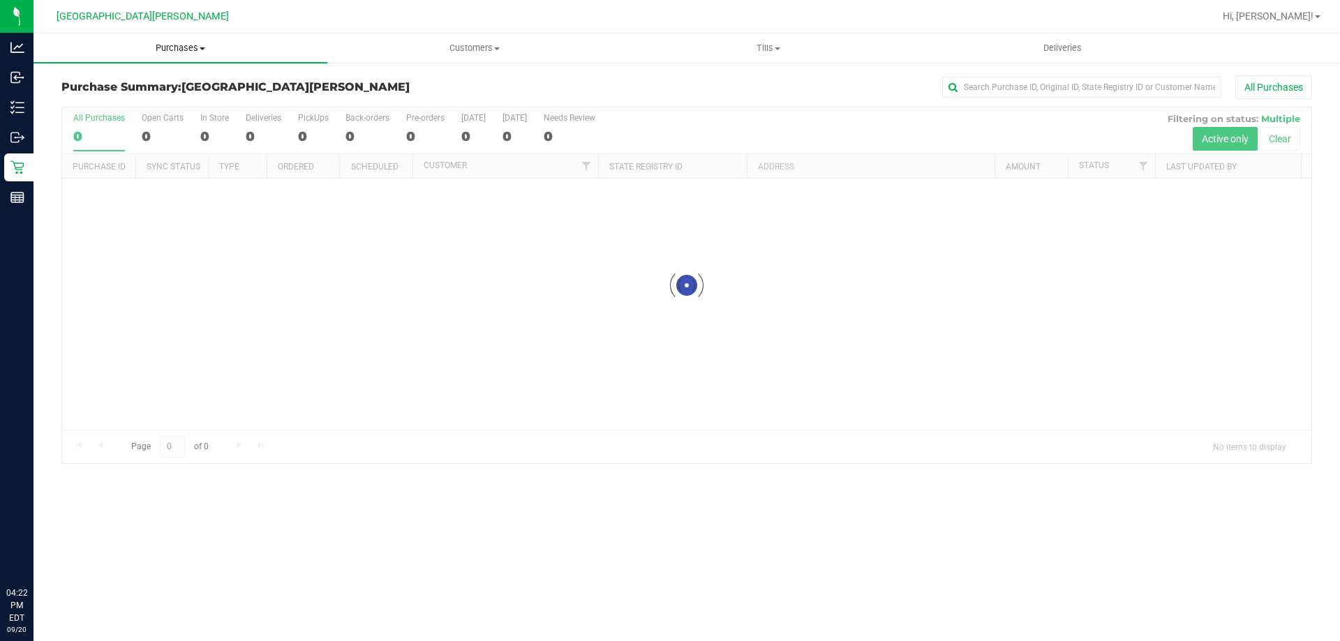
click at [179, 45] on span "Purchases" at bounding box center [180, 48] width 294 height 13
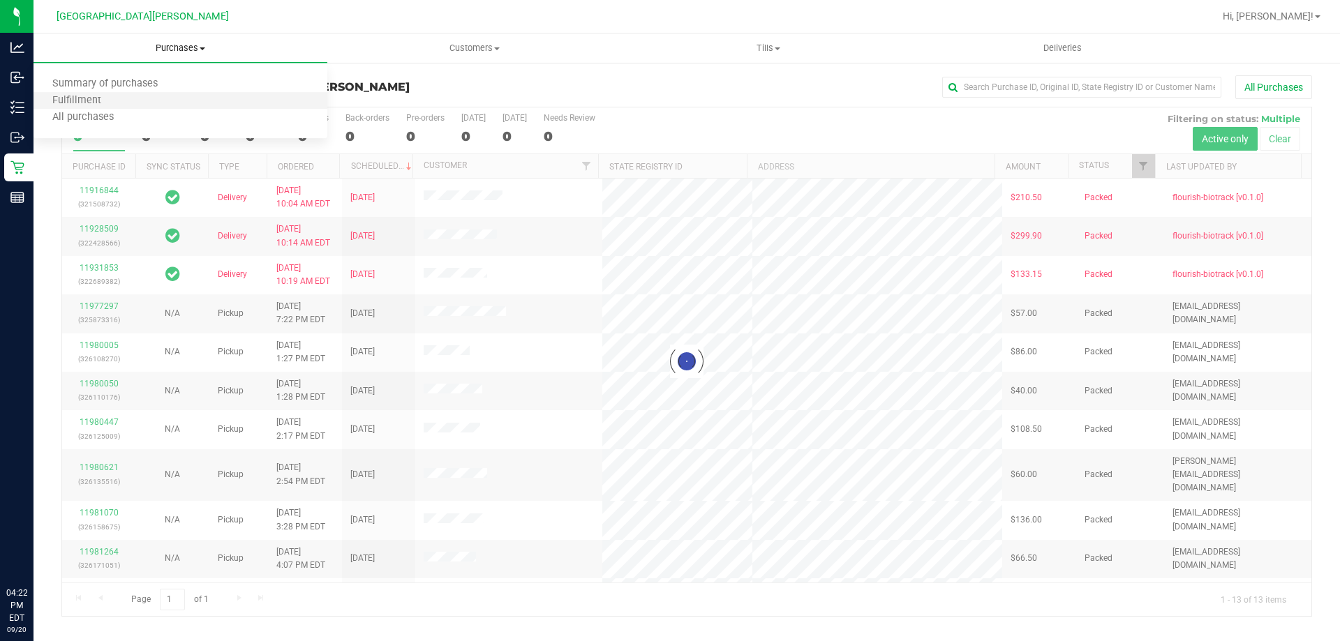
click at [169, 105] on li "Fulfillment" at bounding box center [180, 101] width 294 height 17
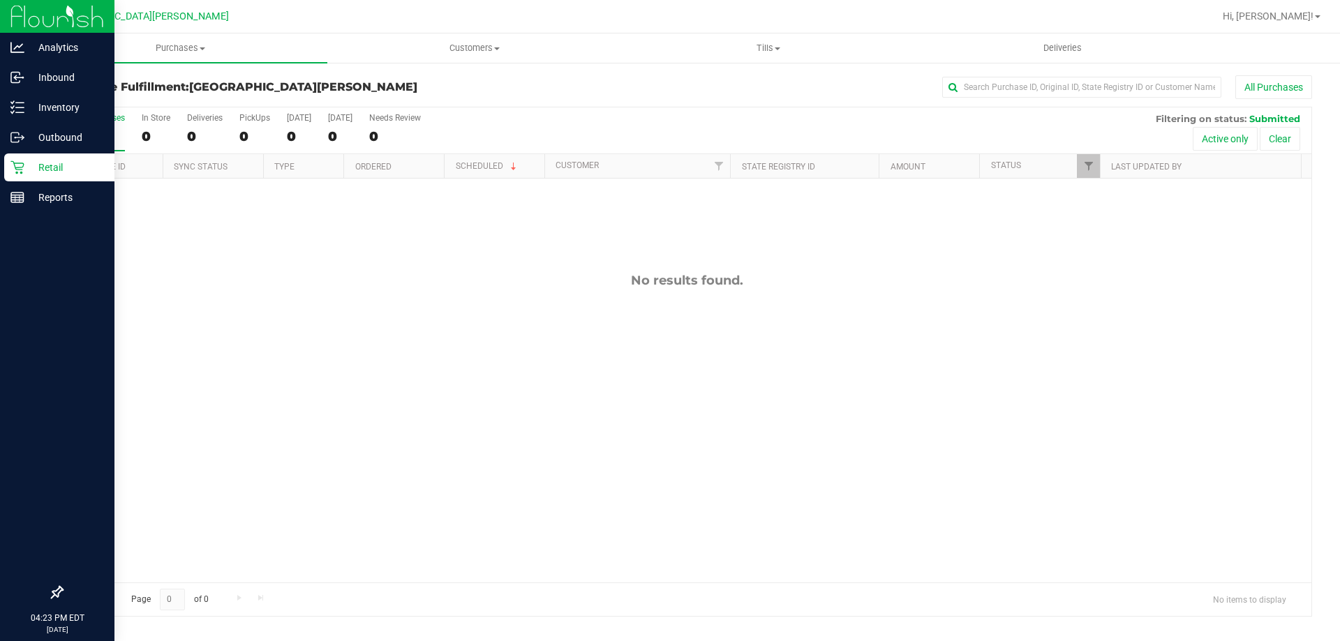
click at [52, 170] on p "Retail" at bounding box center [66, 167] width 84 height 17
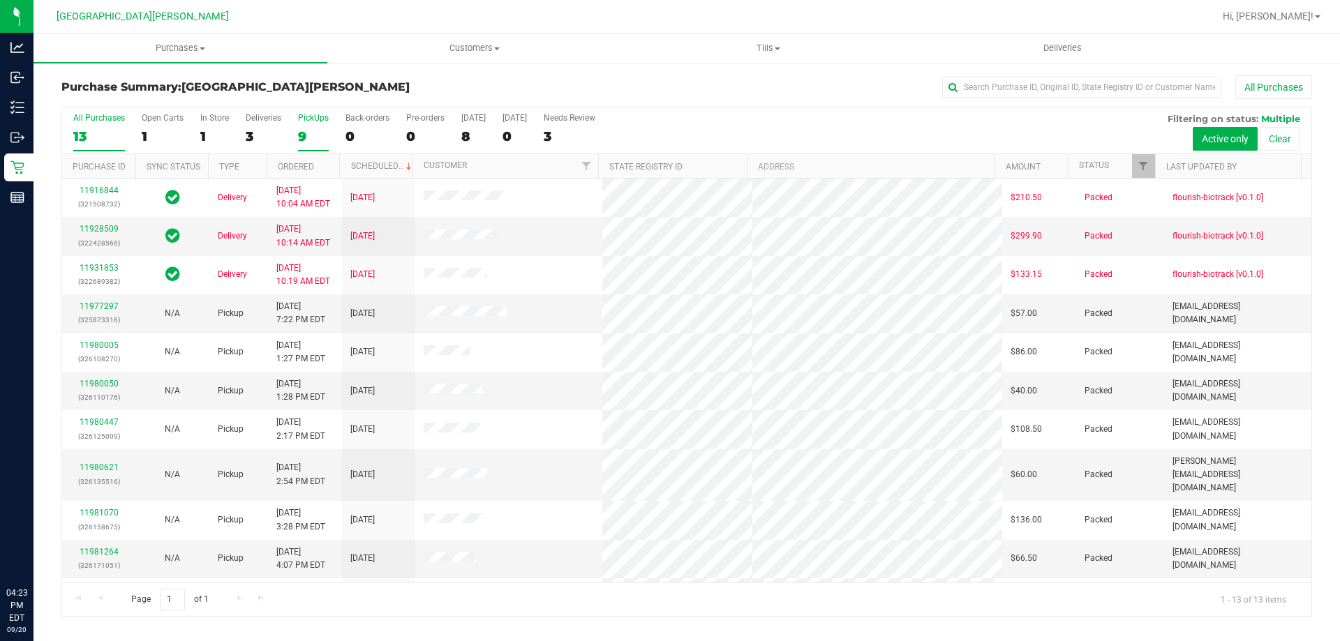
click at [317, 119] on div "PickUps" at bounding box center [313, 118] width 31 height 10
click at [0, 0] on input "PickUps 9" at bounding box center [0, 0] width 0 height 0
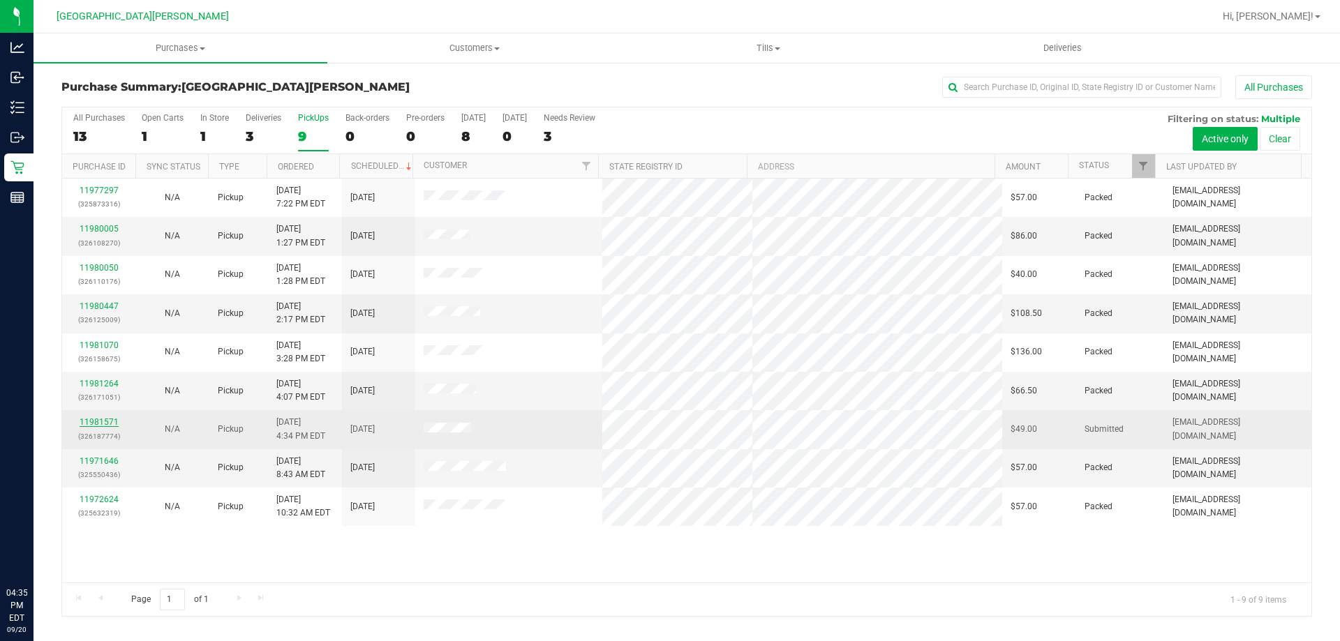
click at [96, 424] on link "11981571" at bounding box center [99, 422] width 39 height 10
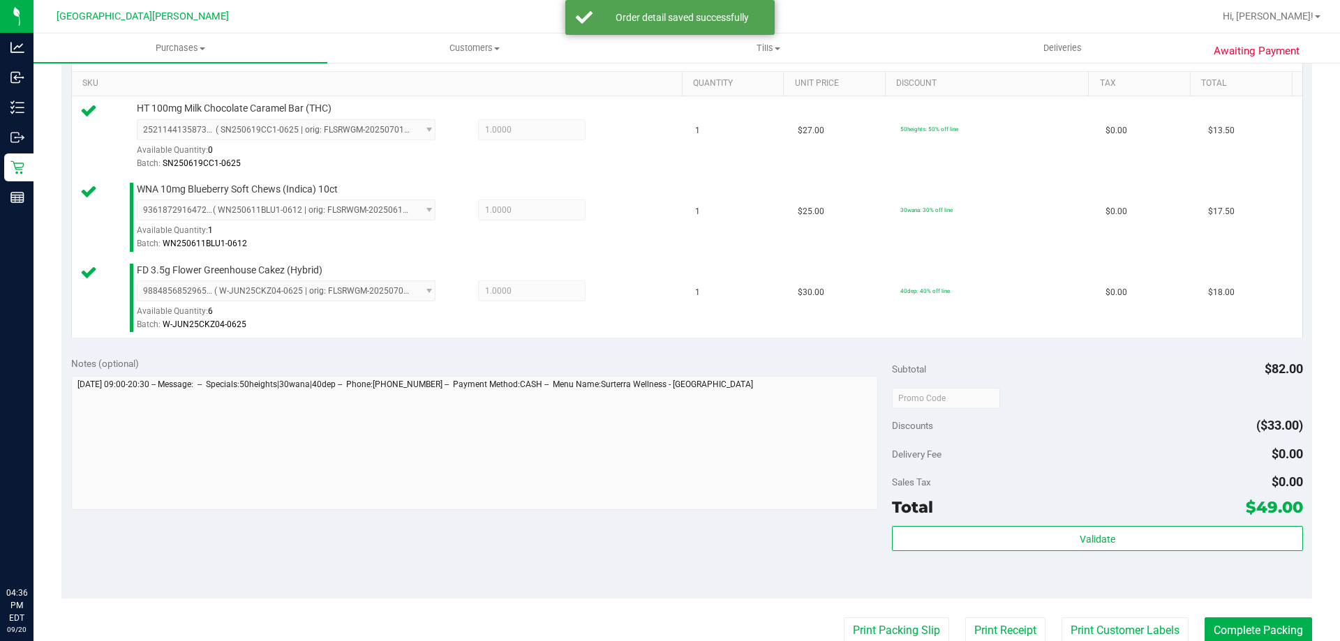
scroll to position [419, 0]
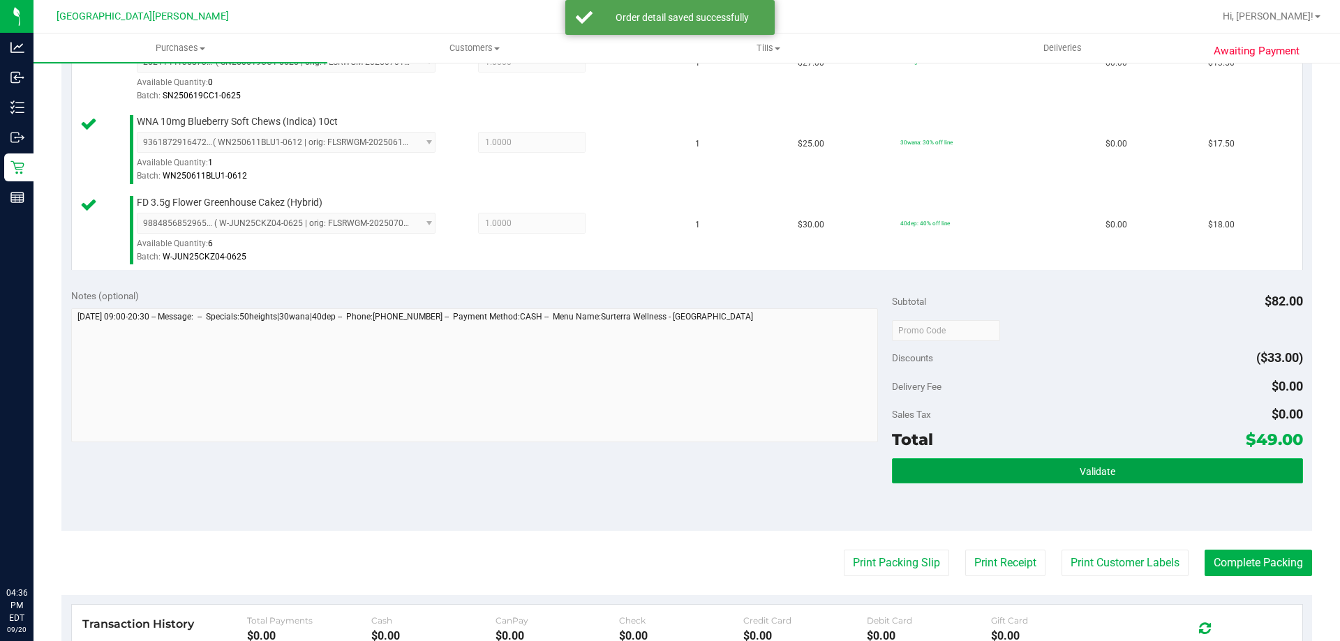
click at [980, 472] on button "Validate" at bounding box center [1097, 470] width 410 height 25
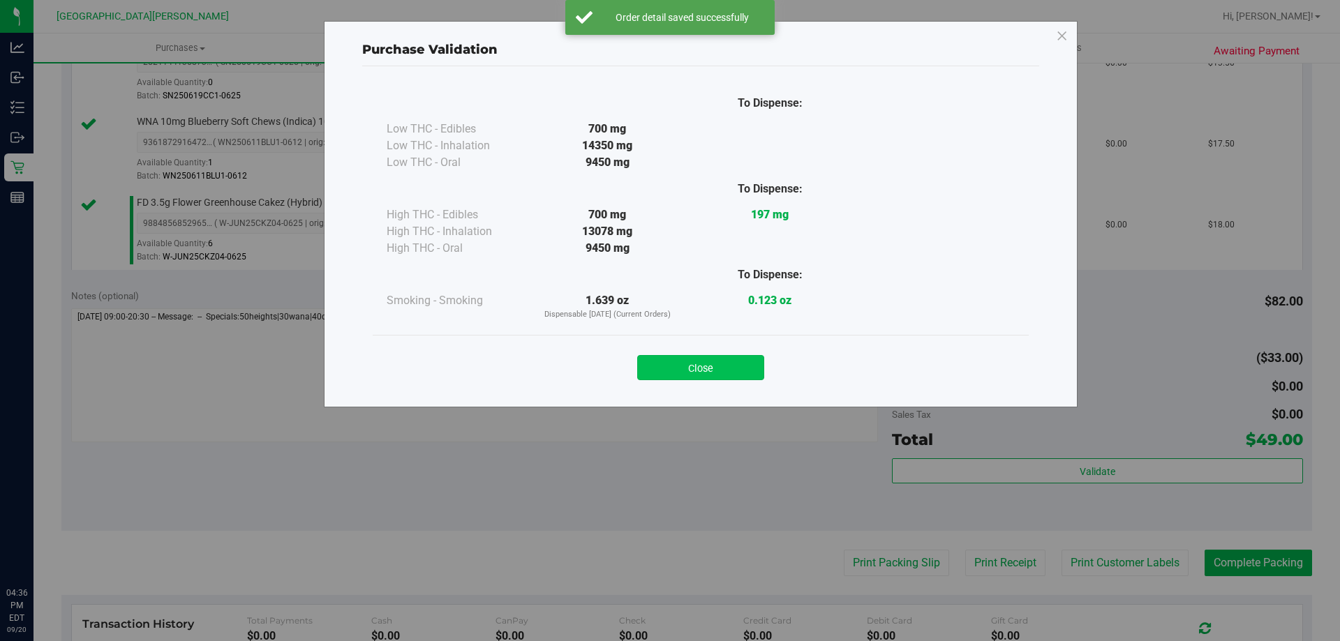
click at [724, 375] on button "Close" at bounding box center [700, 367] width 127 height 25
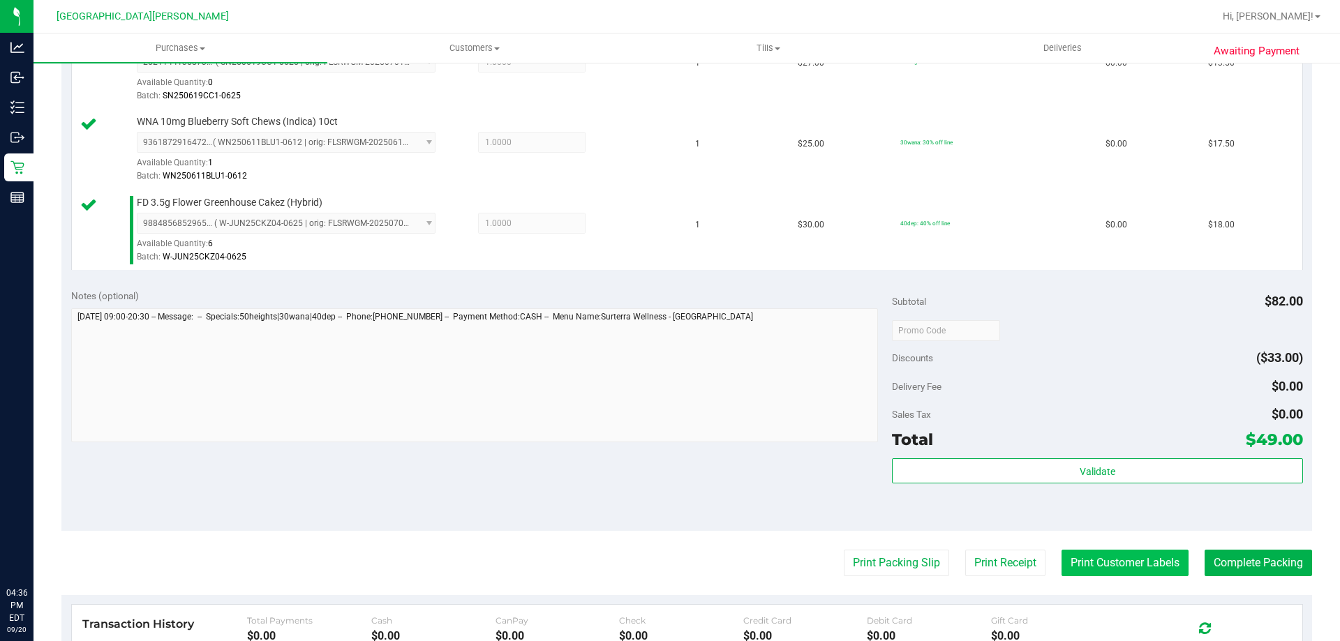
click at [1073, 561] on button "Print Customer Labels" at bounding box center [1124, 563] width 127 height 27
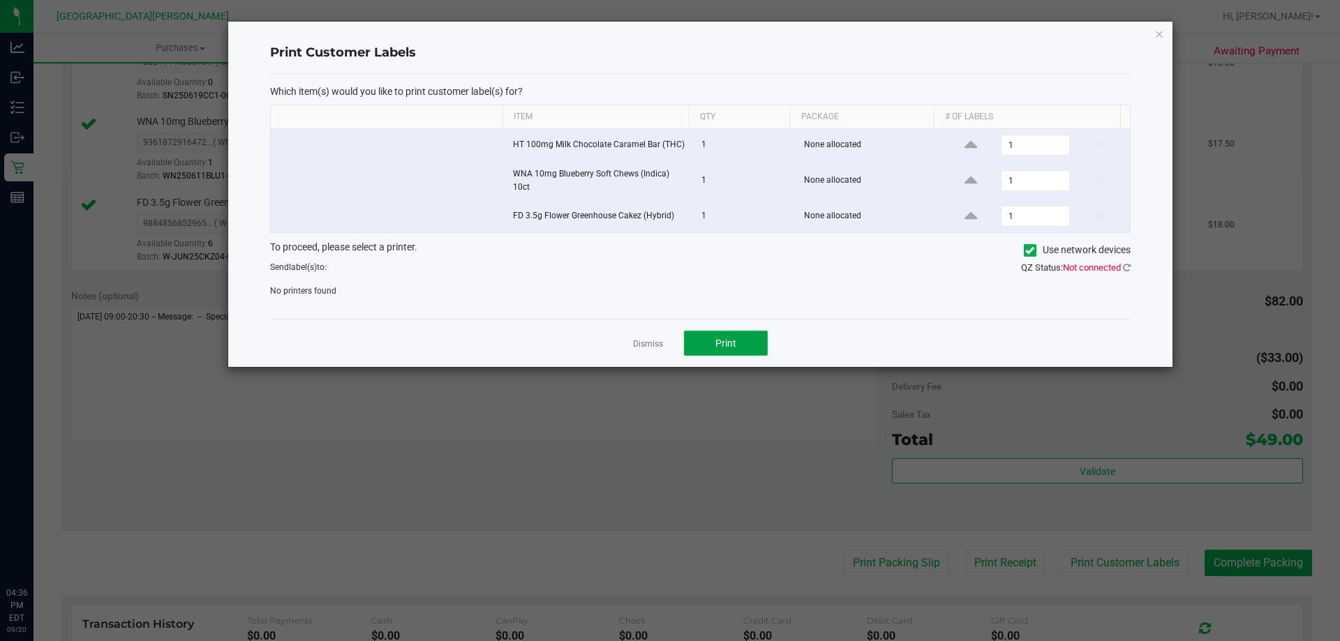
click at [724, 336] on button "Print" at bounding box center [726, 343] width 84 height 25
click at [653, 343] on link "Dismiss" at bounding box center [648, 344] width 30 height 12
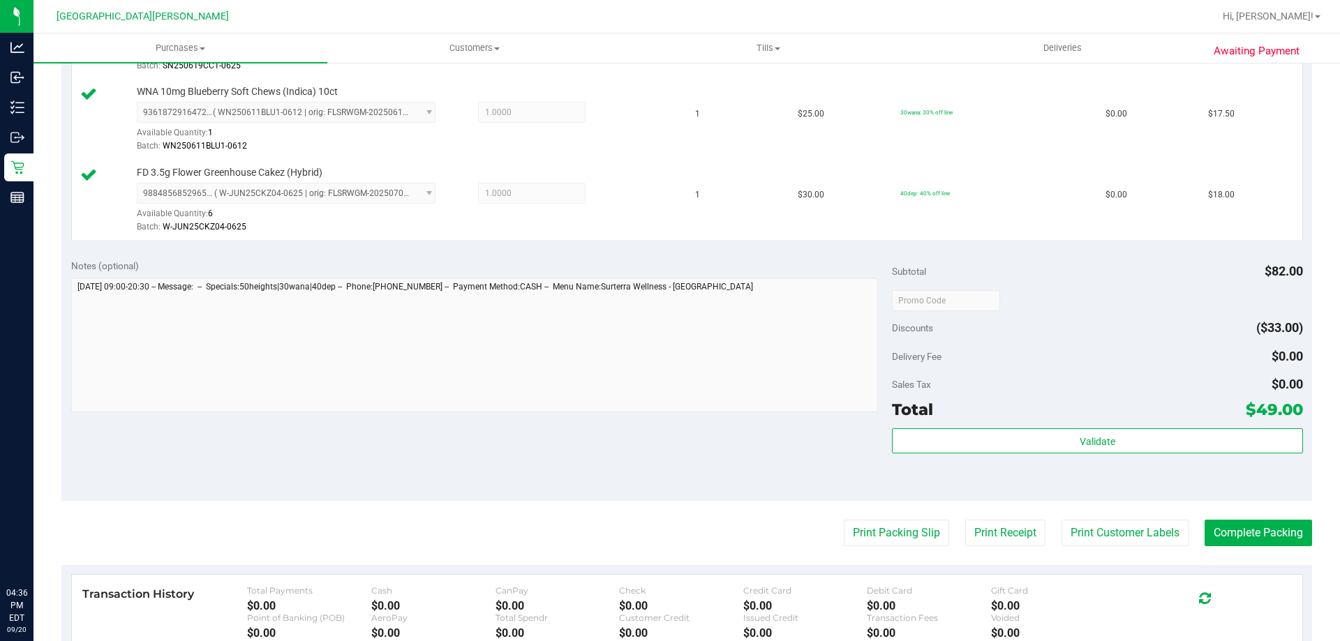
scroll to position [558, 0]
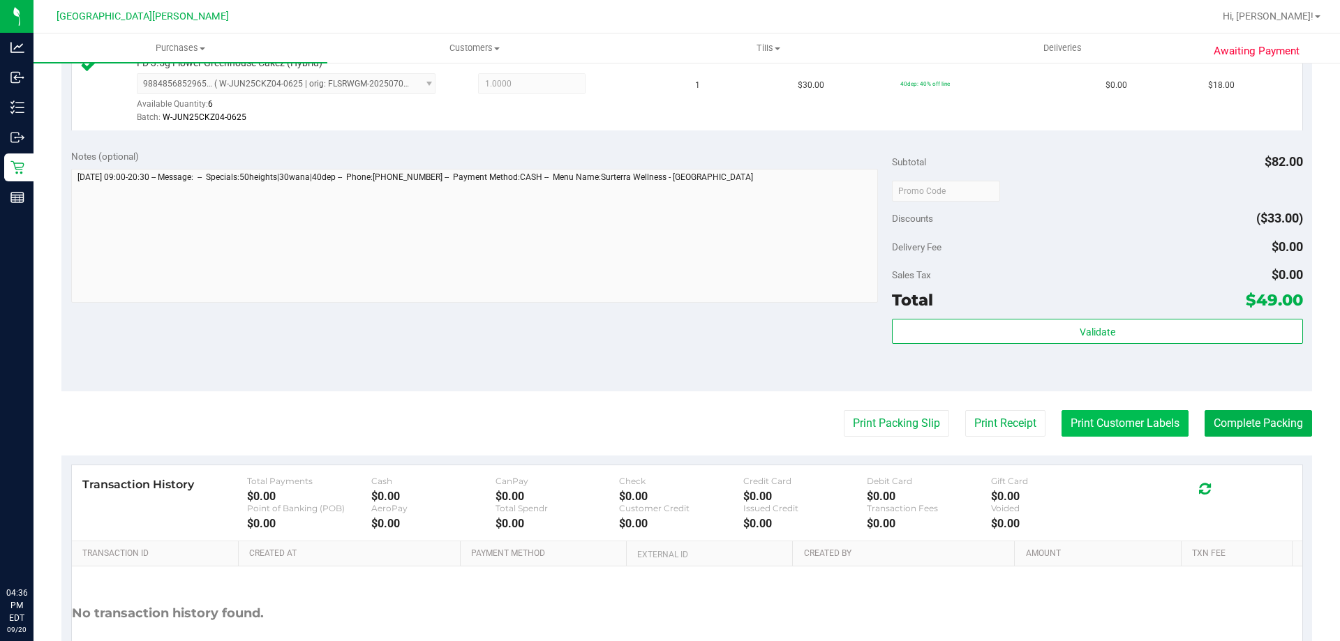
click at [1106, 423] on button "Print Customer Labels" at bounding box center [1124, 423] width 127 height 27
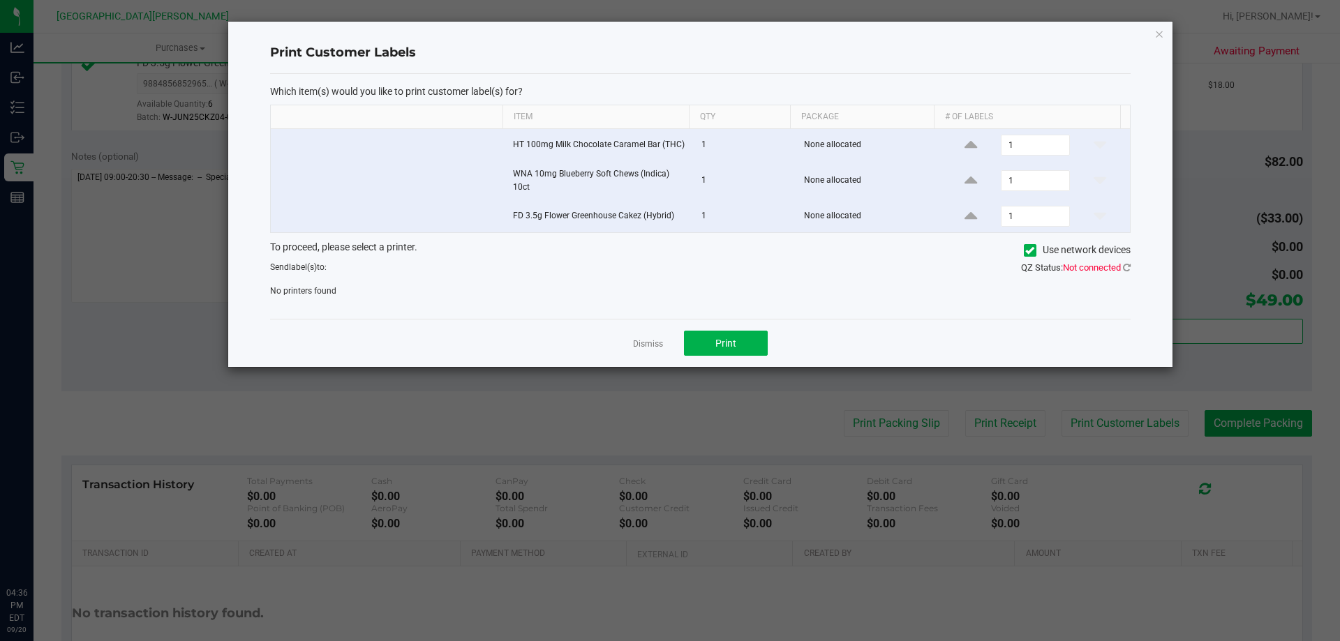
click at [380, 297] on div "No printers found" at bounding box center [700, 291] width 881 height 13
click at [1125, 269] on icon at bounding box center [1127, 267] width 8 height 9
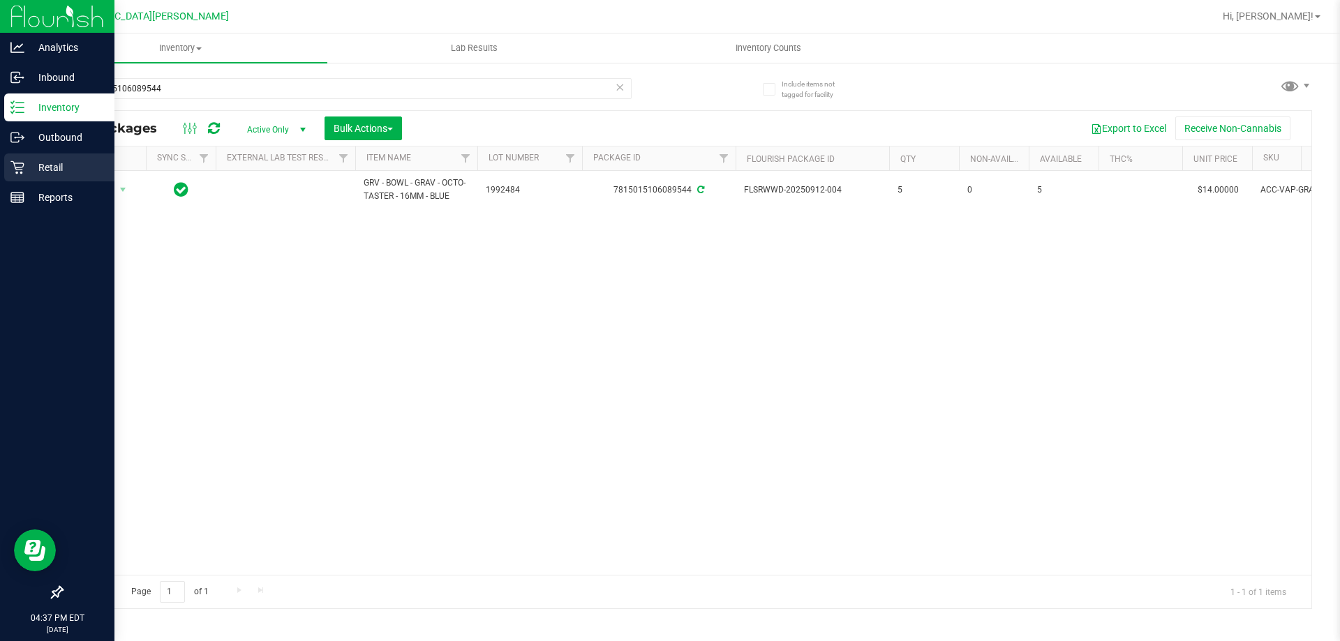
click at [59, 163] on p "Retail" at bounding box center [66, 167] width 84 height 17
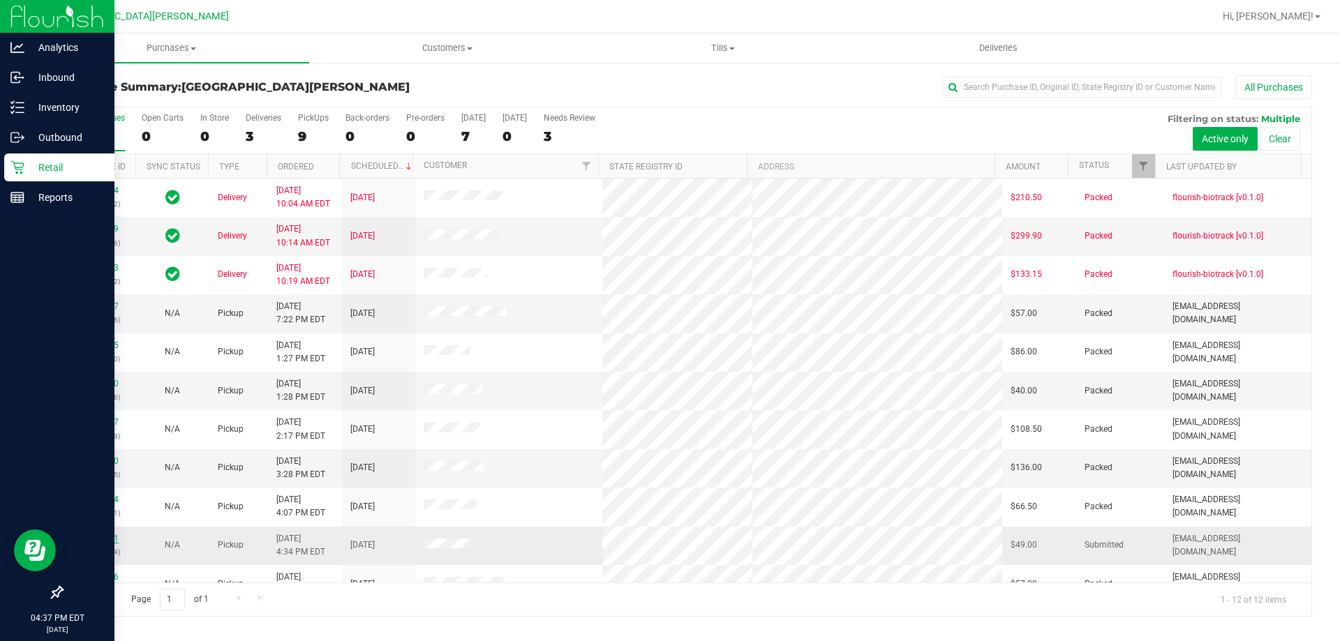
click at [102, 541] on link "11981571" at bounding box center [99, 539] width 39 height 10
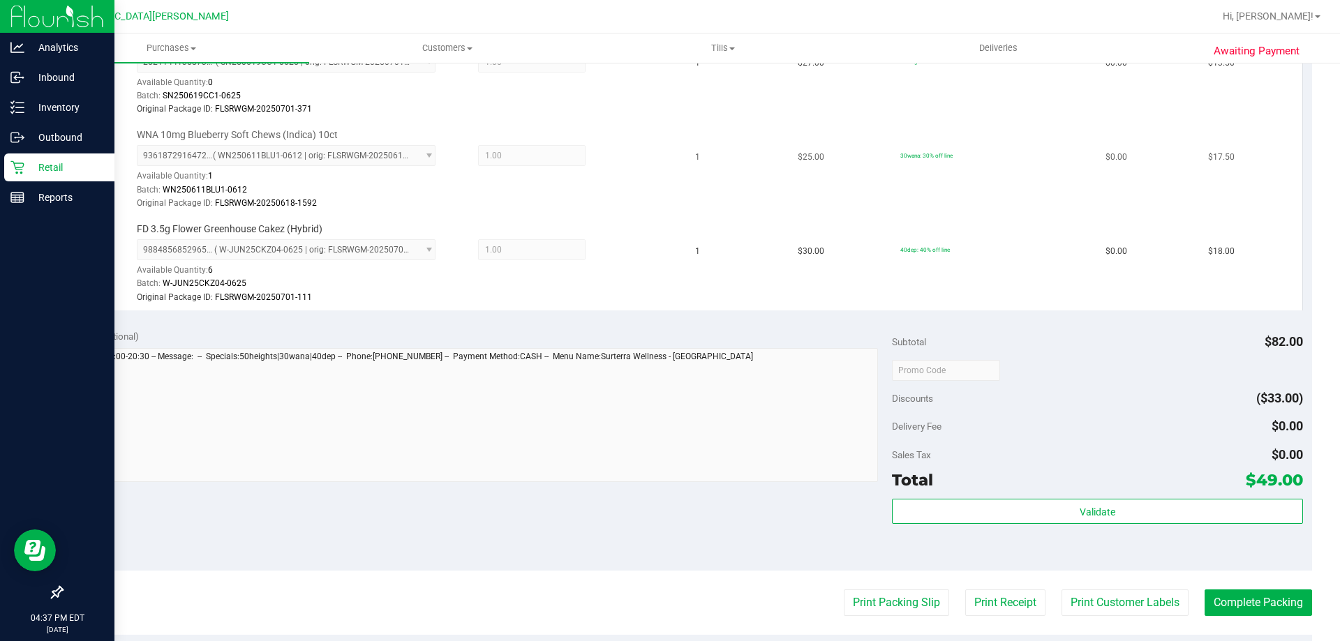
scroll to position [558, 0]
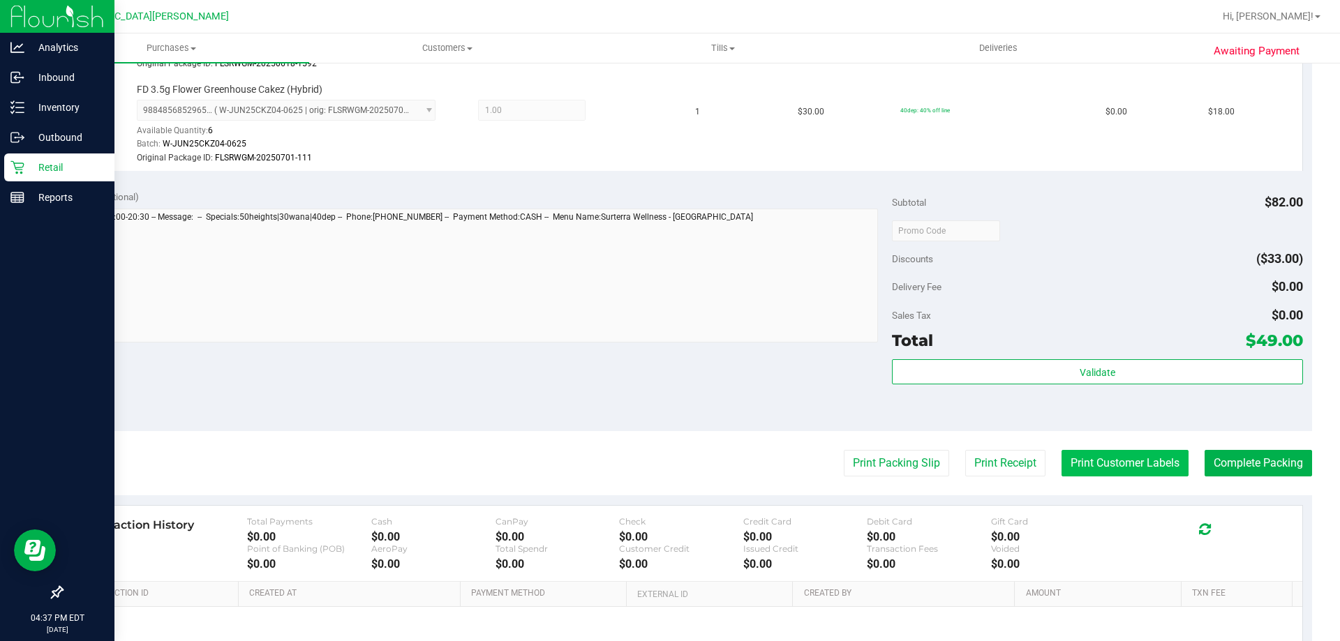
click at [1102, 477] on button "Print Customer Labels" at bounding box center [1124, 463] width 127 height 27
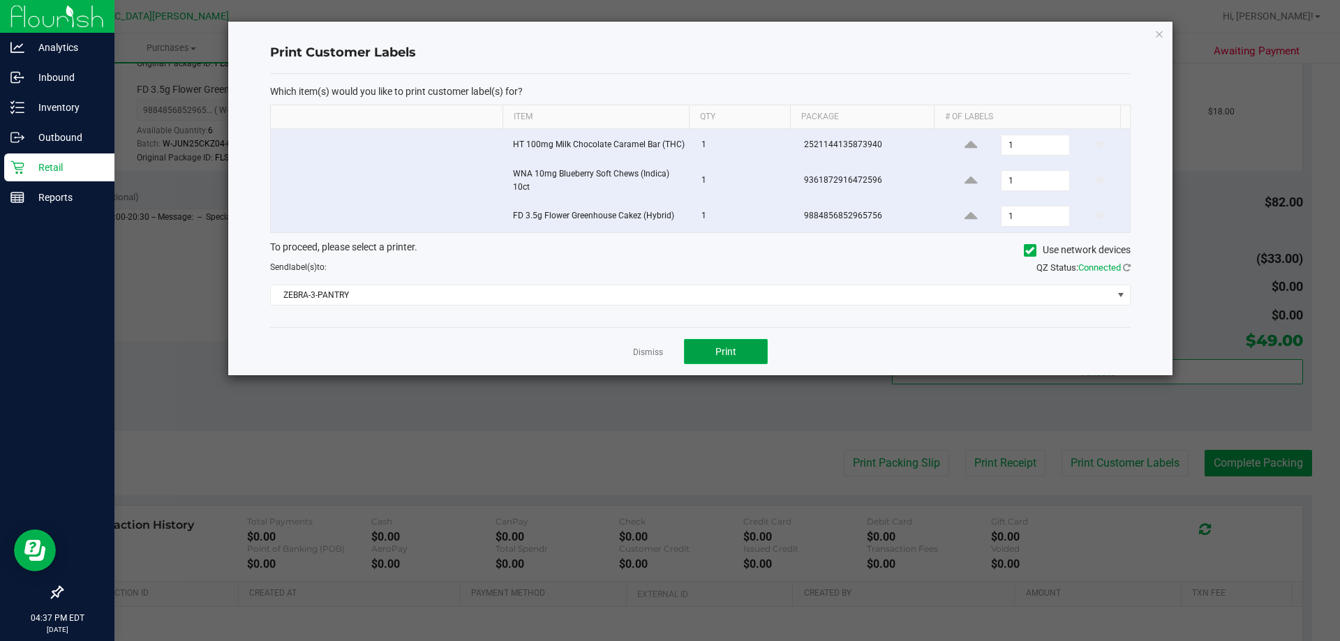
click at [700, 345] on button "Print" at bounding box center [726, 351] width 84 height 25
click at [640, 350] on link "Dismiss" at bounding box center [648, 353] width 30 height 12
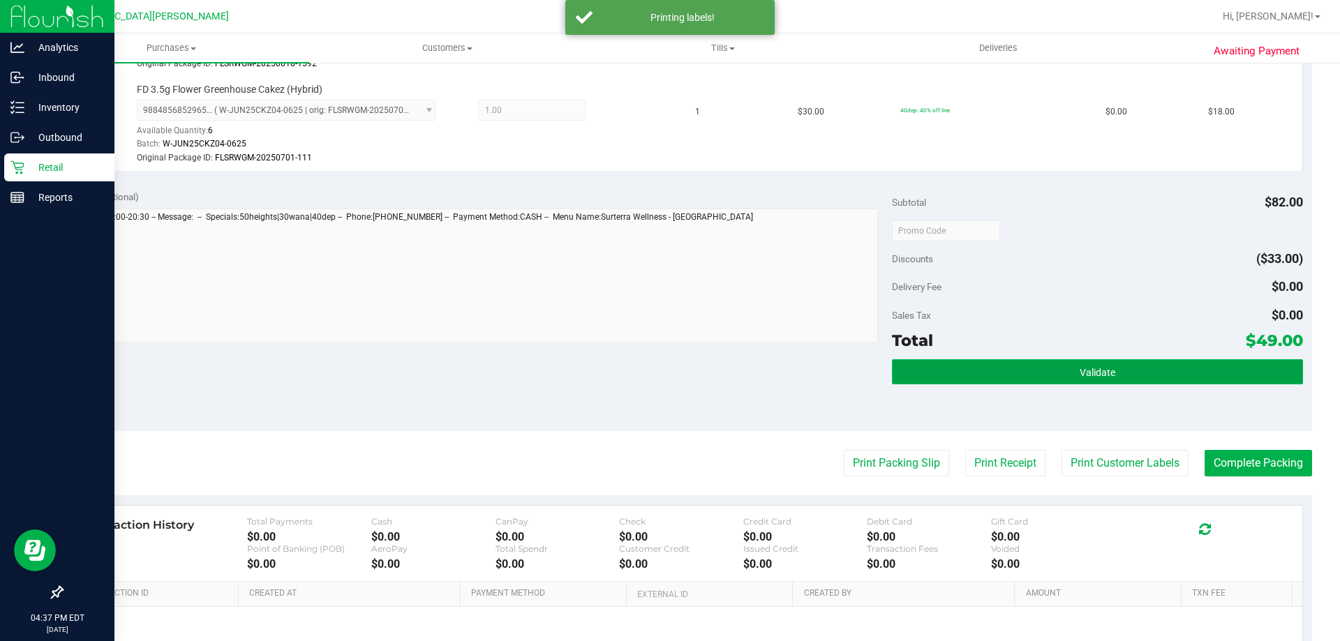
click at [1165, 369] on button "Validate" at bounding box center [1097, 371] width 410 height 25
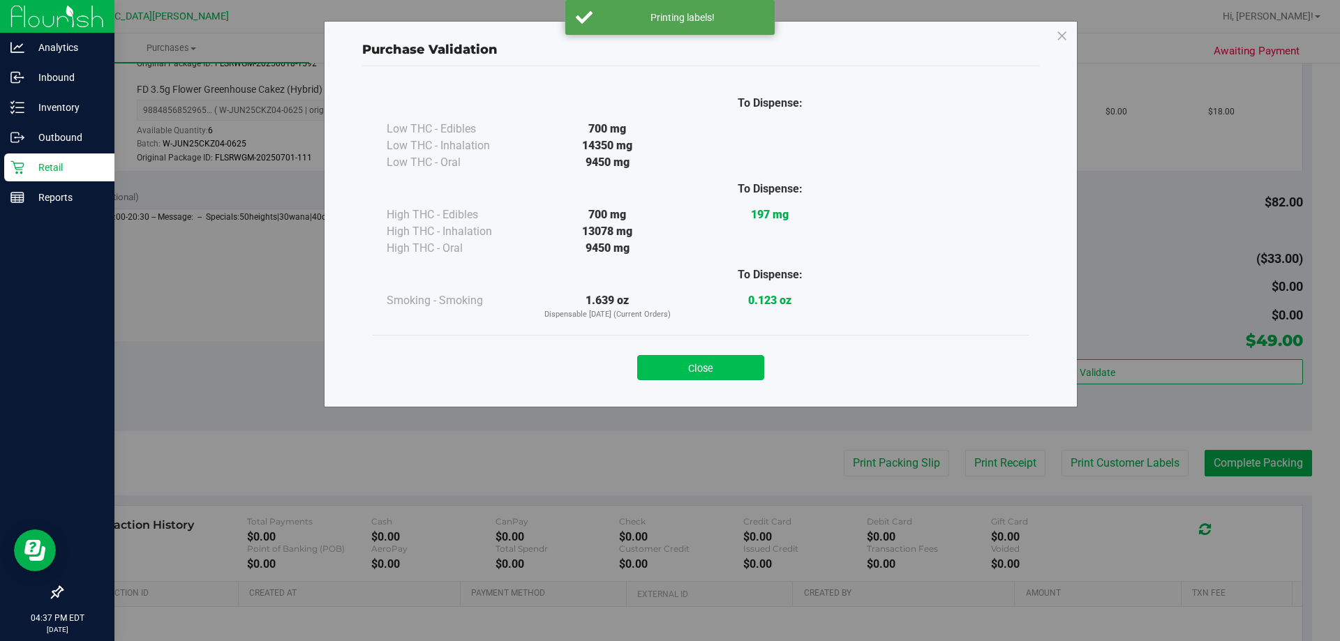
click at [703, 361] on button "Close" at bounding box center [700, 367] width 127 height 25
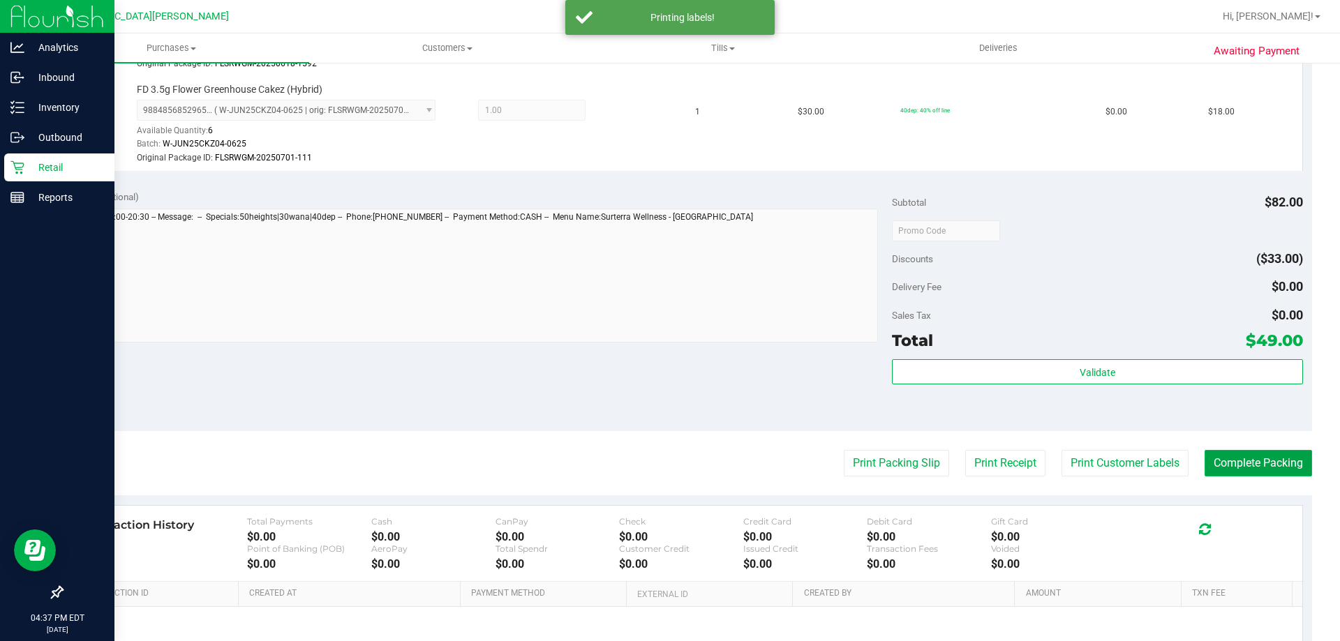
click at [1225, 465] on button "Complete Packing" at bounding box center [1257, 463] width 107 height 27
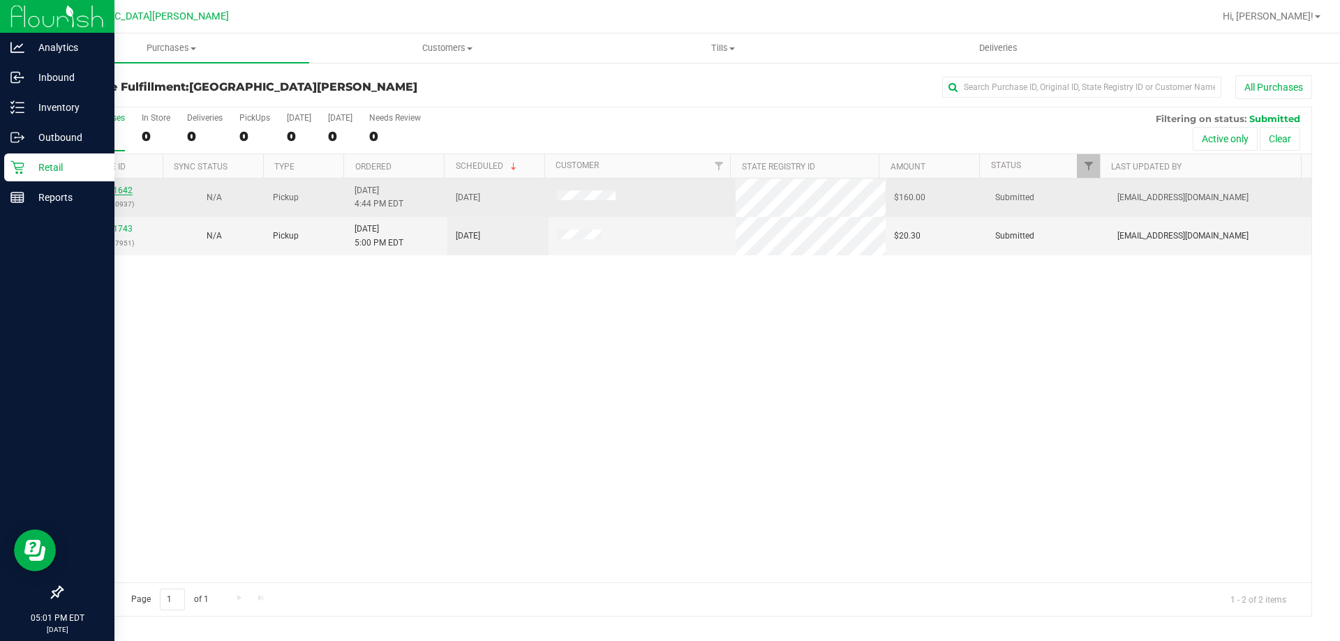
click at [97, 186] on link "11981642" at bounding box center [112, 191] width 39 height 10
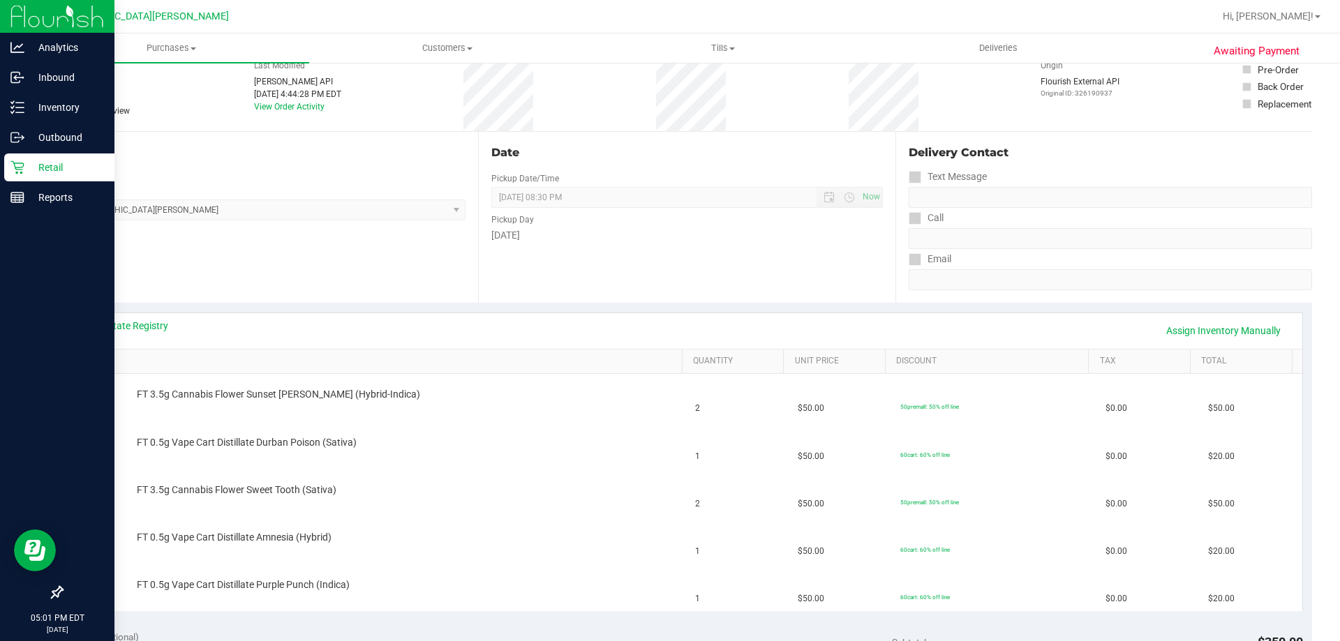
scroll to position [140, 0]
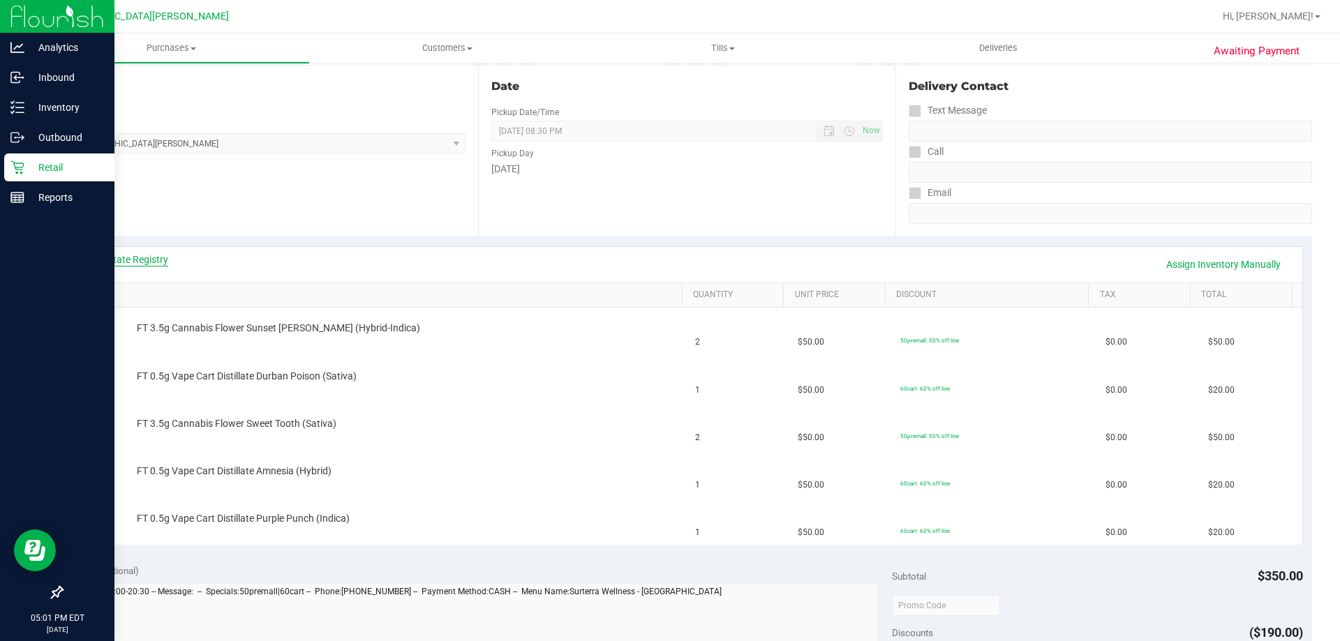
click at [133, 255] on link "View State Registry" at bounding box center [126, 260] width 84 height 14
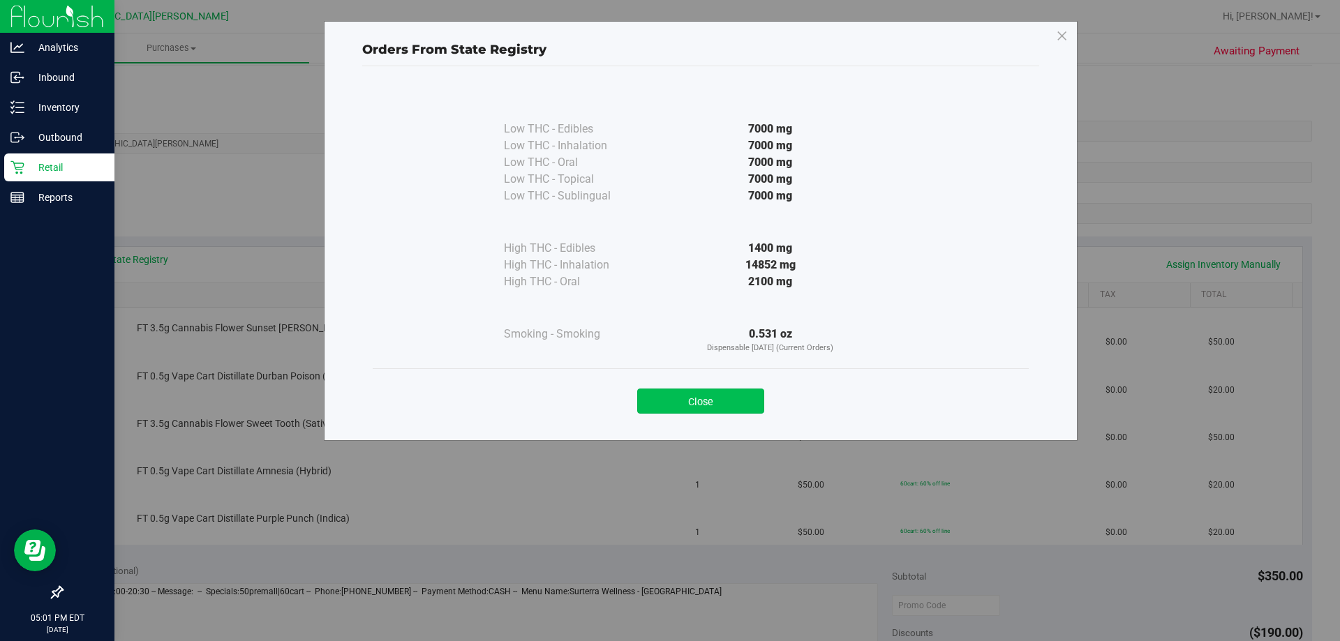
click at [699, 399] on button "Close" at bounding box center [700, 401] width 127 height 25
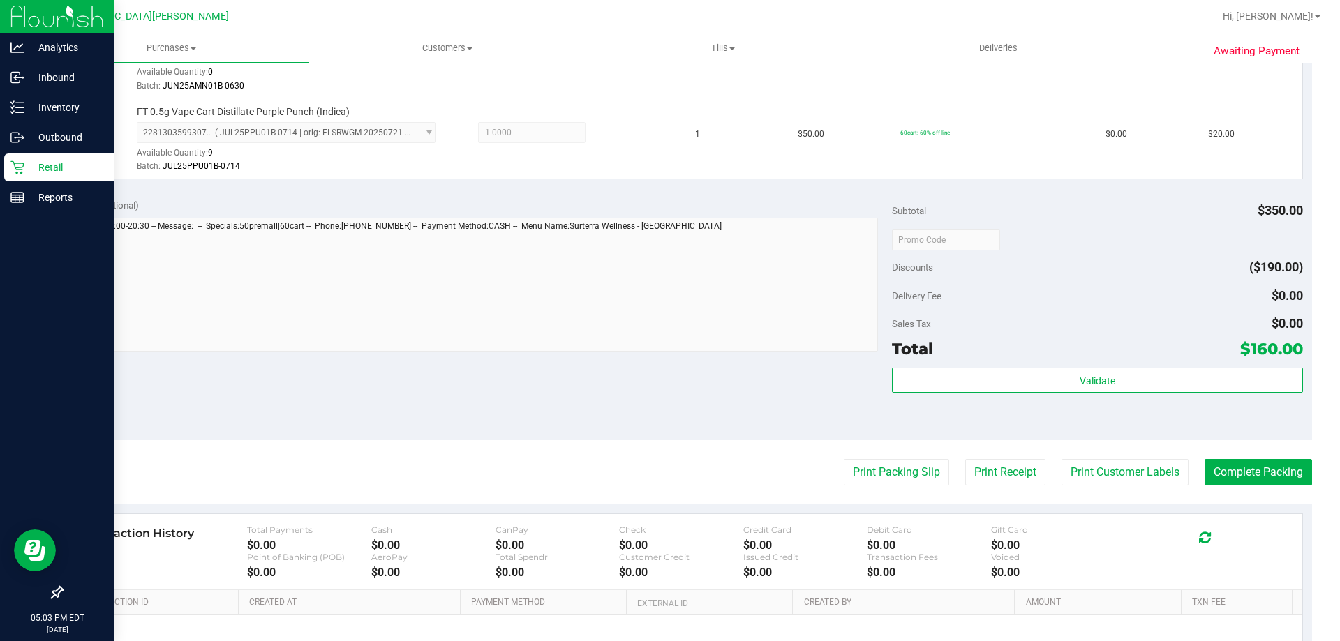
scroll to position [768, 0]
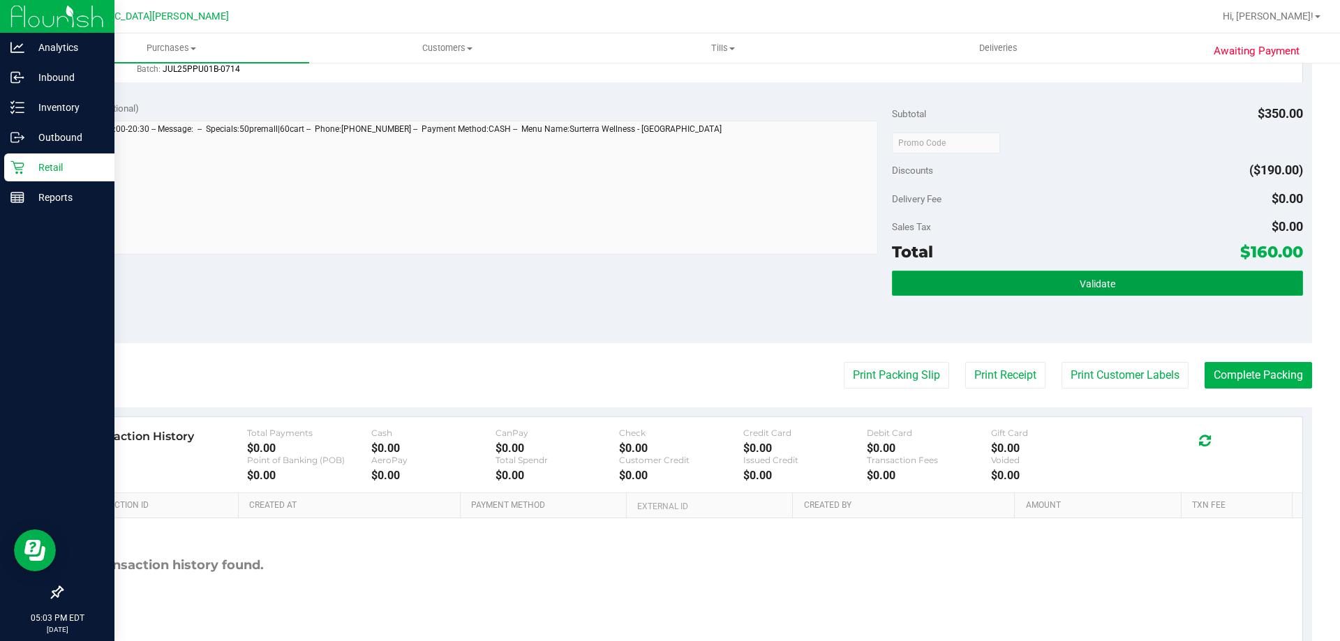
click at [1162, 273] on button "Validate" at bounding box center [1097, 283] width 410 height 25
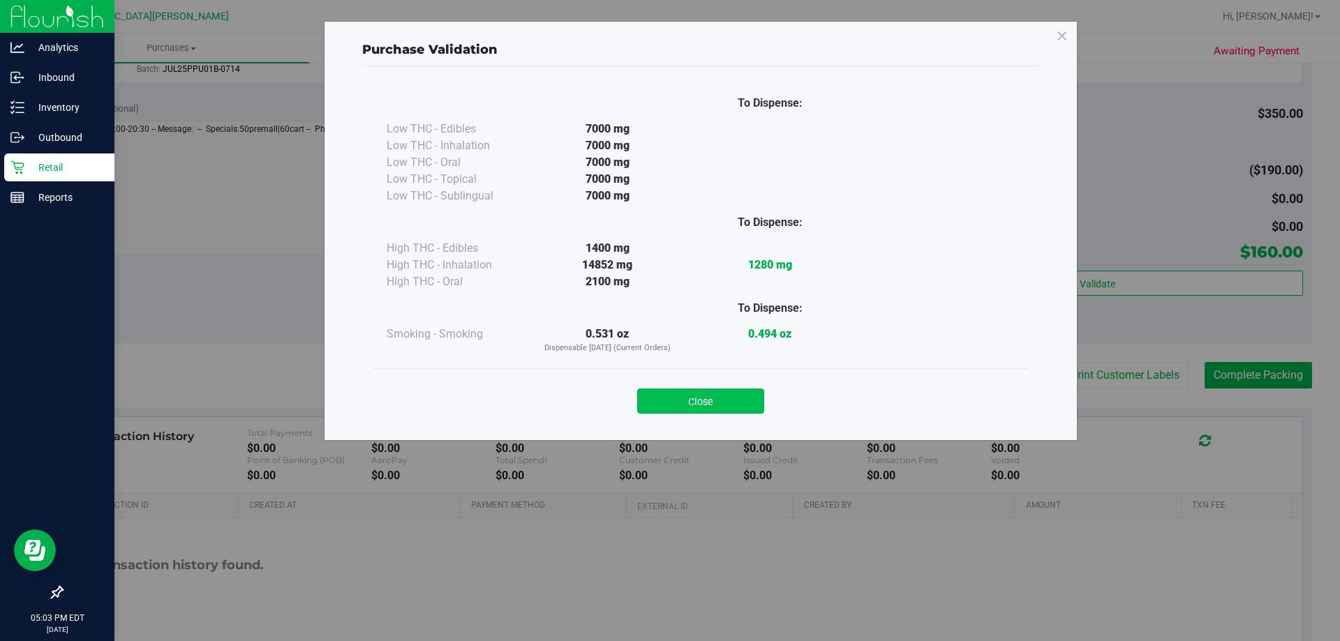
click at [734, 402] on button "Close" at bounding box center [700, 401] width 127 height 25
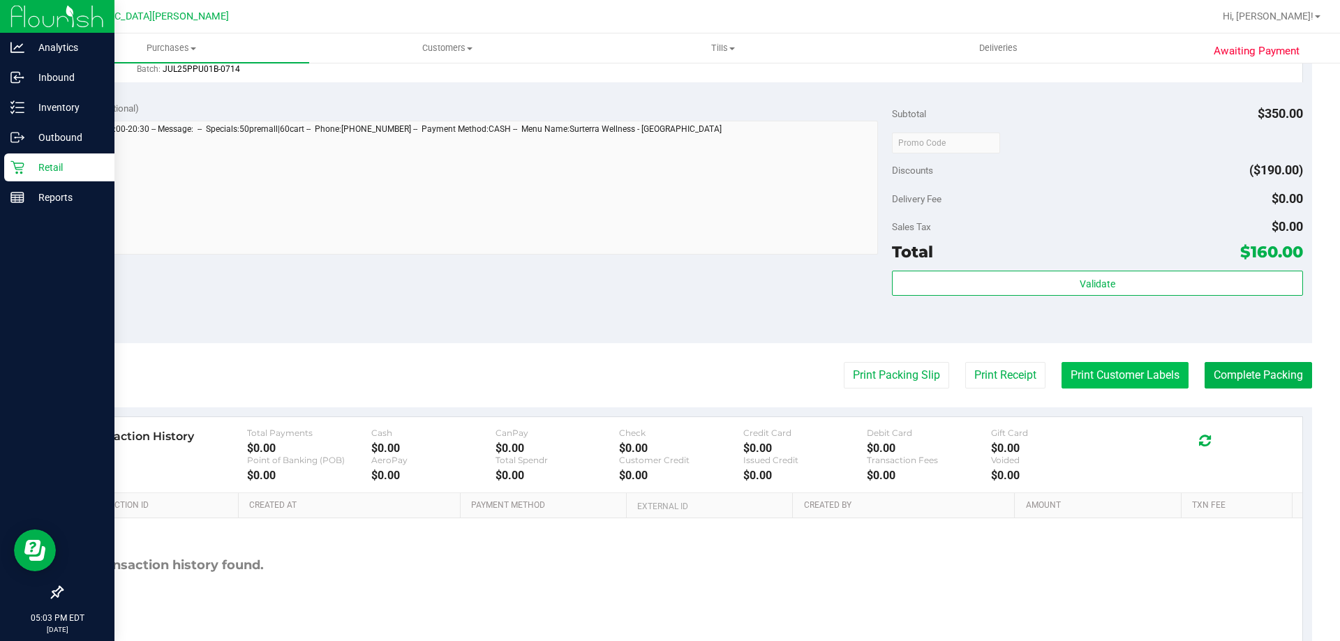
click at [1113, 384] on button "Print Customer Labels" at bounding box center [1124, 375] width 127 height 27
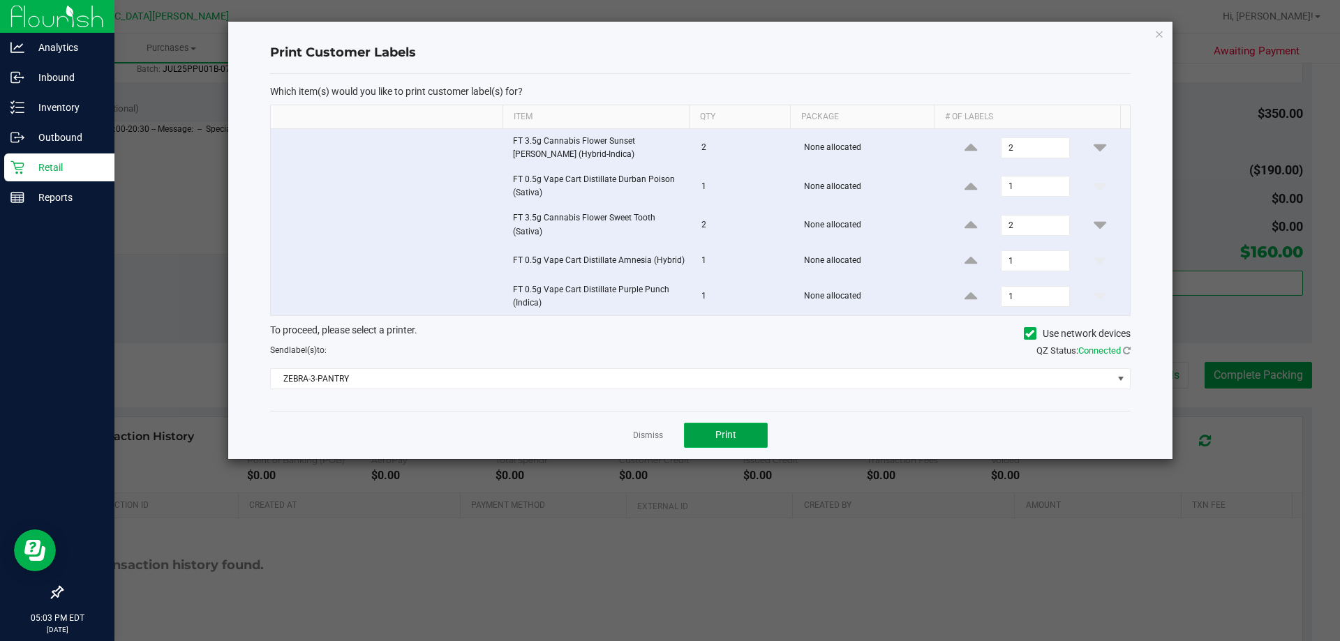
click at [726, 432] on span "Print" at bounding box center [725, 434] width 21 height 11
click at [651, 440] on link "Dismiss" at bounding box center [648, 436] width 30 height 12
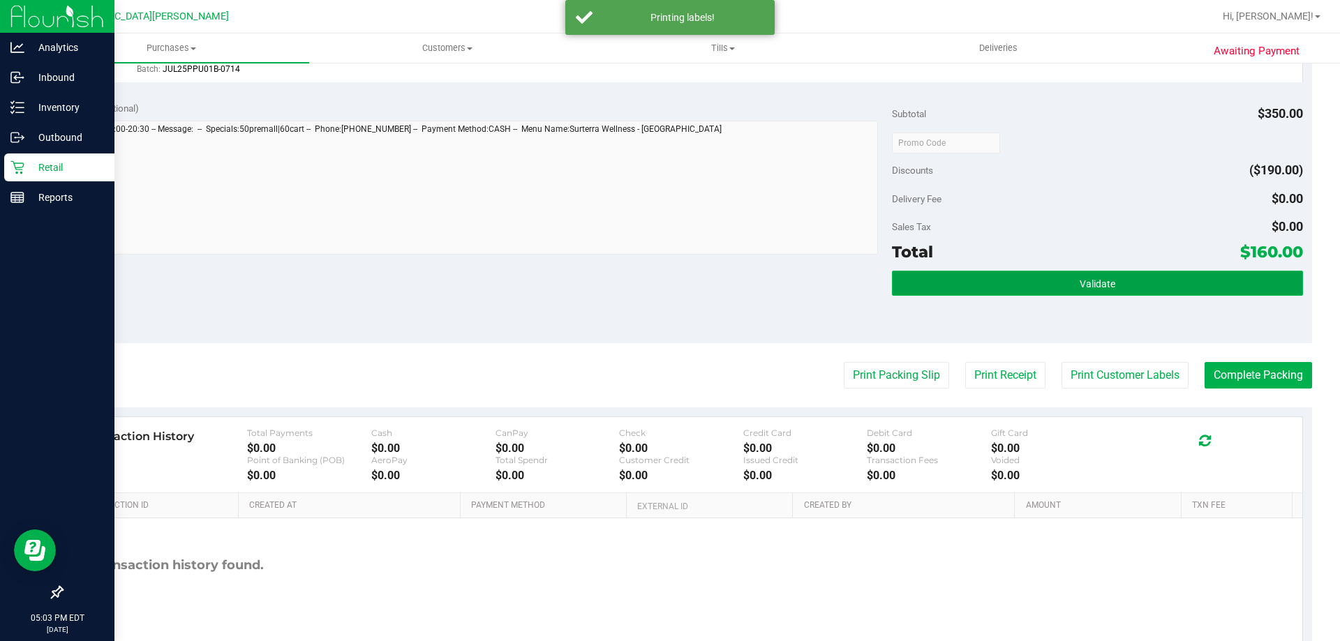
click at [1125, 295] on button "Validate" at bounding box center [1097, 283] width 410 height 25
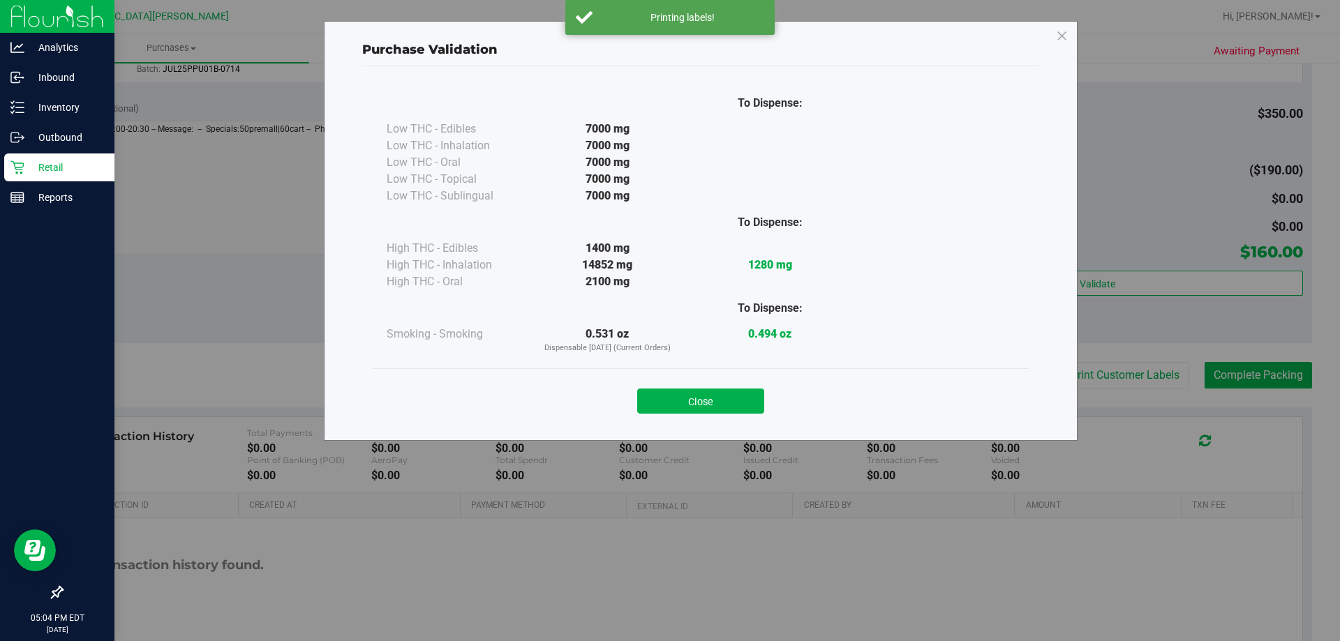
click at [738, 384] on div "Close" at bounding box center [700, 397] width 635 height 35
click at [738, 391] on button "Close" at bounding box center [700, 401] width 127 height 25
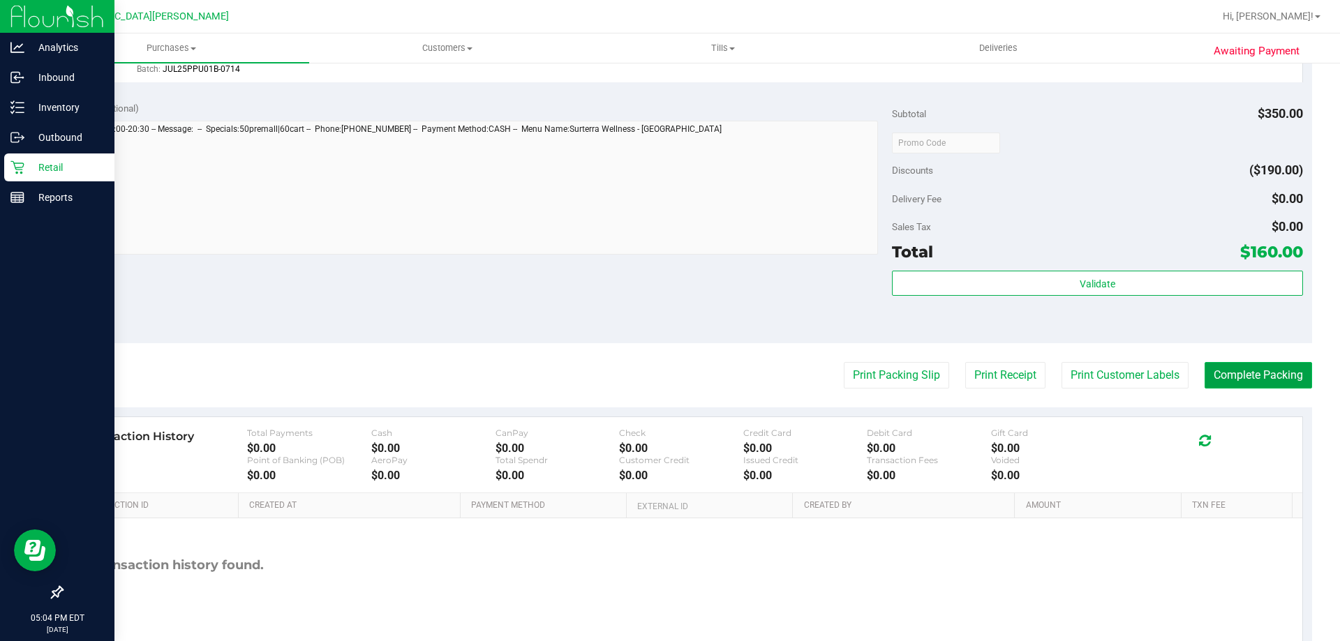
click at [1275, 372] on button "Complete Packing" at bounding box center [1257, 375] width 107 height 27
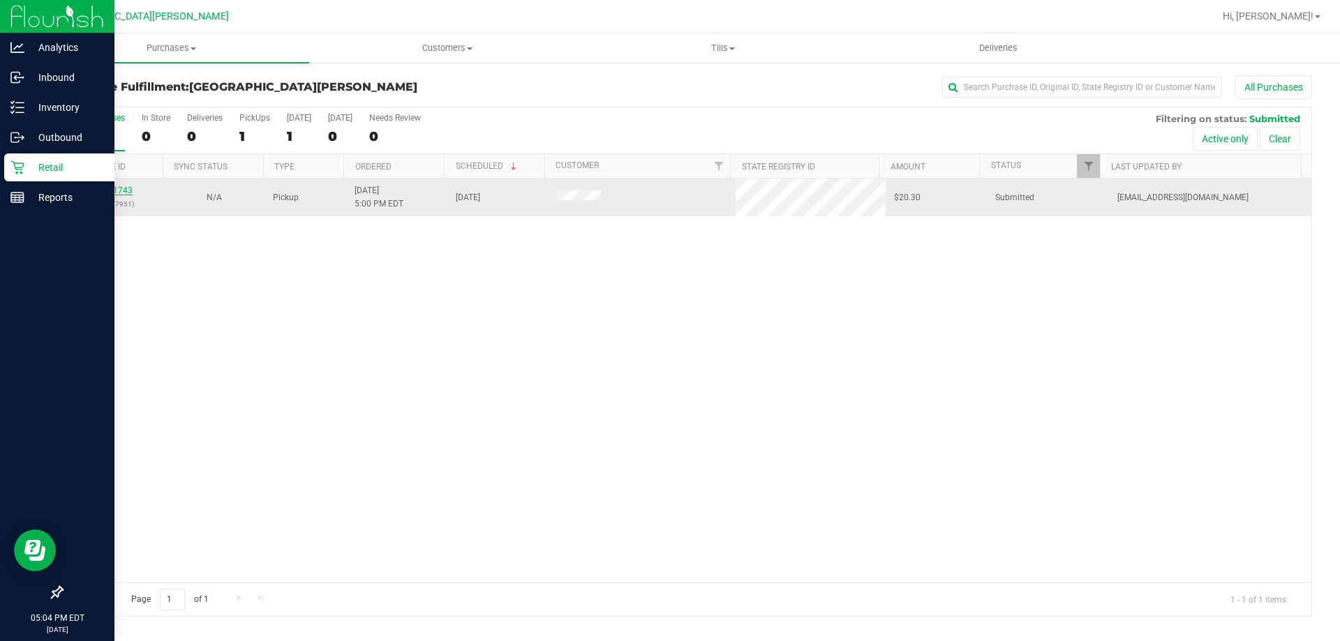
click at [98, 193] on link "11981743" at bounding box center [112, 191] width 39 height 10
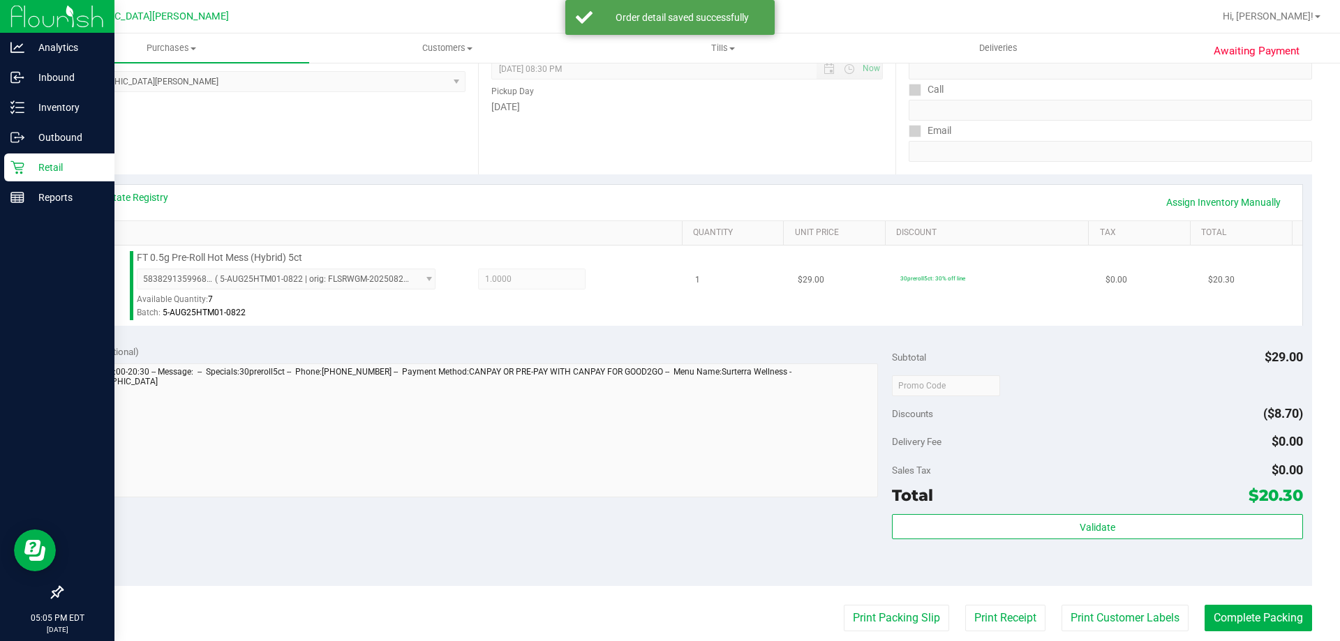
scroll to position [209, 0]
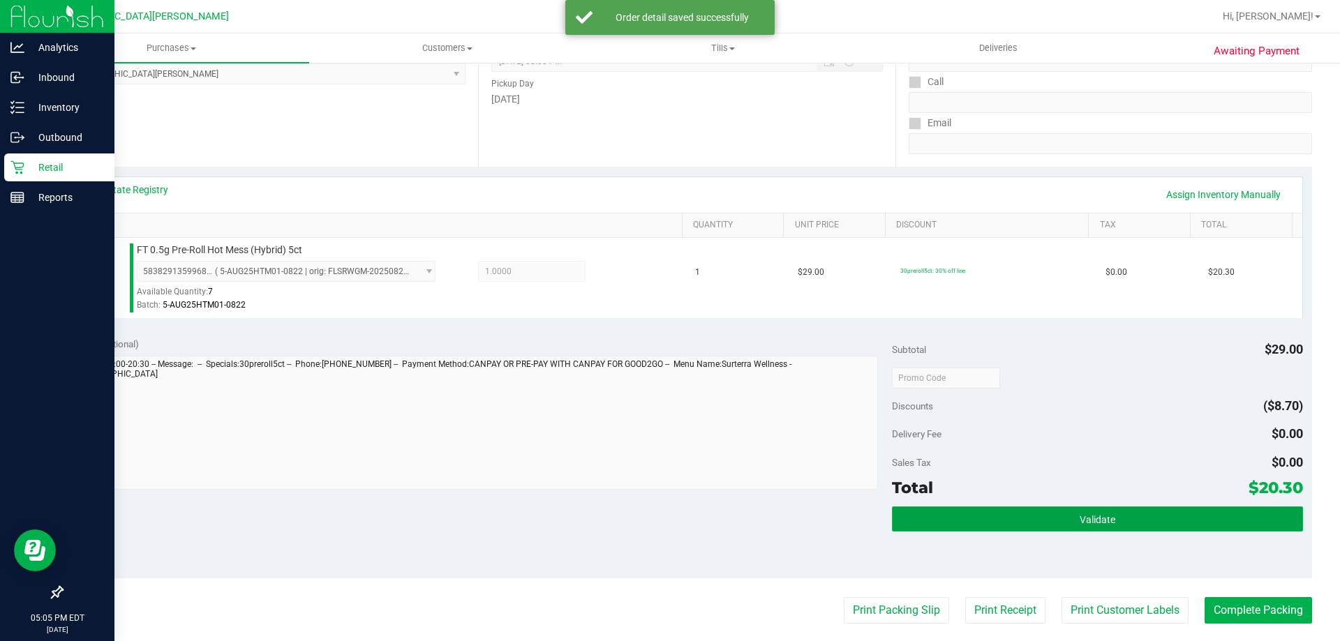
click at [1053, 521] on button "Validate" at bounding box center [1097, 519] width 410 height 25
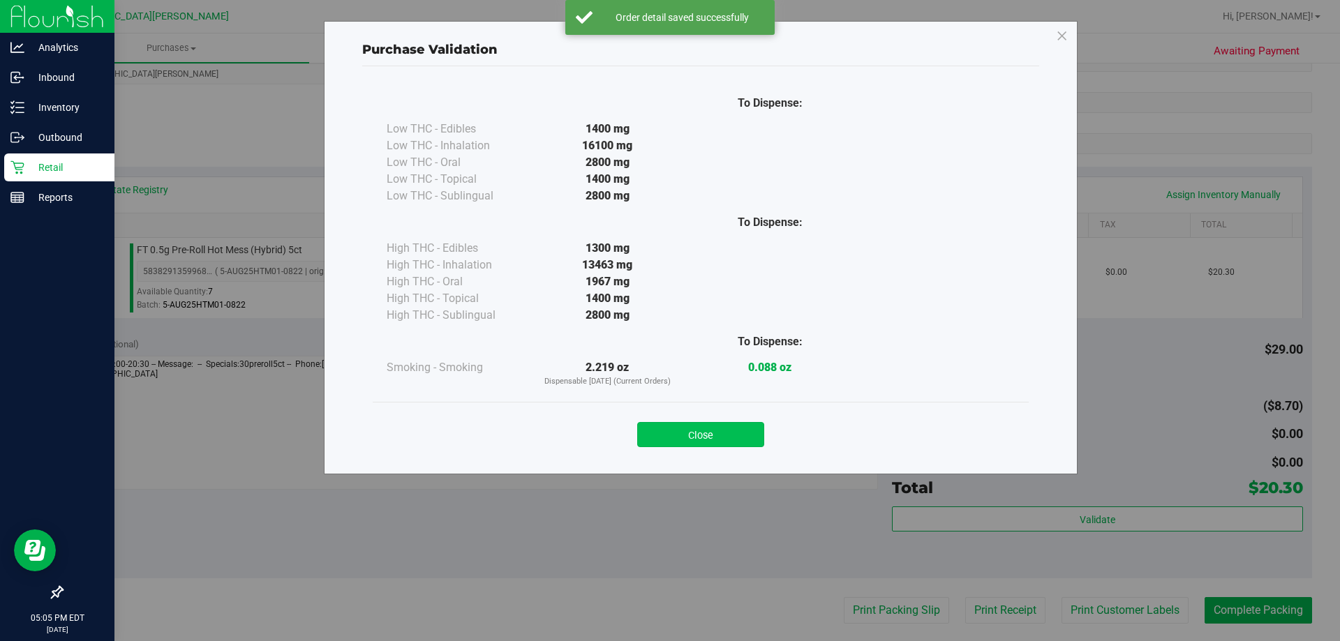
click at [698, 434] on button "Close" at bounding box center [700, 434] width 127 height 25
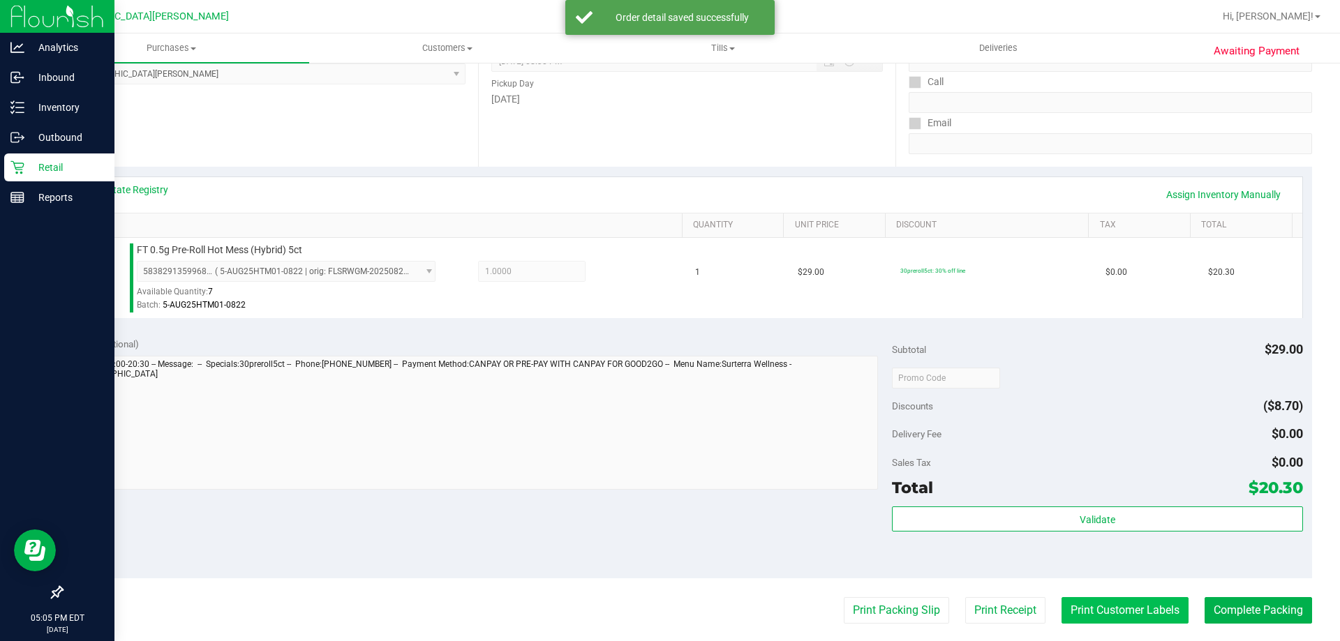
click at [1086, 612] on button "Print Customer Labels" at bounding box center [1124, 610] width 127 height 27
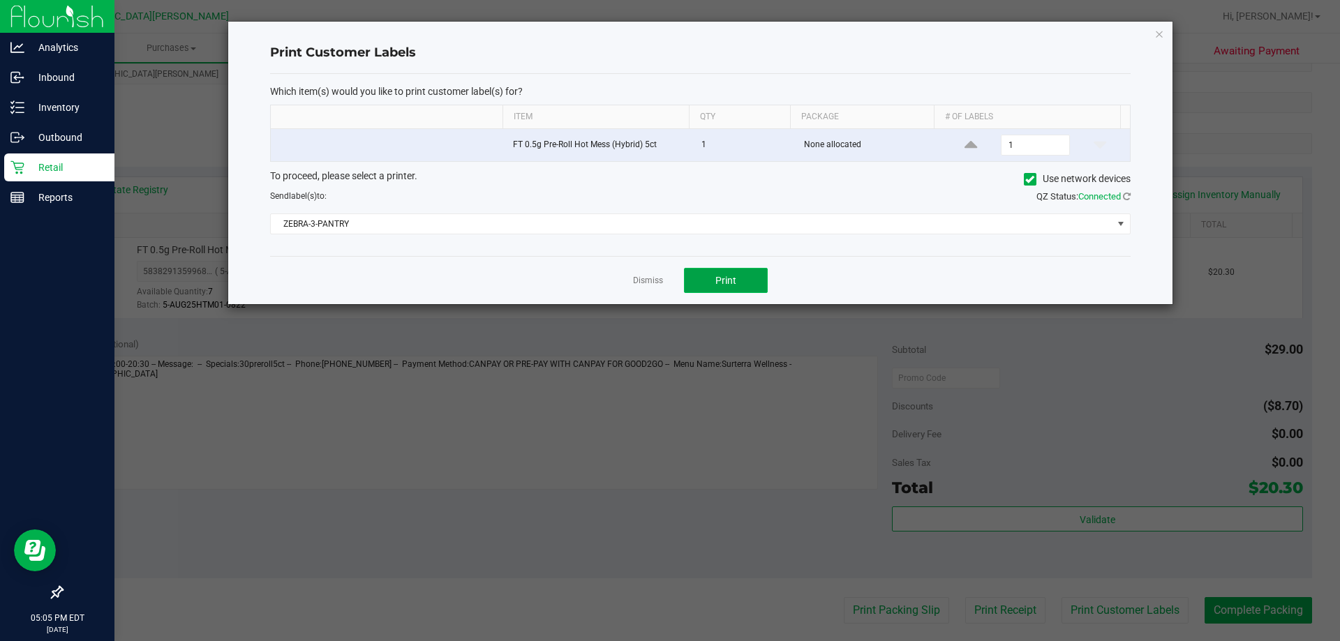
click at [703, 280] on button "Print" at bounding box center [726, 280] width 84 height 25
click at [641, 275] on link "Dismiss" at bounding box center [648, 281] width 30 height 12
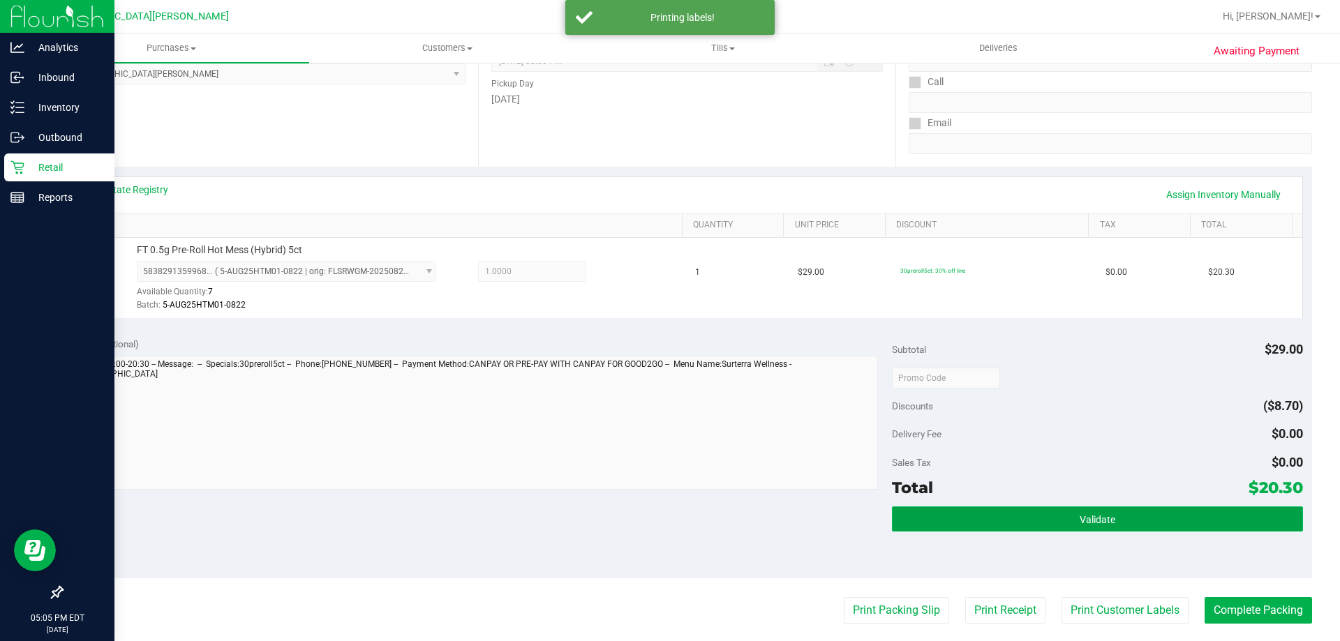
click at [892, 518] on button "Validate" at bounding box center [1097, 519] width 410 height 25
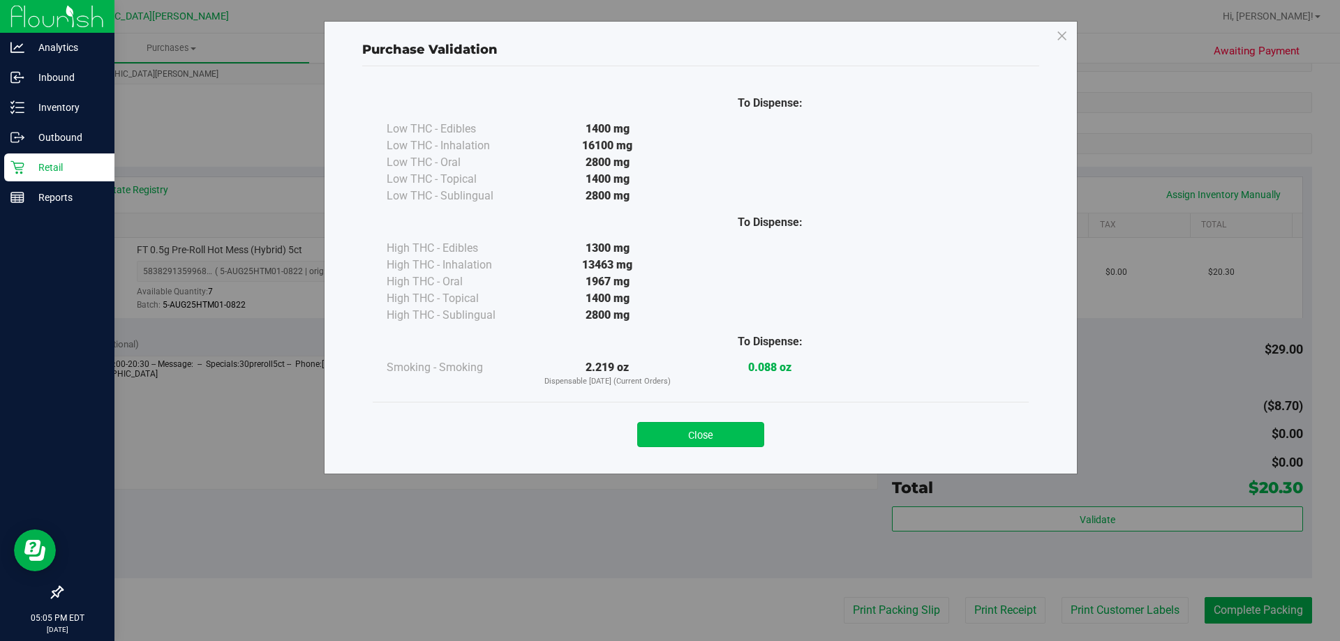
click at [744, 432] on button "Close" at bounding box center [700, 434] width 127 height 25
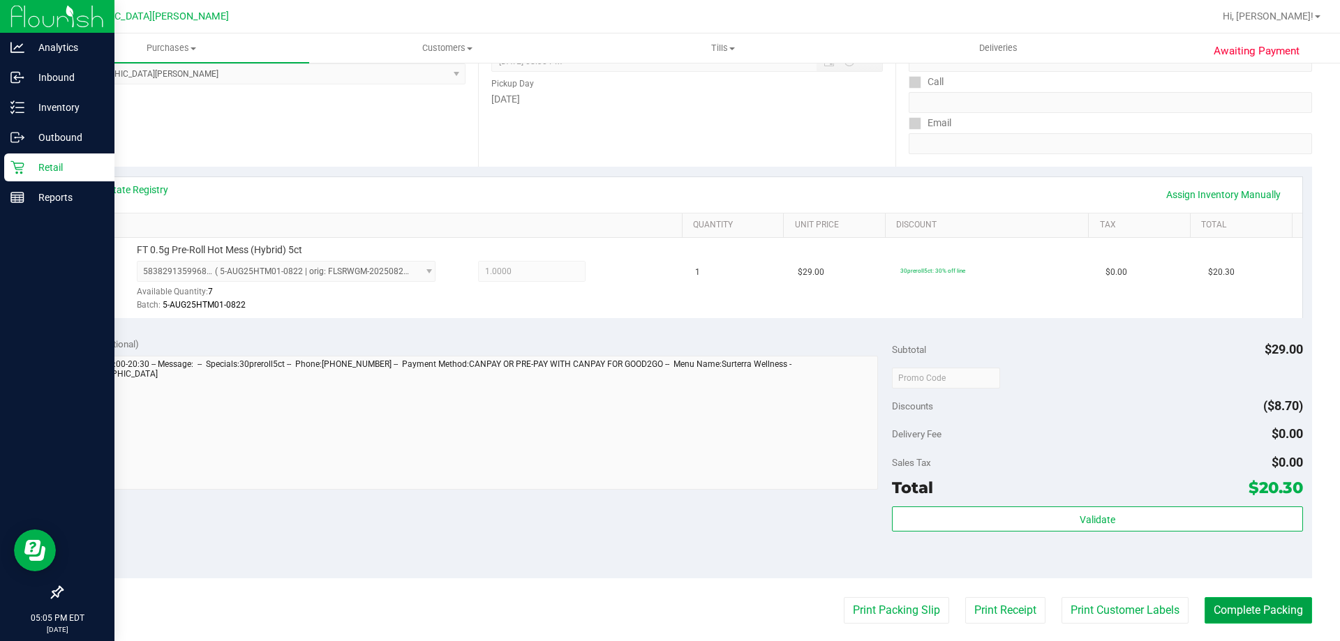
click at [1248, 611] on button "Complete Packing" at bounding box center [1257, 610] width 107 height 27
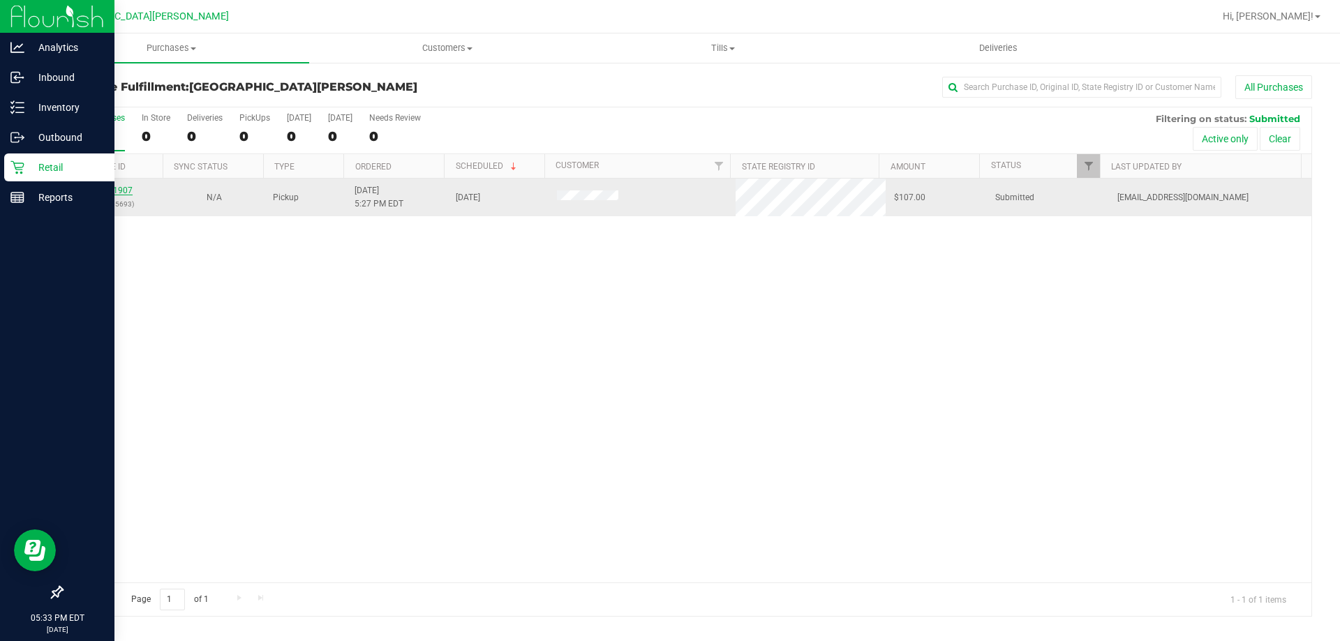
click at [119, 190] on link "11981907" at bounding box center [112, 191] width 39 height 10
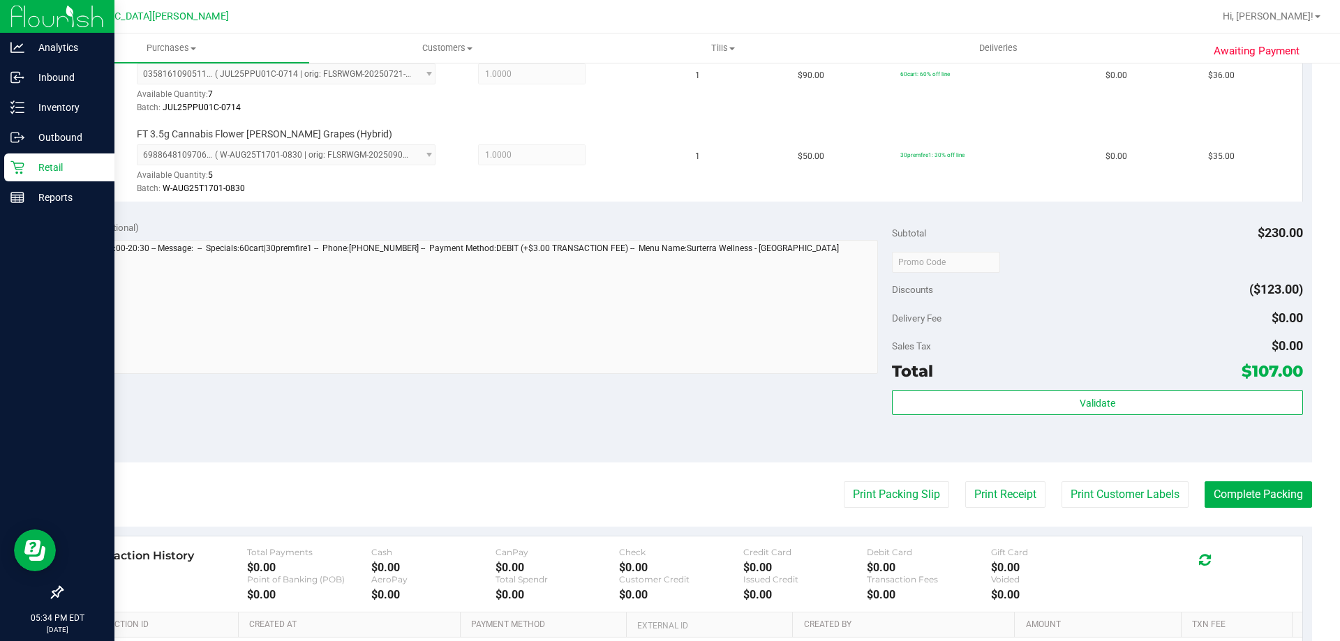
scroll to position [488, 0]
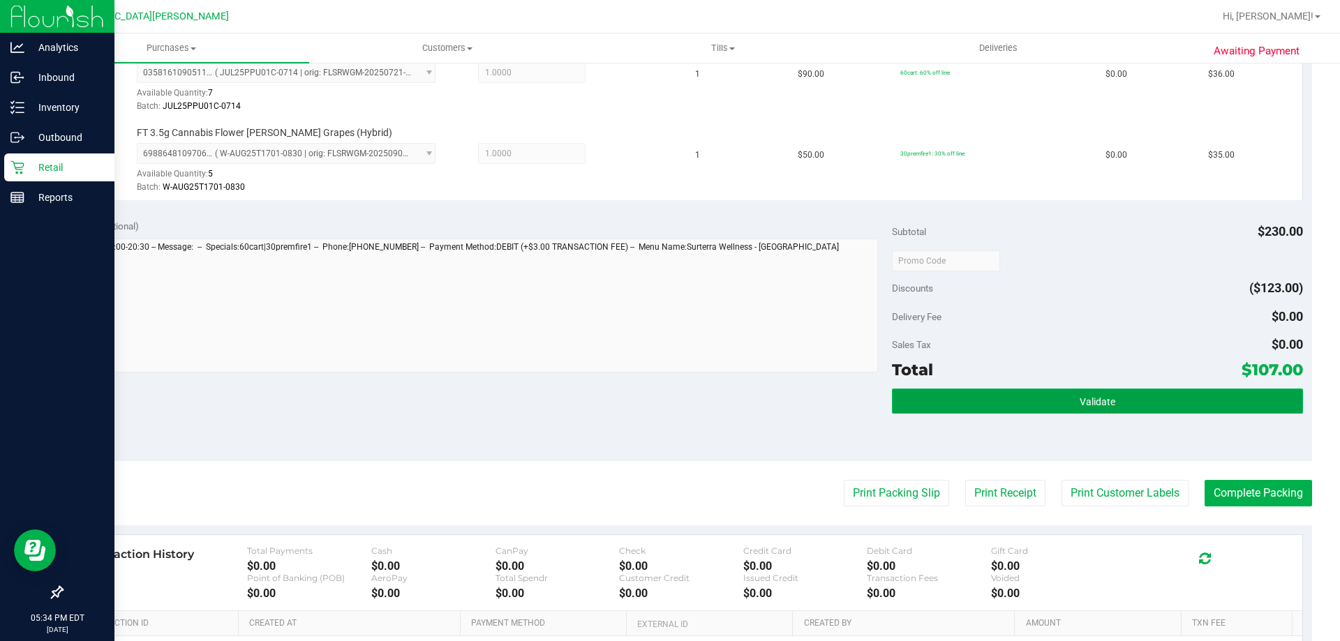
click at [1096, 396] on span "Validate" at bounding box center [1097, 401] width 36 height 11
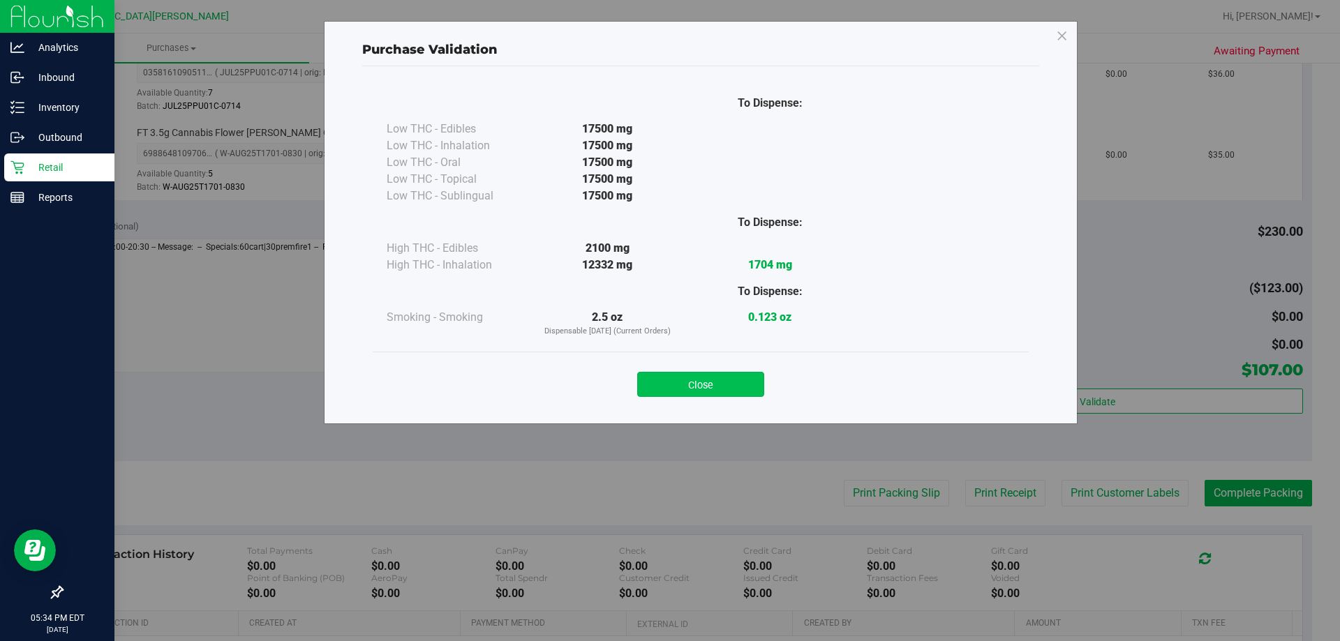
click at [699, 377] on button "Close" at bounding box center [700, 384] width 127 height 25
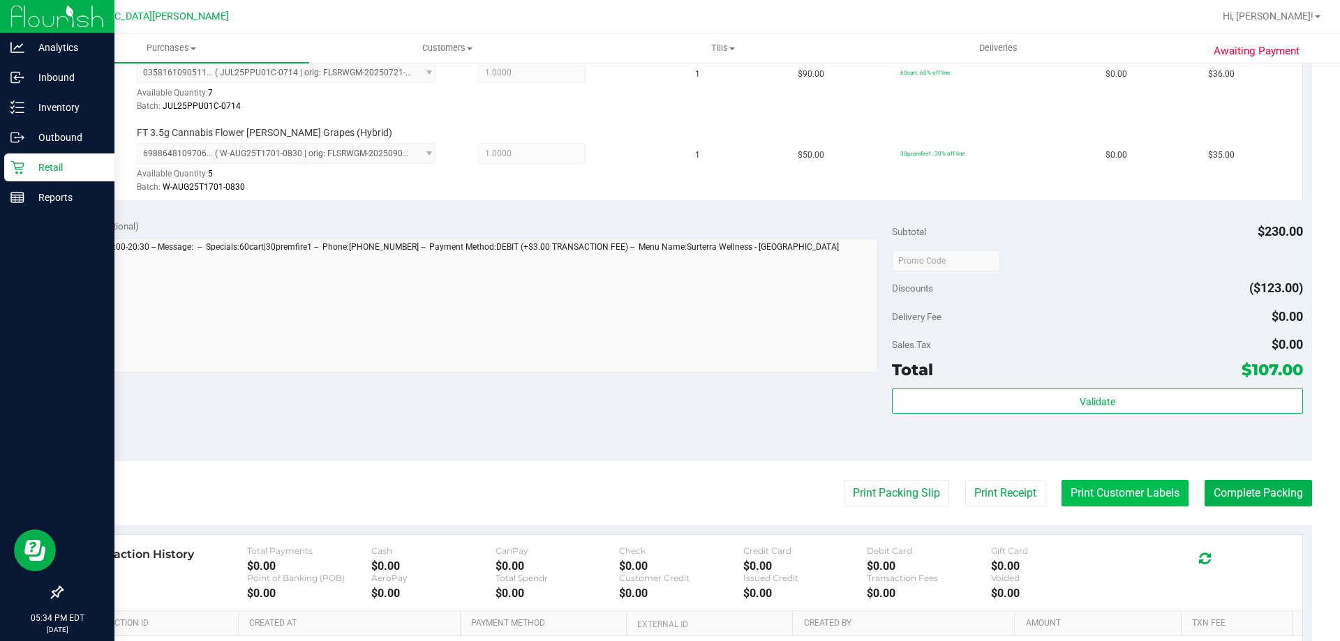
click at [1126, 487] on button "Print Customer Labels" at bounding box center [1124, 493] width 127 height 27
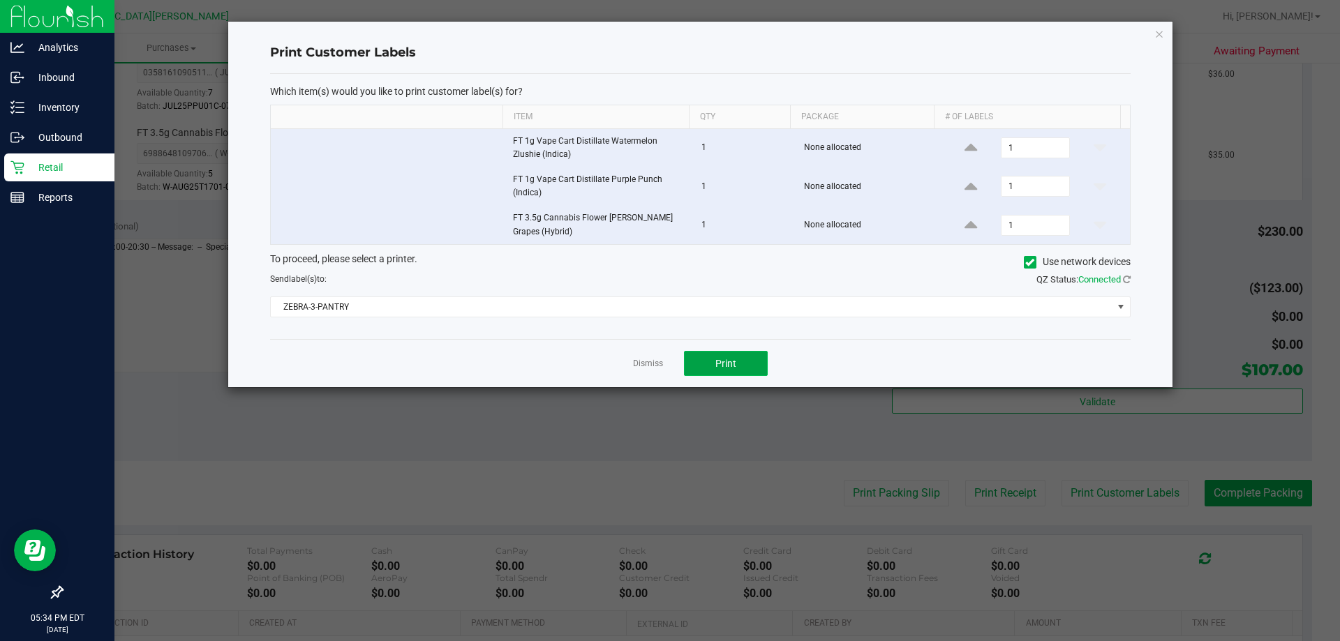
click at [734, 361] on span "Print" at bounding box center [725, 363] width 21 height 11
click at [644, 365] on link "Dismiss" at bounding box center [648, 364] width 30 height 12
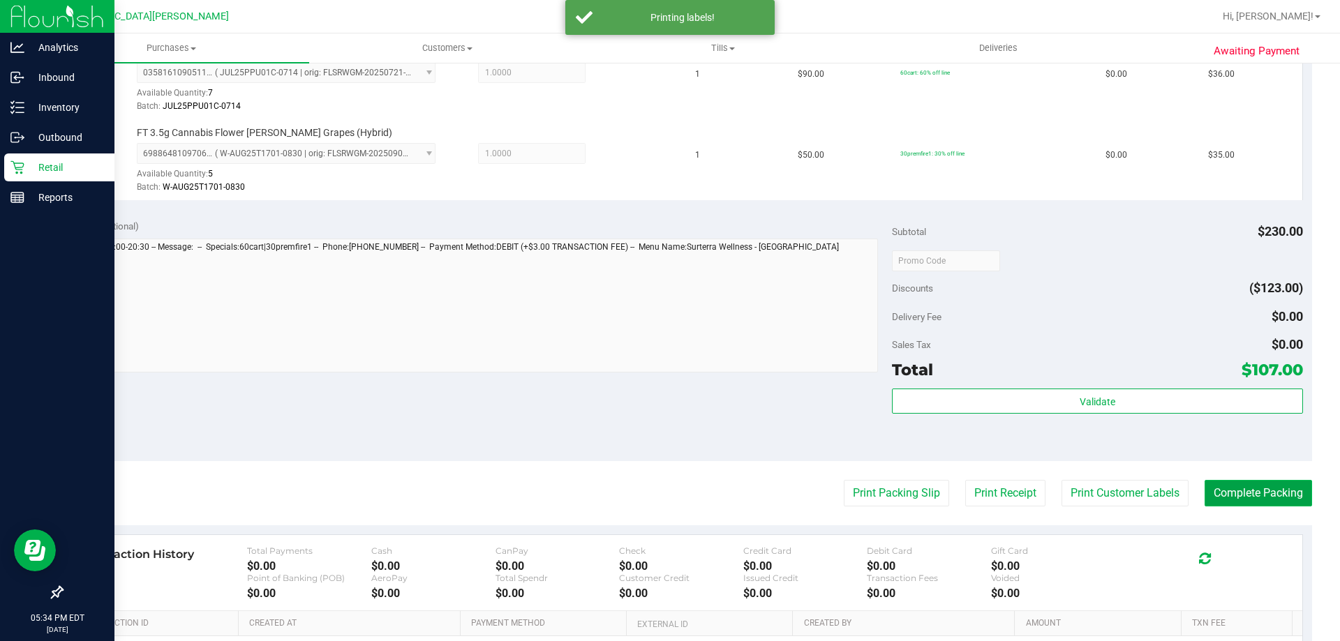
click at [1266, 493] on button "Complete Packing" at bounding box center [1257, 493] width 107 height 27
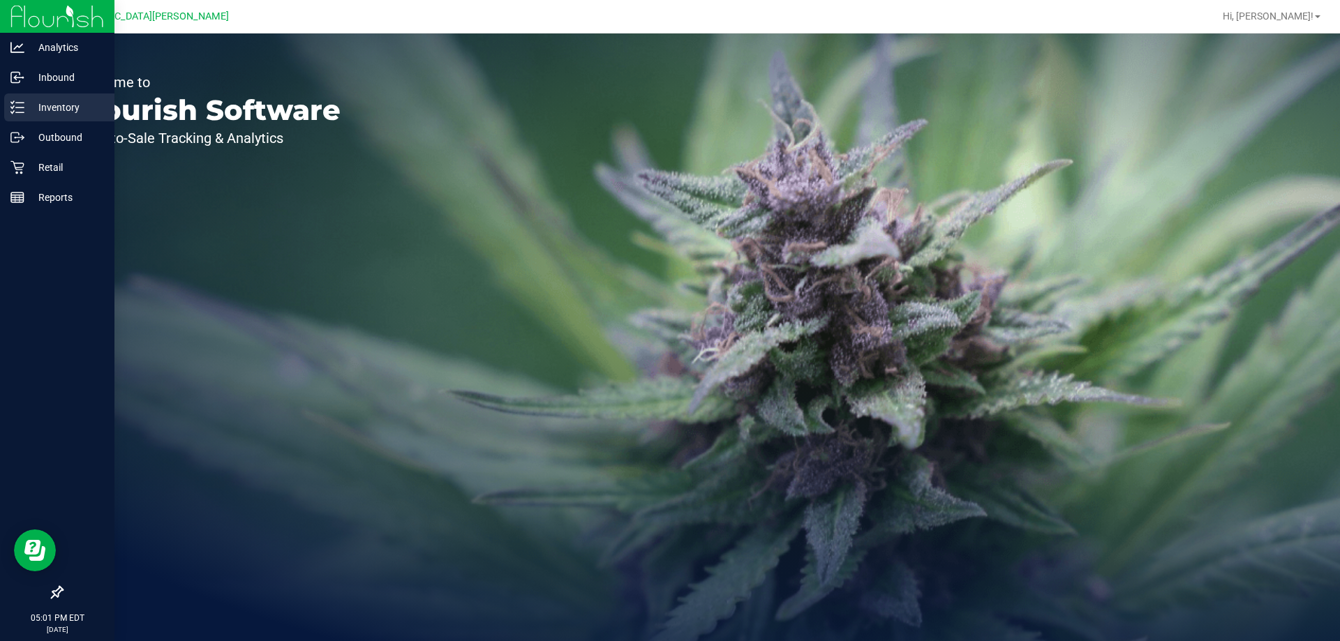
click at [50, 112] on p "Inventory" at bounding box center [66, 107] width 84 height 17
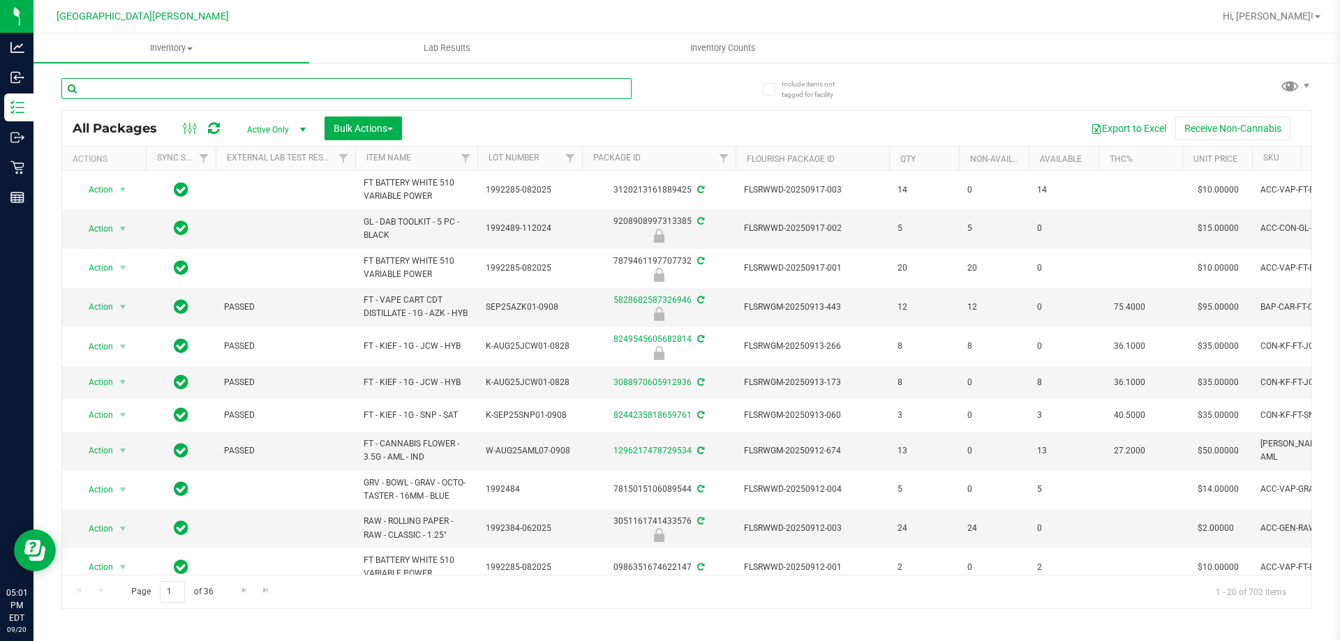
click at [123, 92] on input "text" at bounding box center [346, 88] width 570 height 21
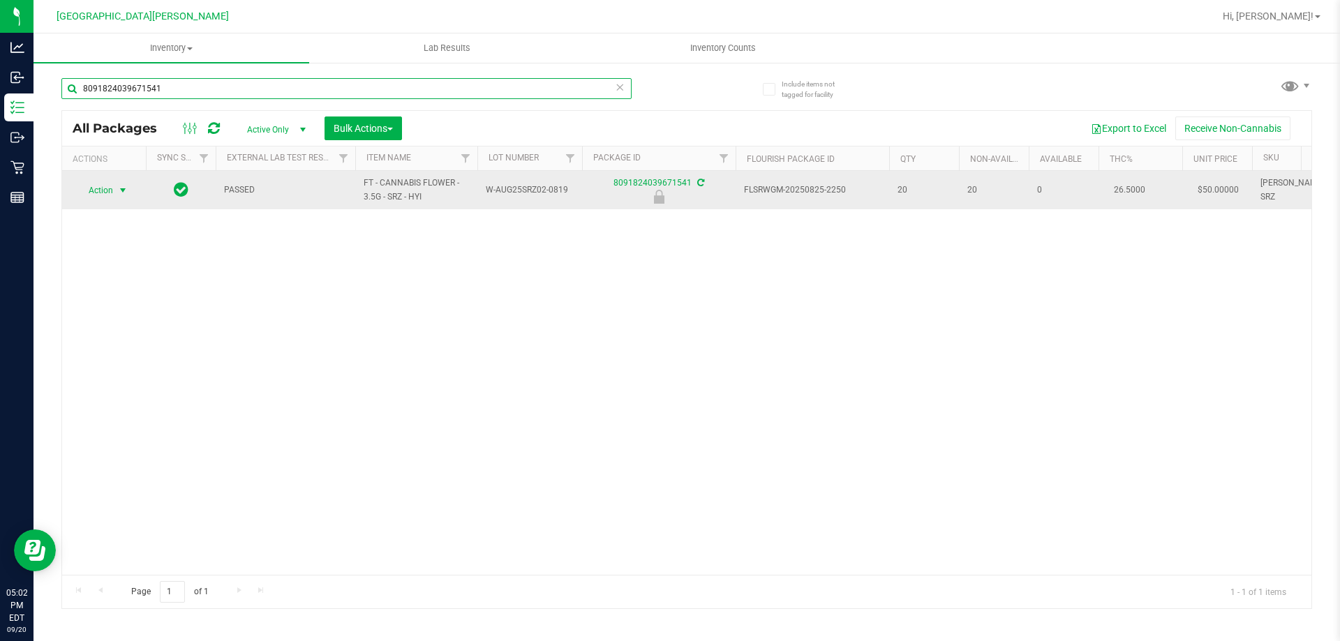
type input "8091824039671541"
click at [110, 190] on span "Action" at bounding box center [95, 191] width 38 height 20
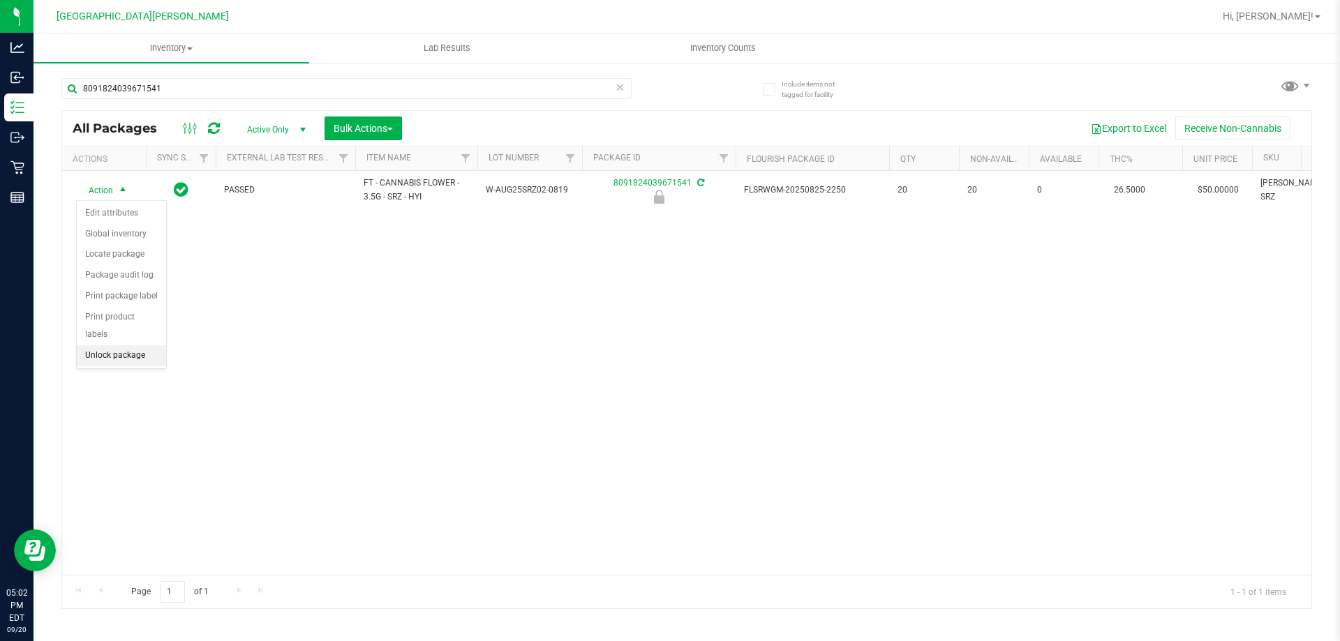
click at [107, 345] on li "Unlock package" at bounding box center [121, 355] width 89 height 21
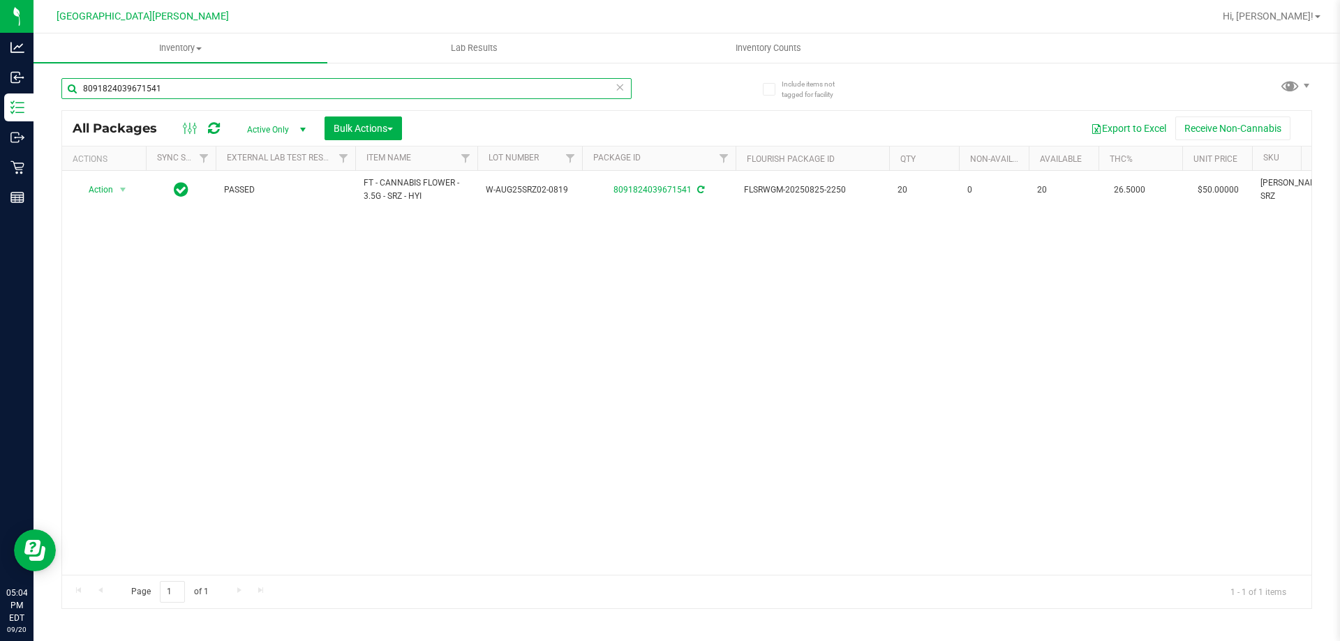
click at [220, 79] on input "8091824039671541" at bounding box center [346, 88] width 570 height 21
type input "8"
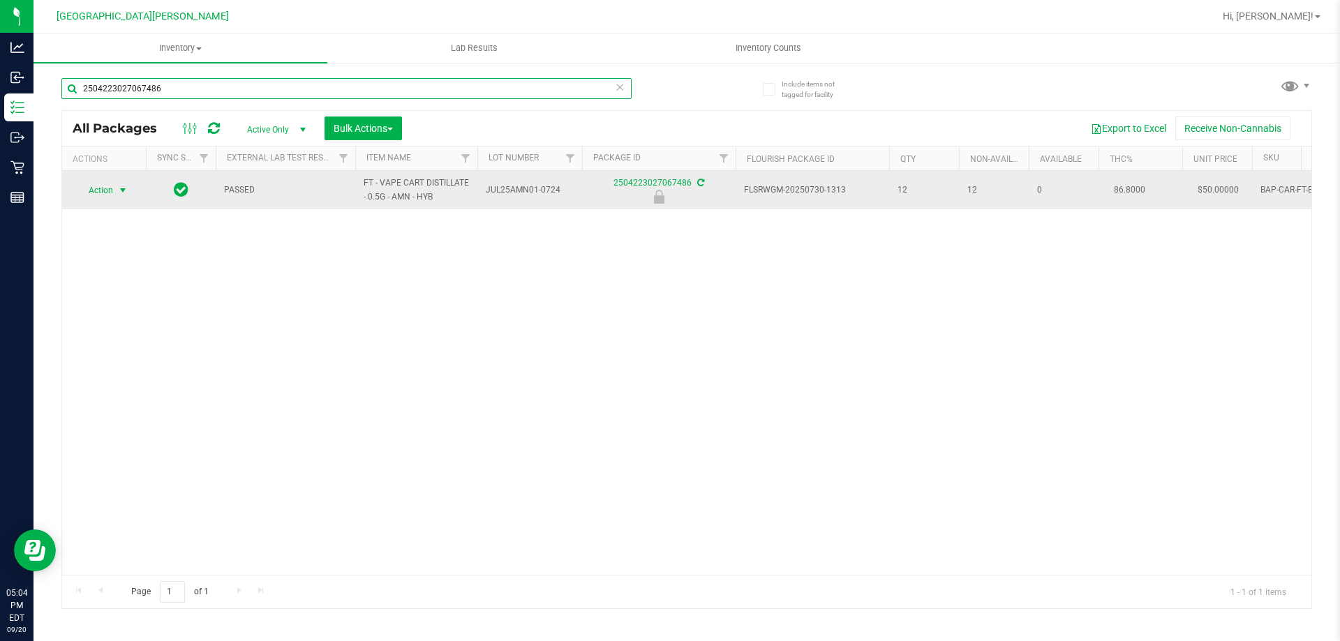
type input "2504223027067486"
click at [98, 194] on span "Action" at bounding box center [95, 191] width 38 height 20
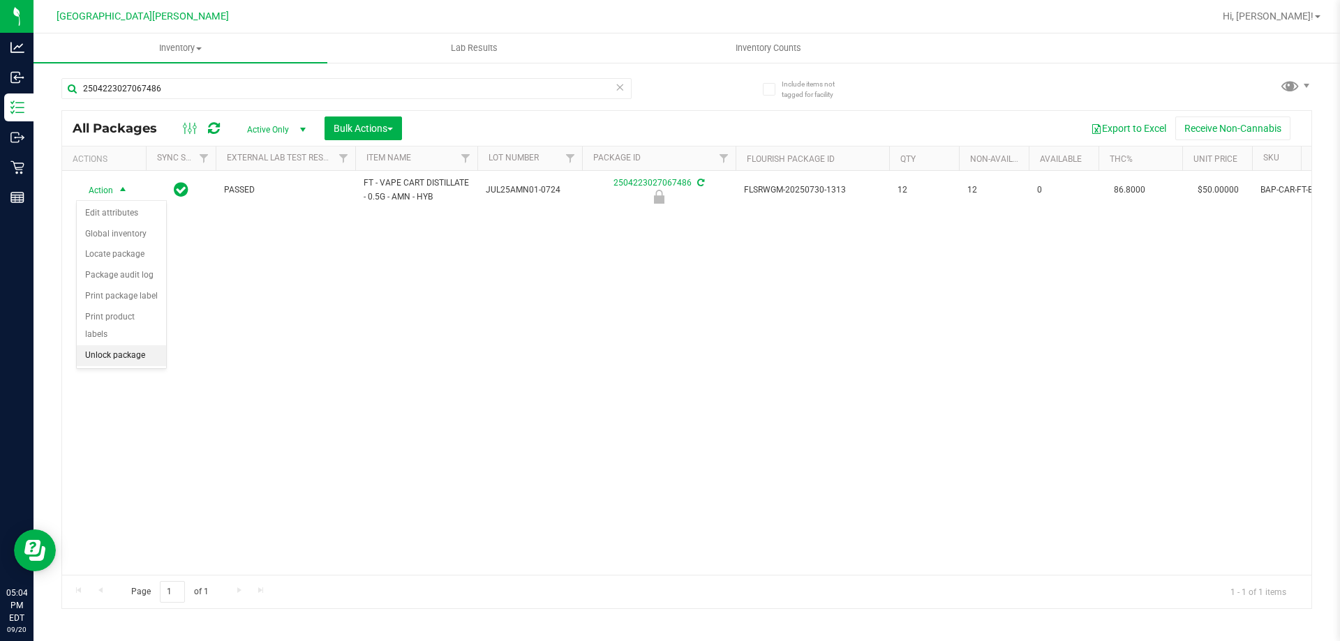
click at [98, 345] on li "Unlock package" at bounding box center [121, 355] width 89 height 21
